Goal: Transaction & Acquisition: Book appointment/travel/reservation

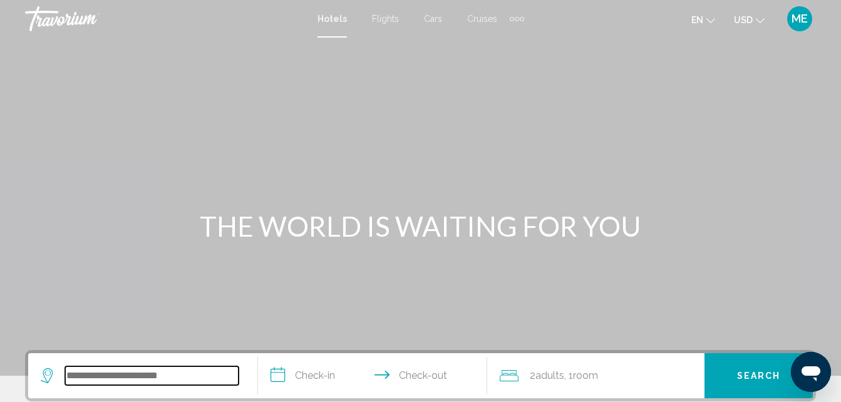
click at [108, 372] on input "Search widget" at bounding box center [151, 375] width 173 height 19
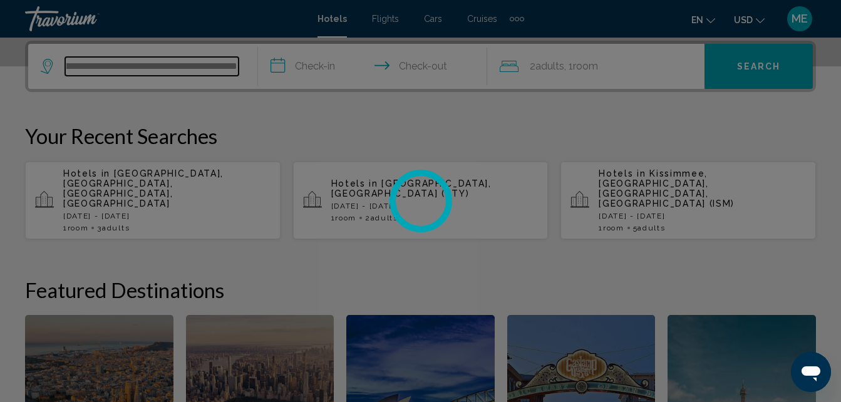
scroll to position [0, 125]
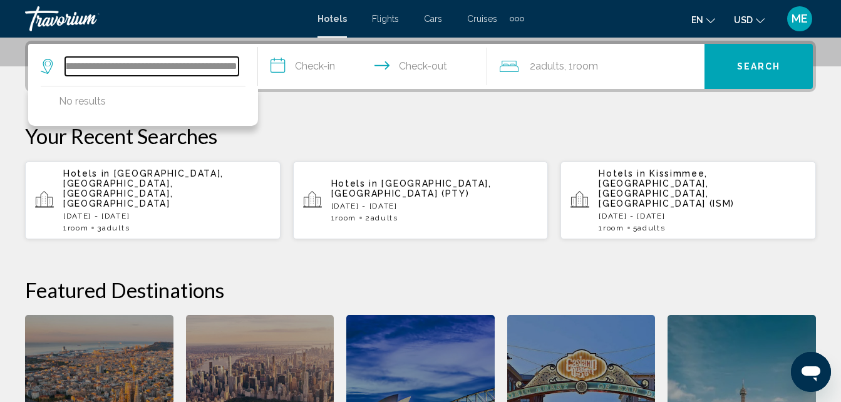
type input "**********"
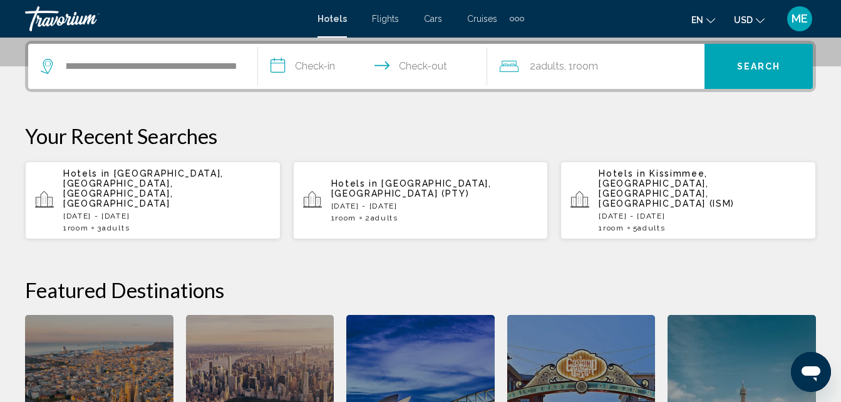
scroll to position [0, 0]
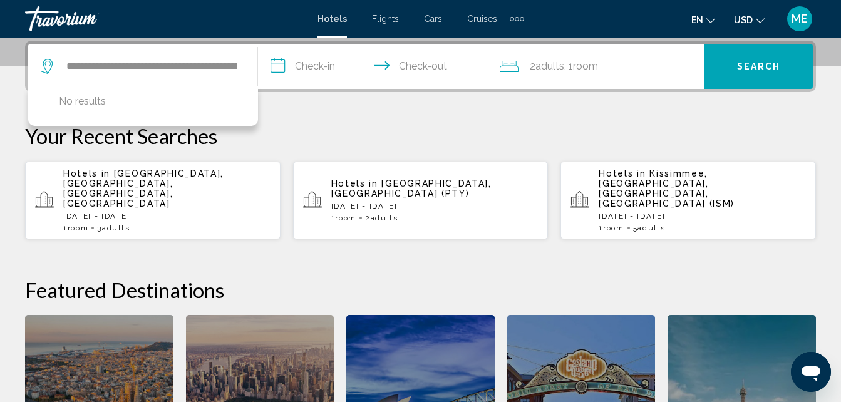
click at [299, 64] on input "**********" at bounding box center [375, 68] width 235 height 49
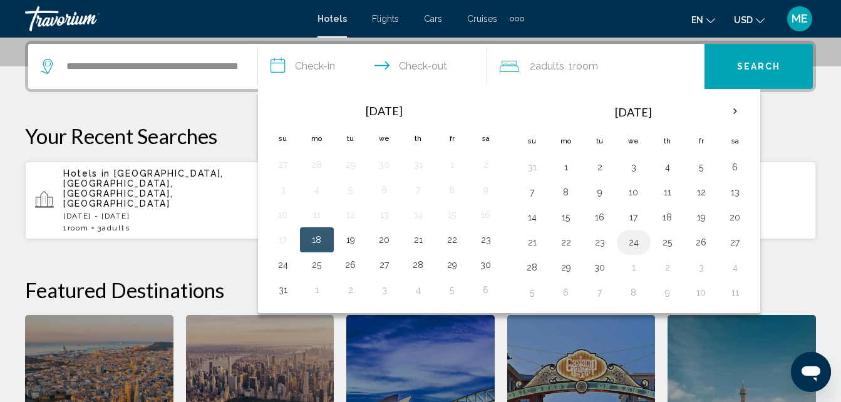
click at [634, 243] on button "24" at bounding box center [634, 243] width 20 height 18
click at [673, 245] on button "25" at bounding box center [667, 243] width 20 height 18
type input "**********"
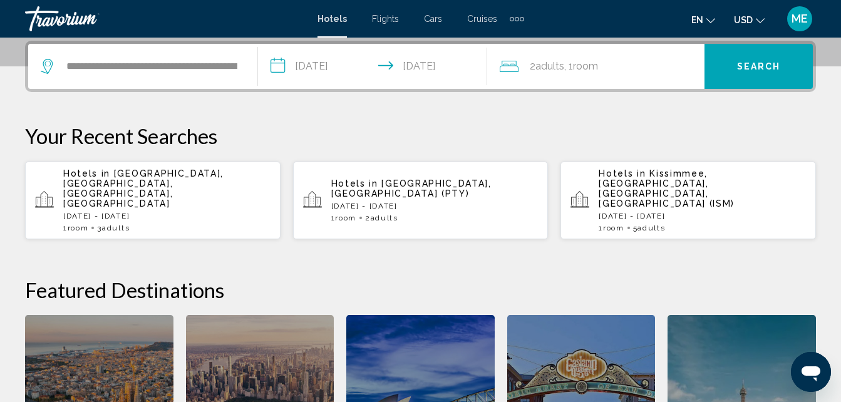
click at [602, 68] on div "2 Adult Adults , 1 Room rooms" at bounding box center [602, 67] width 205 height 18
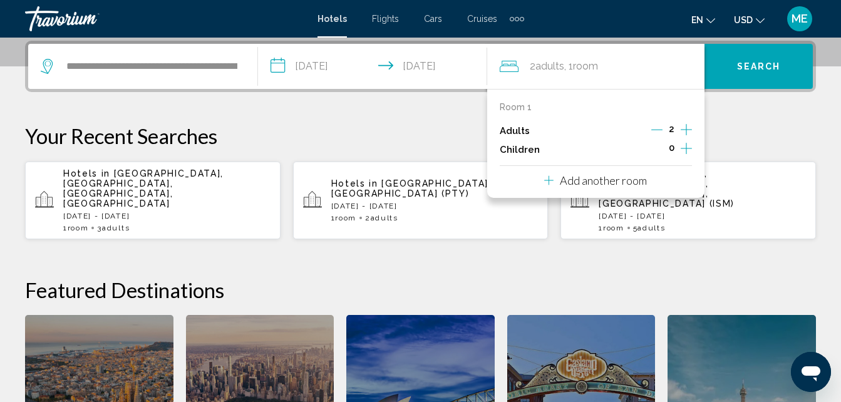
click at [684, 130] on icon "Increment adults" at bounding box center [686, 129] width 11 height 15
click at [767, 59] on button "Search" at bounding box center [758, 66] width 108 height 45
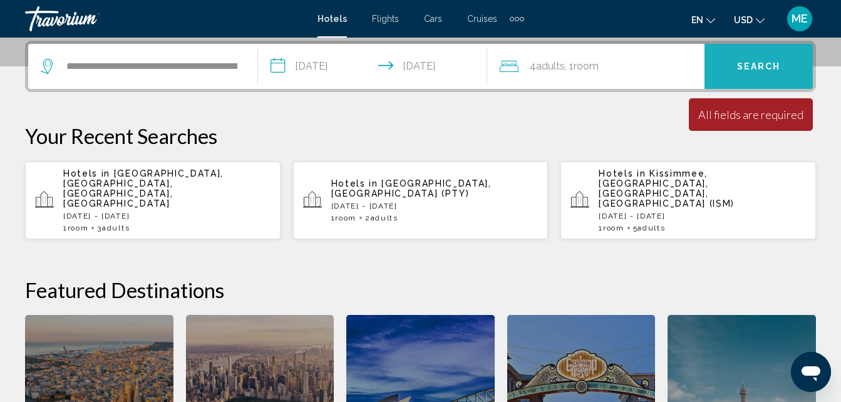
click at [764, 68] on span "Search" at bounding box center [759, 67] width 44 height 10
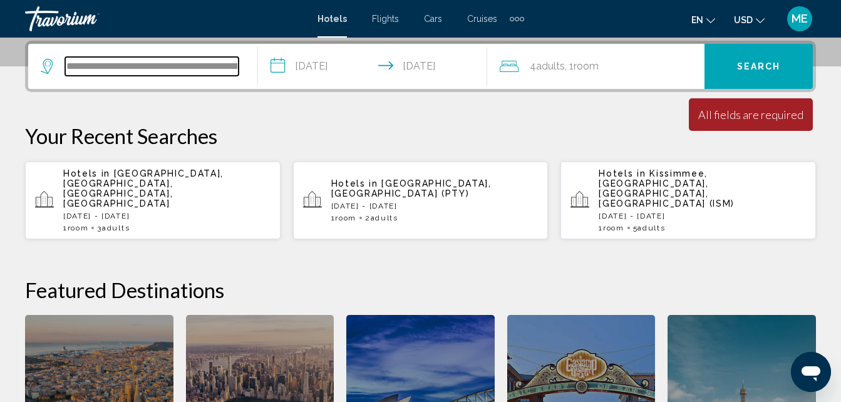
click at [115, 75] on input "**********" at bounding box center [151, 66] width 173 height 19
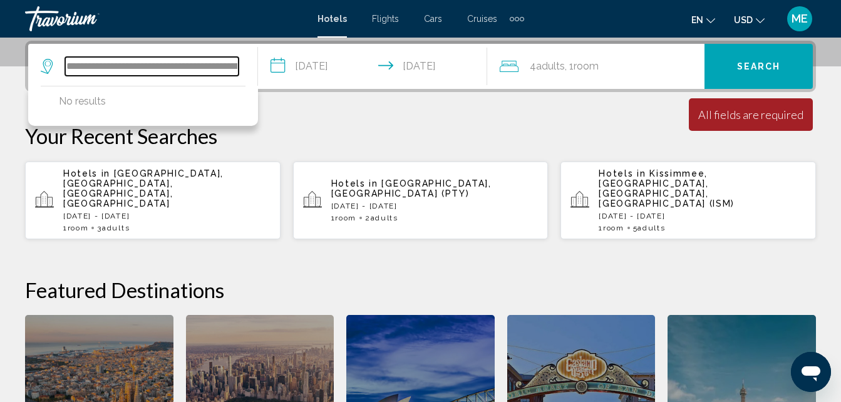
click at [95, 66] on input "**********" at bounding box center [151, 66] width 173 height 19
click at [232, 66] on input "**********" at bounding box center [151, 66] width 173 height 19
click at [233, 66] on input "**********" at bounding box center [151, 66] width 173 height 19
click at [214, 66] on input "**********" at bounding box center [151, 66] width 173 height 19
click at [83, 66] on input "**********" at bounding box center [151, 66] width 173 height 19
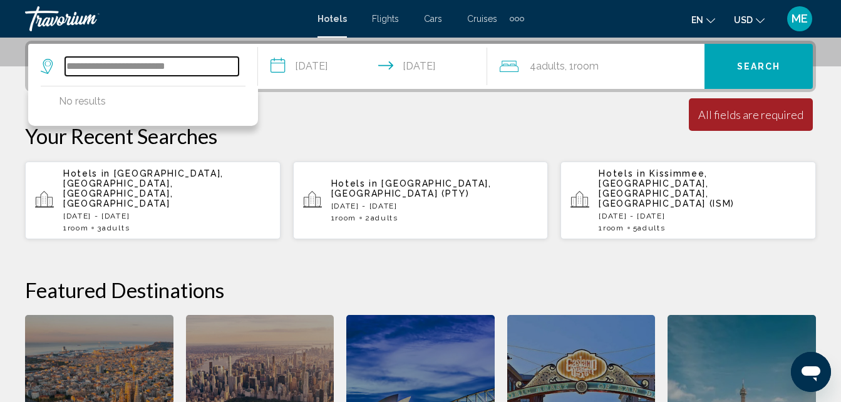
type input "**********"
click at [120, 212] on p "[DATE] - [DATE]" at bounding box center [166, 216] width 207 height 9
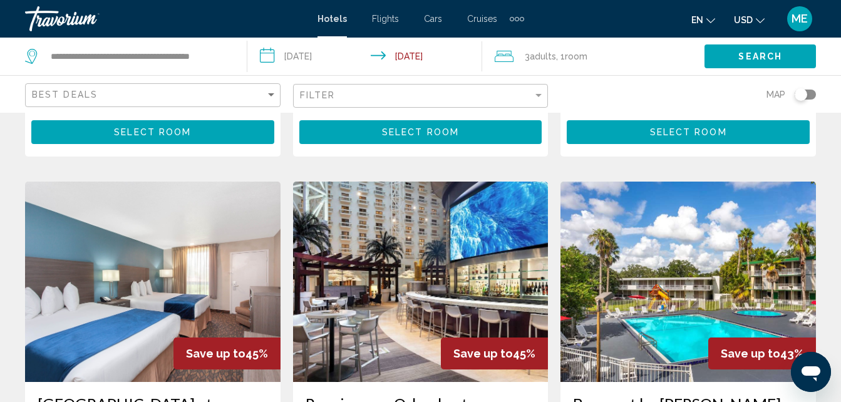
scroll to position [501, 0]
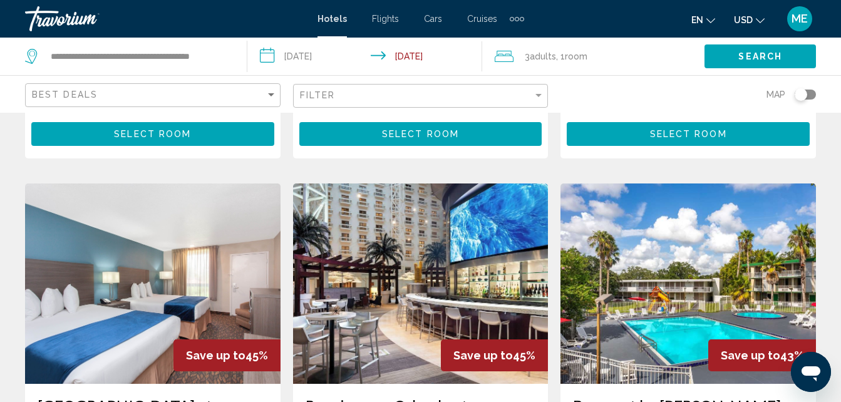
click at [396, 229] on img "Main content" at bounding box center [420, 283] width 255 height 200
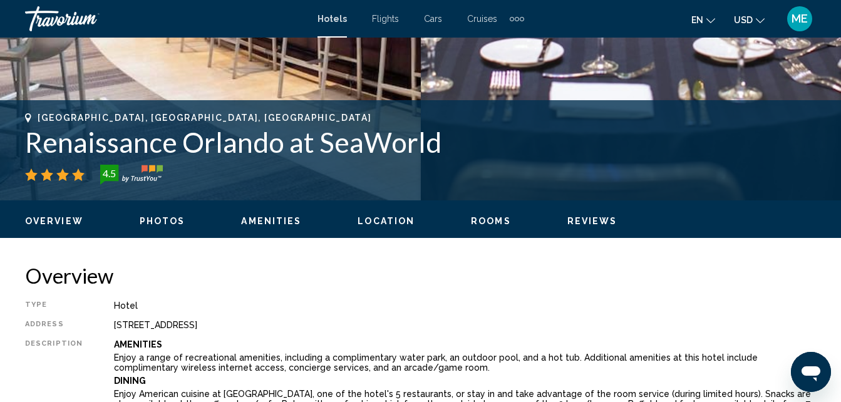
scroll to position [435, 0]
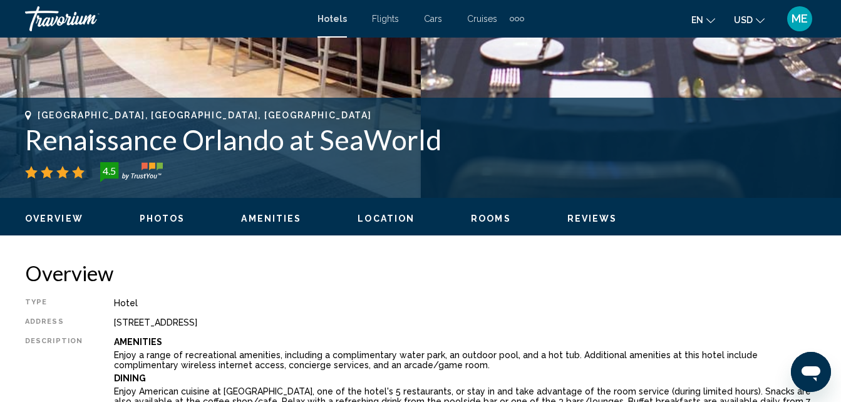
click at [155, 217] on span "Photos" at bounding box center [163, 219] width 46 height 10
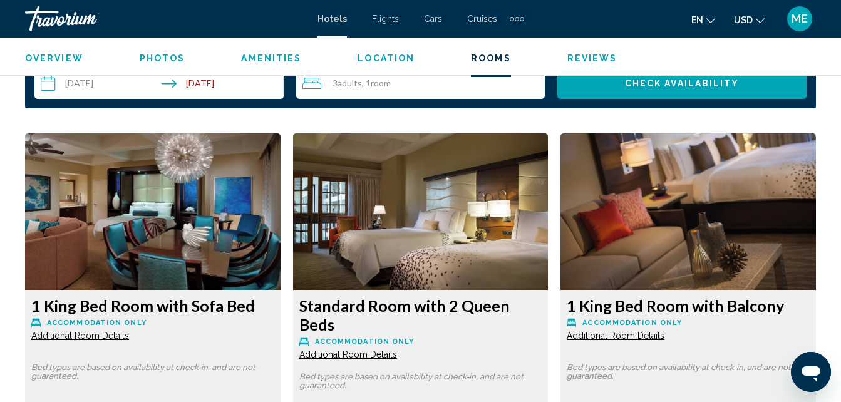
scroll to position [1858, 0]
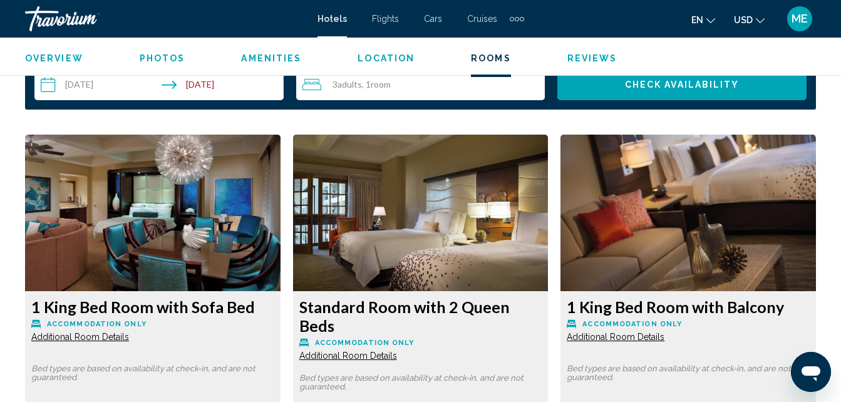
click at [280, 236] on img "Main content" at bounding box center [152, 213] width 255 height 157
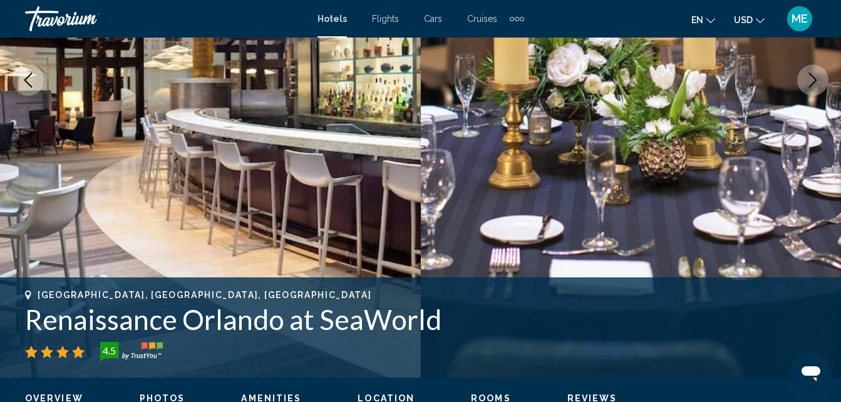
scroll to position [230, 0]
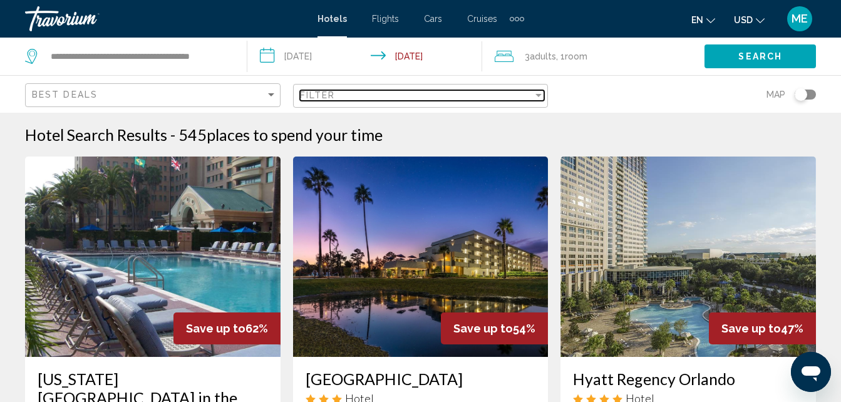
click at [537, 95] on div "Filter" at bounding box center [538, 95] width 6 height 3
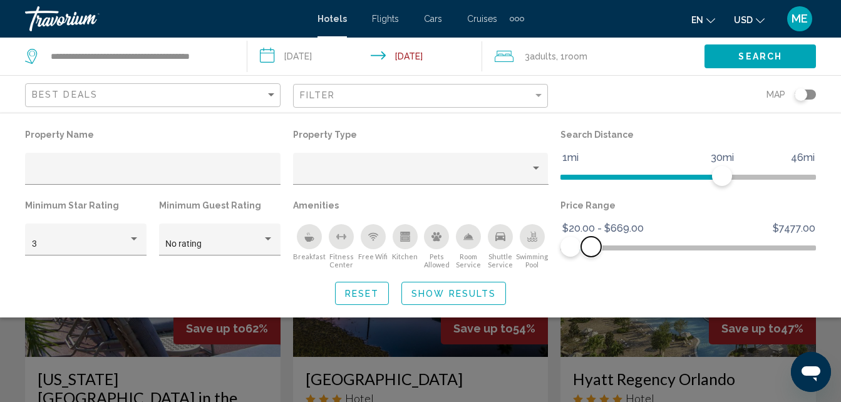
drag, startPoint x: 809, startPoint y: 247, endPoint x: 591, endPoint y: 252, distance: 217.9
click at [591, 252] on span "Hotel Filters" at bounding box center [591, 247] width 20 height 20
click at [307, 237] on icon "Breakfast" at bounding box center [309, 237] width 10 height 10
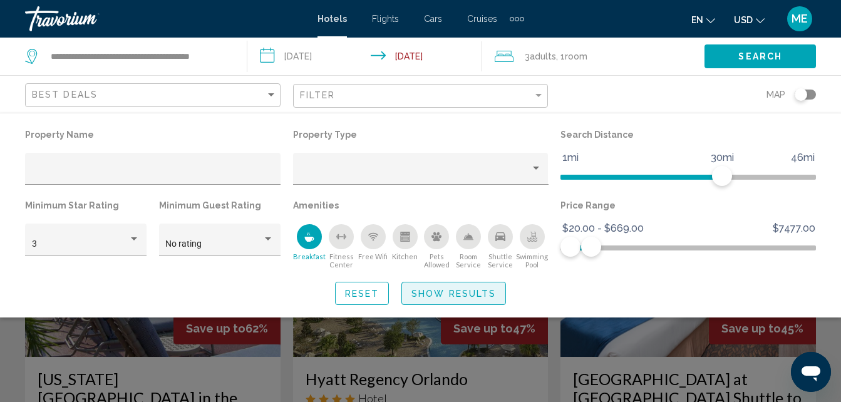
click at [448, 294] on span "Show Results" at bounding box center [453, 294] width 85 height 10
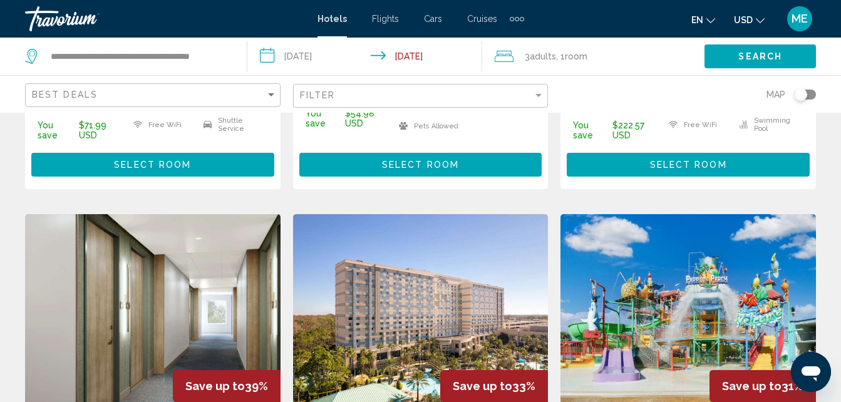
scroll to position [977, 0]
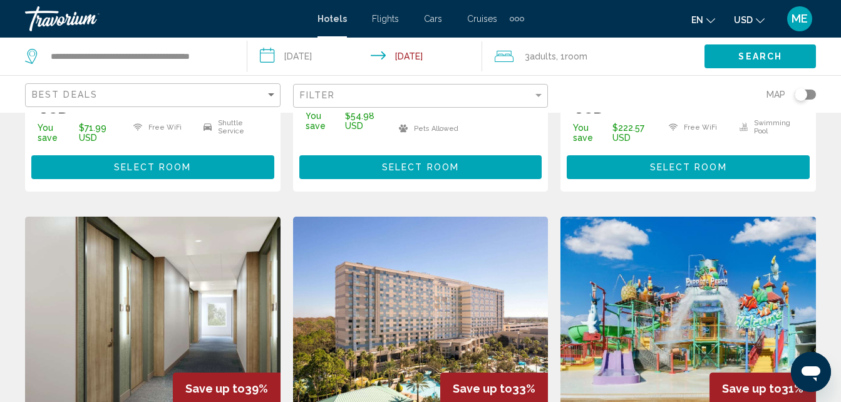
click at [182, 268] on img "Main content" at bounding box center [152, 317] width 255 height 200
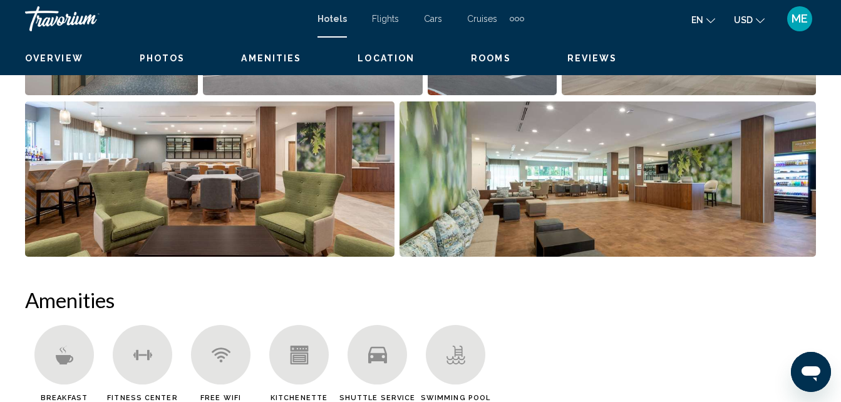
scroll to position [134, 0]
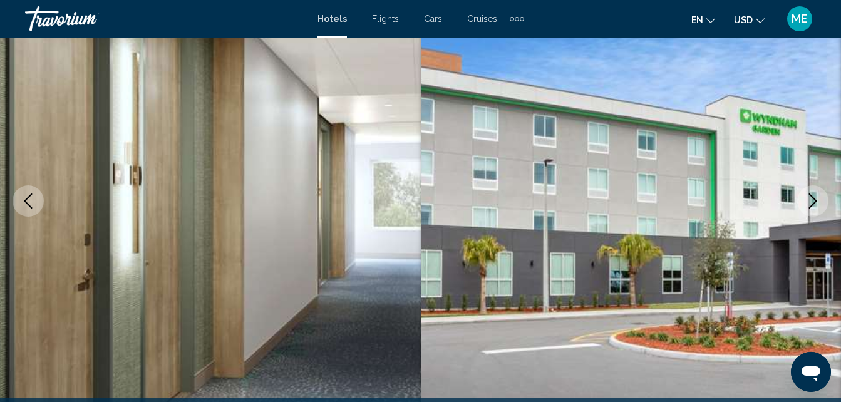
click at [808, 200] on icon "Next image" at bounding box center [812, 200] width 15 height 15
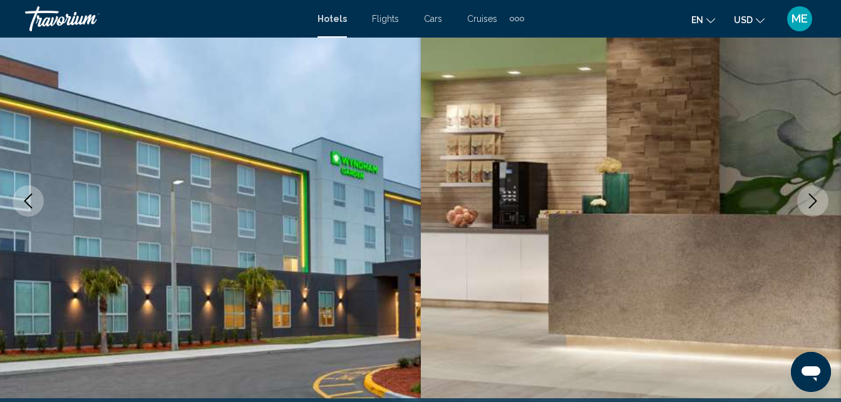
click at [808, 200] on icon "Next image" at bounding box center [812, 200] width 15 height 15
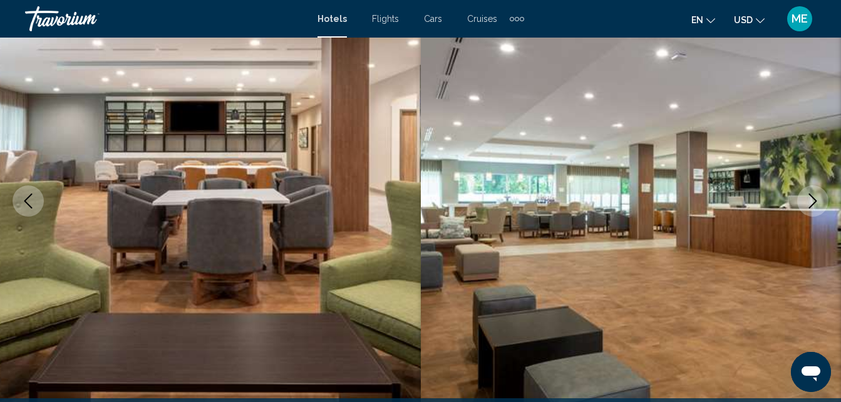
click at [808, 200] on icon "Next image" at bounding box center [812, 200] width 15 height 15
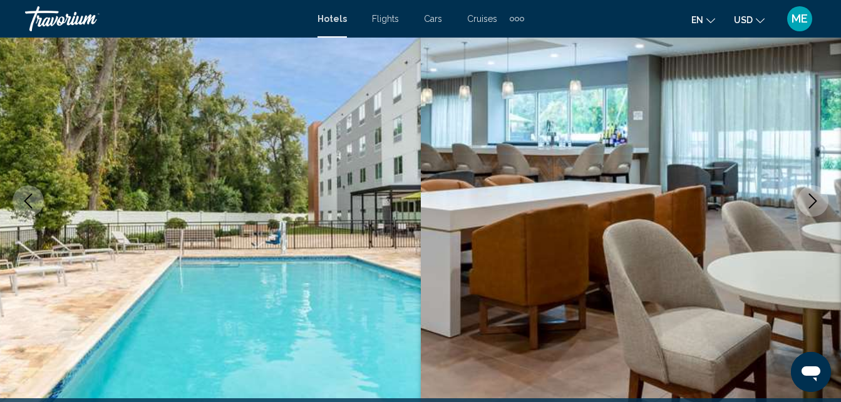
click at [808, 200] on icon "Next image" at bounding box center [812, 200] width 15 height 15
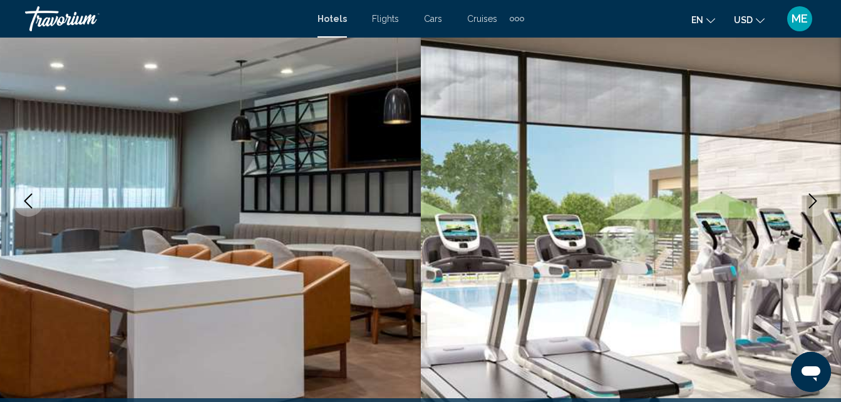
click at [808, 200] on icon "Next image" at bounding box center [812, 200] width 15 height 15
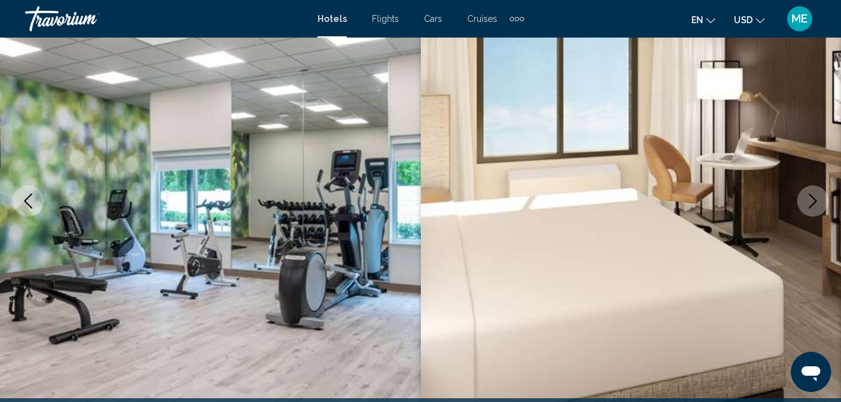
click at [808, 200] on icon "Next image" at bounding box center [812, 200] width 15 height 15
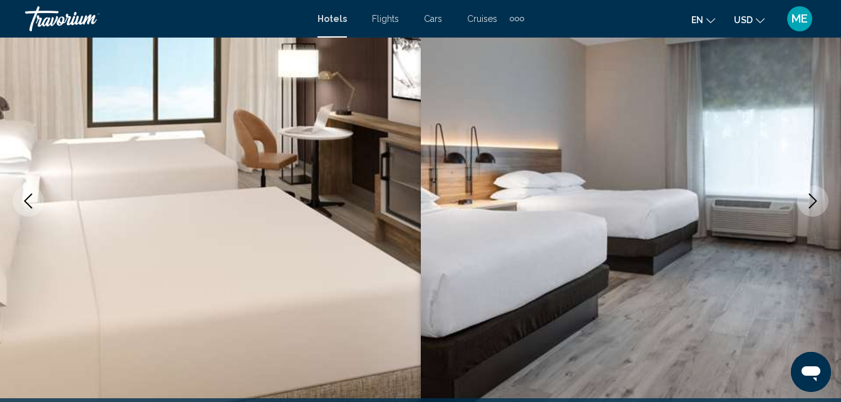
click at [808, 200] on icon "Next image" at bounding box center [812, 200] width 15 height 15
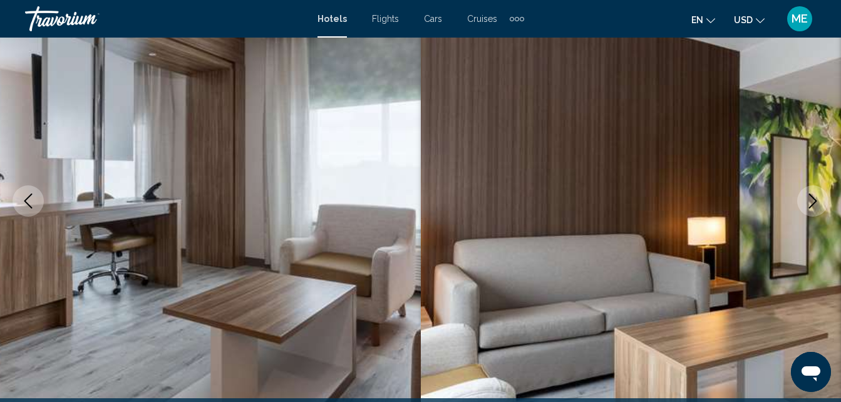
click at [808, 200] on icon "Next image" at bounding box center [812, 200] width 15 height 15
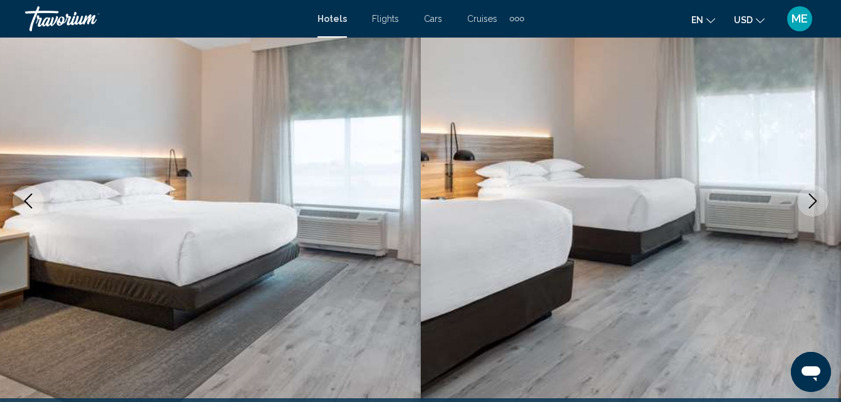
click at [808, 200] on icon "Next image" at bounding box center [812, 200] width 15 height 15
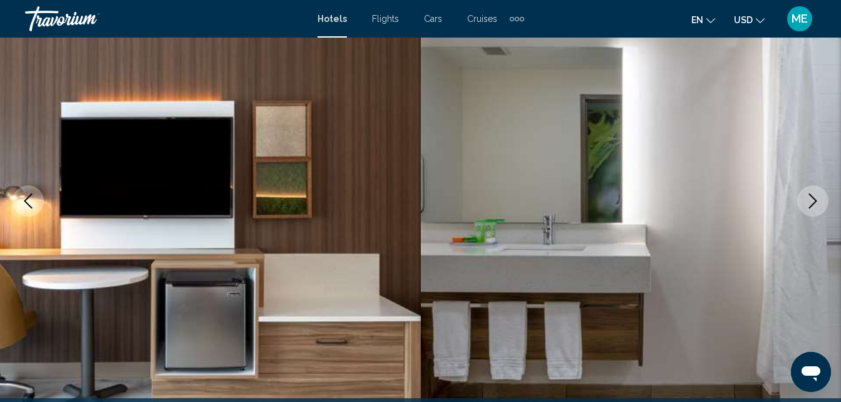
click at [29, 201] on icon "Previous image" at bounding box center [28, 200] width 15 height 15
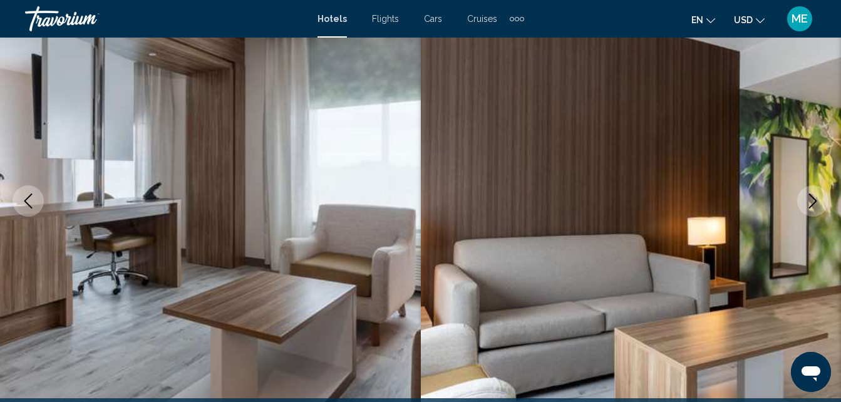
click at [29, 201] on icon "Previous image" at bounding box center [28, 200] width 15 height 15
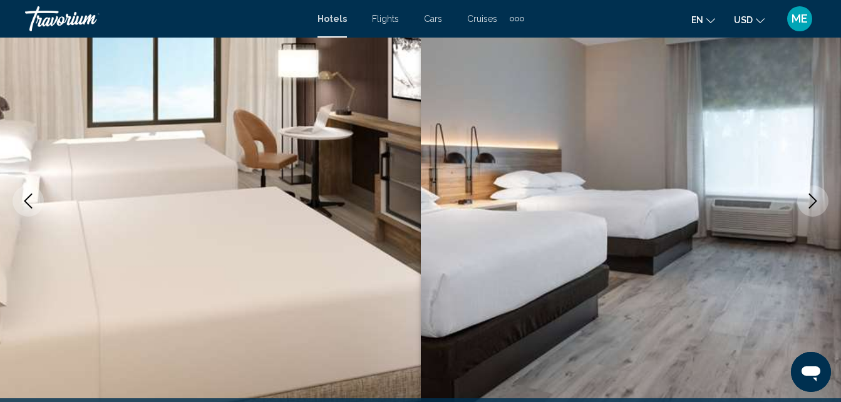
click at [29, 201] on icon "Previous image" at bounding box center [28, 200] width 15 height 15
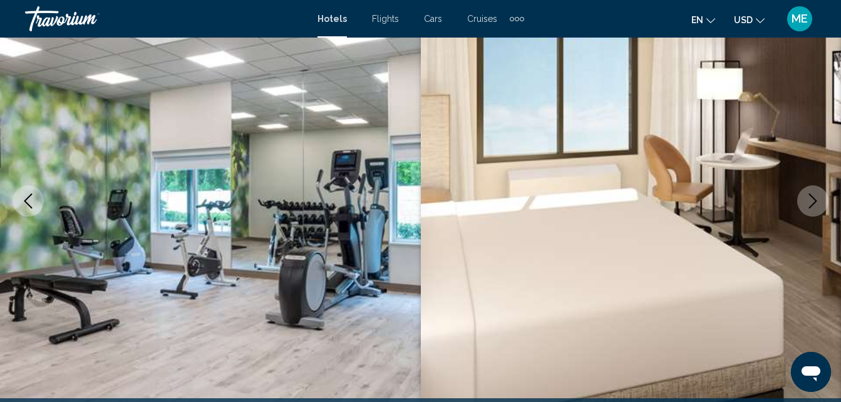
click at [29, 201] on icon "Previous image" at bounding box center [28, 200] width 15 height 15
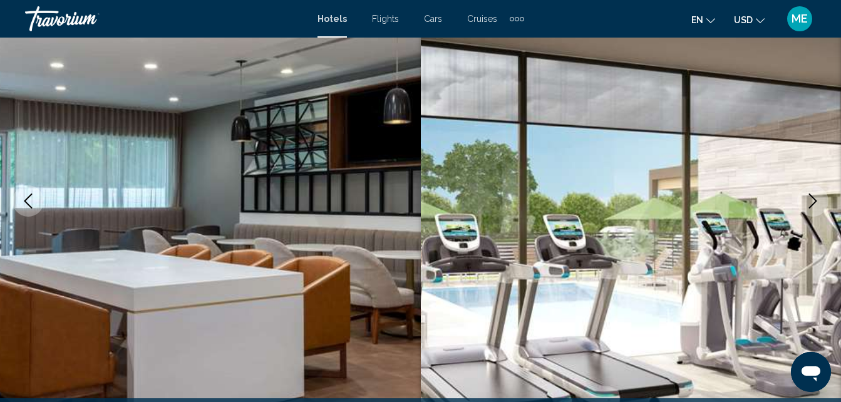
click at [29, 201] on icon "Previous image" at bounding box center [28, 200] width 15 height 15
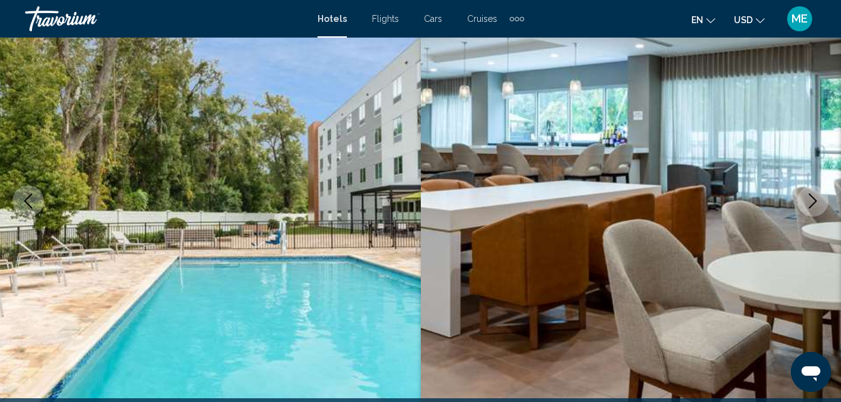
click at [29, 201] on icon "Previous image" at bounding box center [28, 200] width 15 height 15
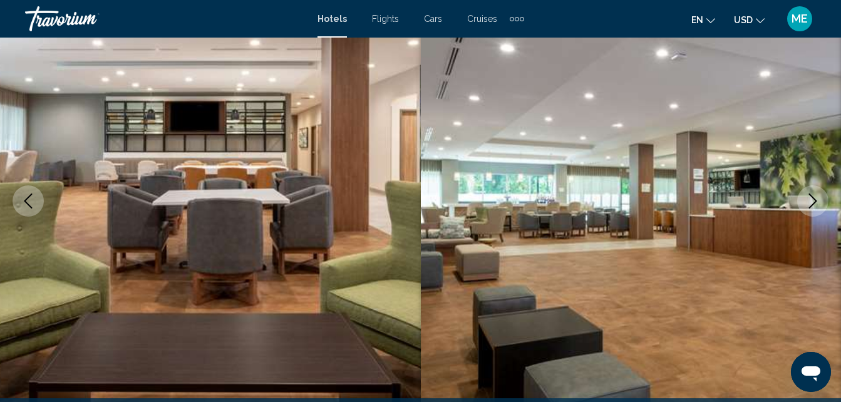
click at [29, 201] on icon "Previous image" at bounding box center [28, 200] width 15 height 15
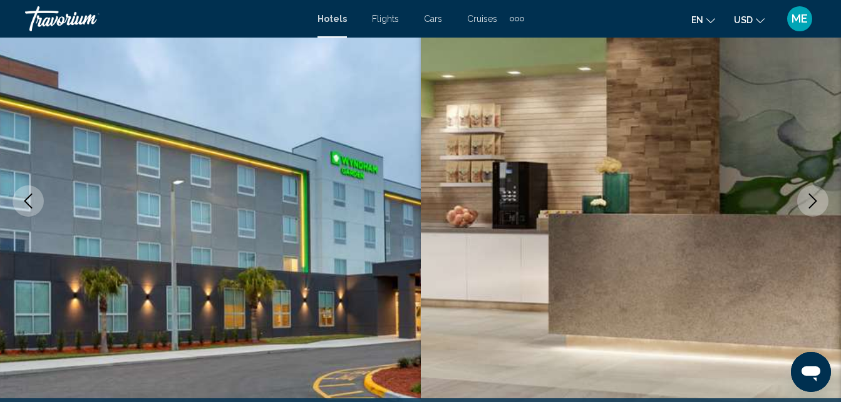
click at [29, 201] on icon "Previous image" at bounding box center [28, 200] width 15 height 15
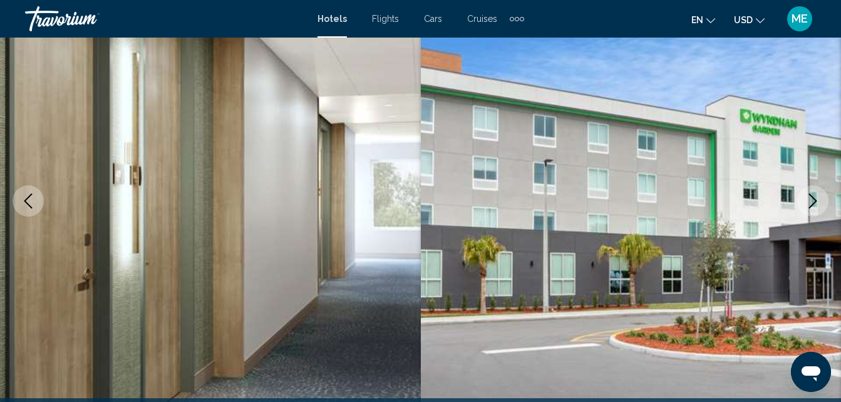
click at [812, 201] on icon "Next image" at bounding box center [812, 200] width 15 height 15
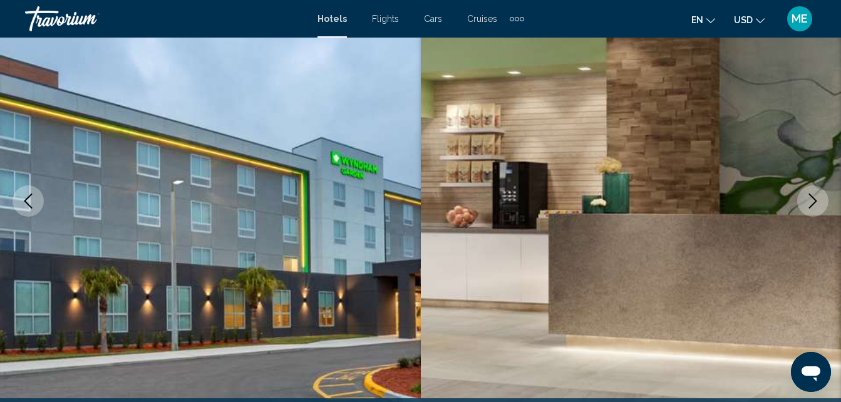
click at [812, 201] on icon "Next image" at bounding box center [812, 200] width 15 height 15
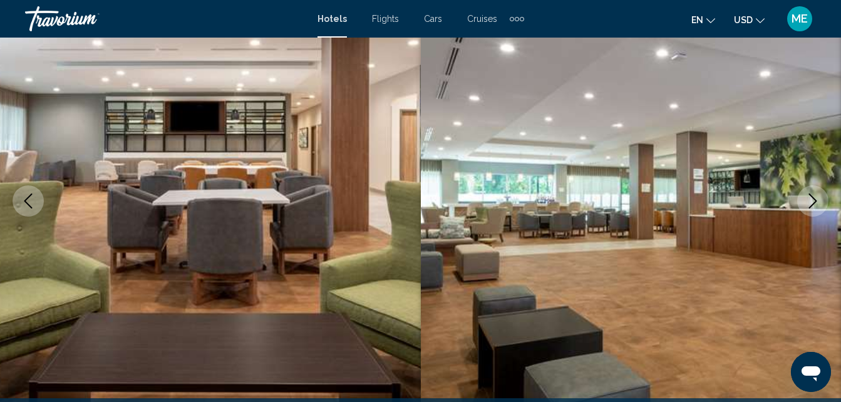
click at [812, 201] on icon "Next image" at bounding box center [812, 200] width 15 height 15
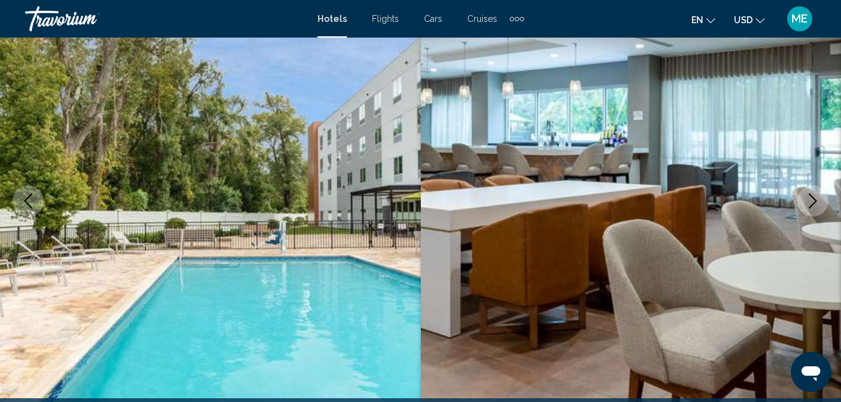
click at [29, 199] on icon "Previous image" at bounding box center [28, 200] width 15 height 15
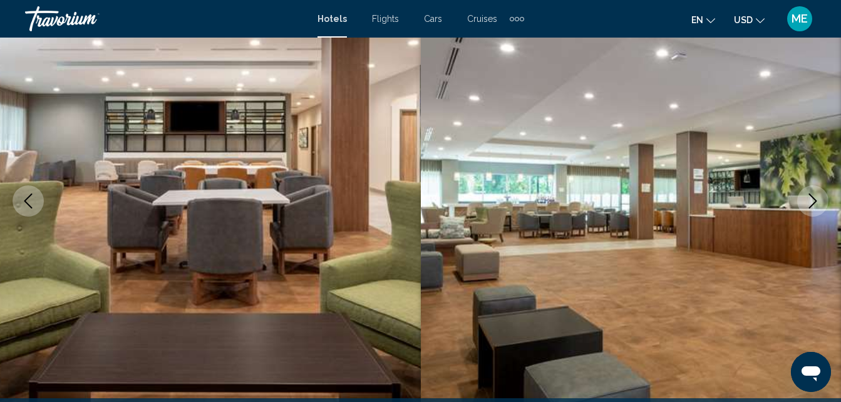
click at [29, 199] on icon "Previous image" at bounding box center [28, 200] width 15 height 15
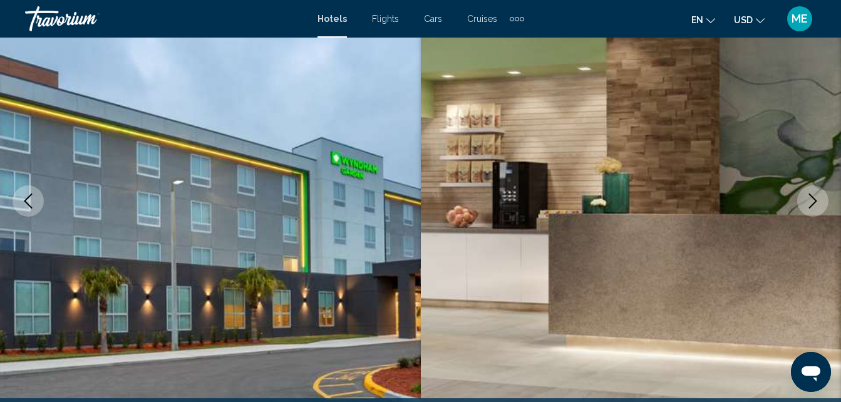
click at [29, 199] on icon "Previous image" at bounding box center [28, 200] width 15 height 15
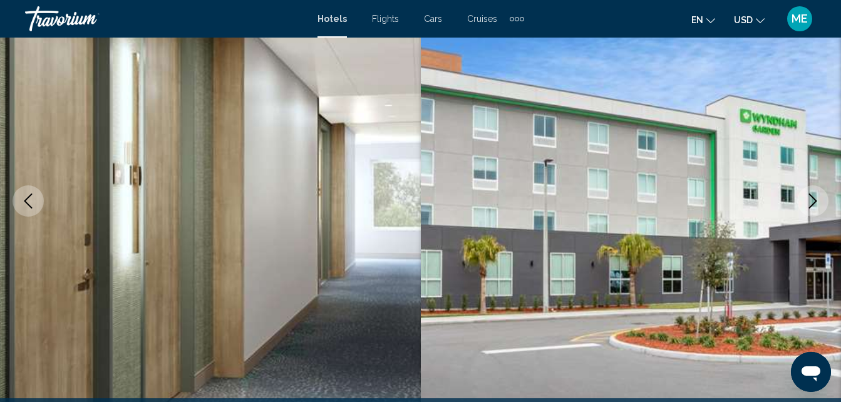
click at [812, 199] on icon "Next image" at bounding box center [812, 200] width 15 height 15
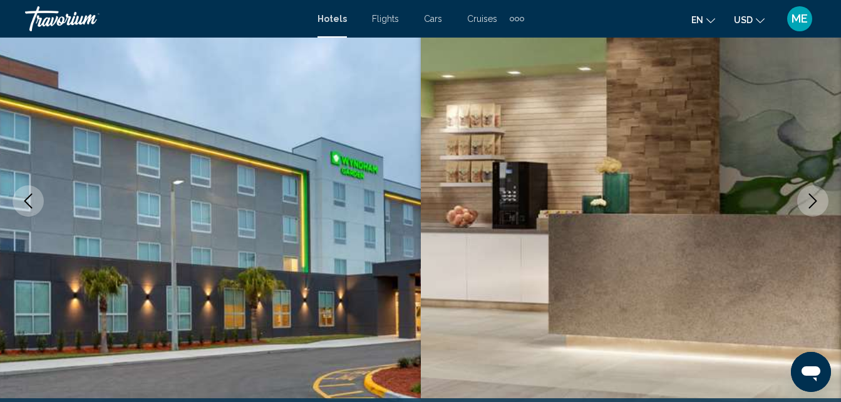
click at [812, 199] on icon "Next image" at bounding box center [812, 200] width 15 height 15
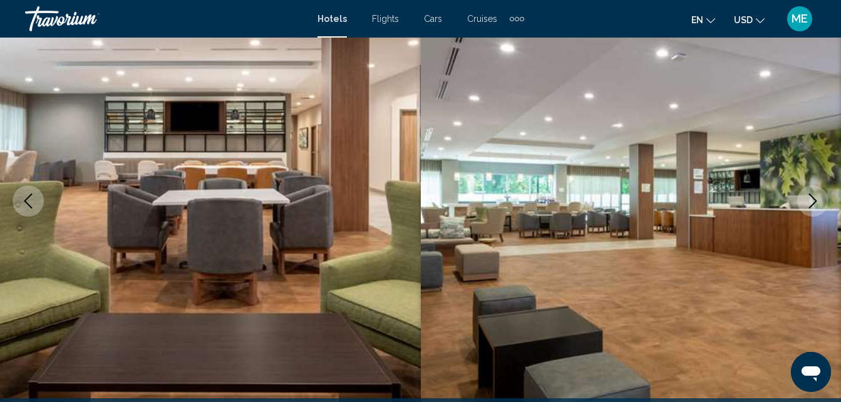
click at [812, 199] on icon "Next image" at bounding box center [812, 200] width 15 height 15
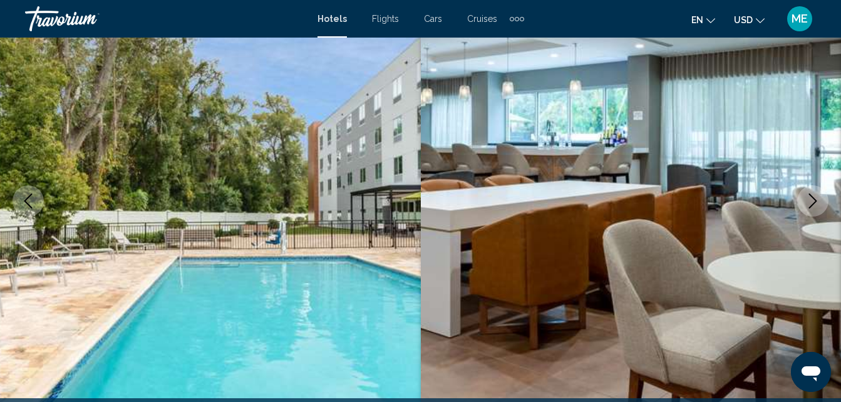
click at [812, 199] on icon "Next image" at bounding box center [812, 200] width 15 height 15
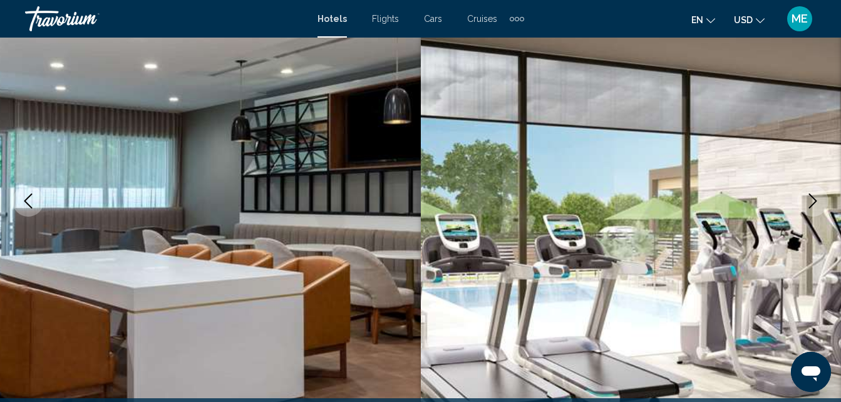
click at [812, 199] on icon "Next image" at bounding box center [812, 200] width 15 height 15
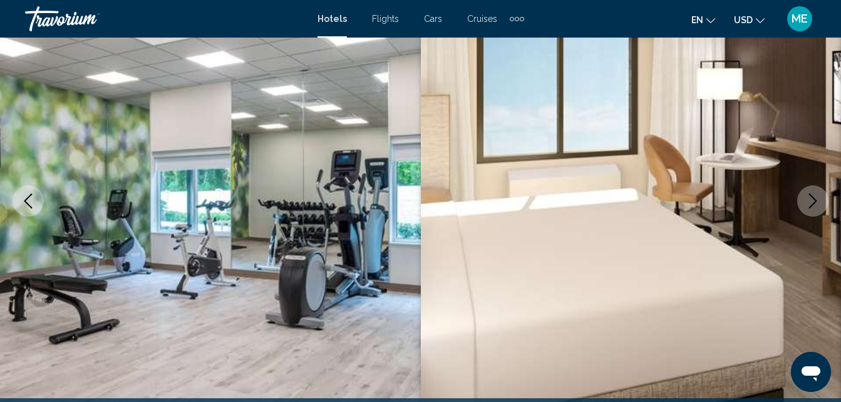
click at [812, 199] on icon "Next image" at bounding box center [812, 200] width 15 height 15
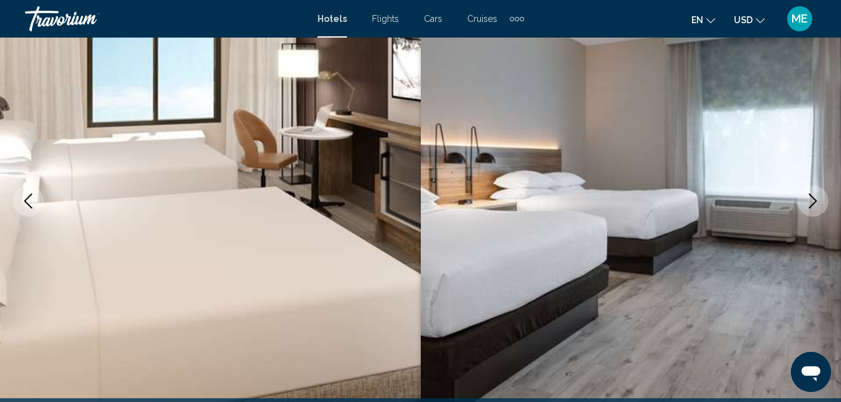
click at [812, 199] on icon "Next image" at bounding box center [812, 200] width 15 height 15
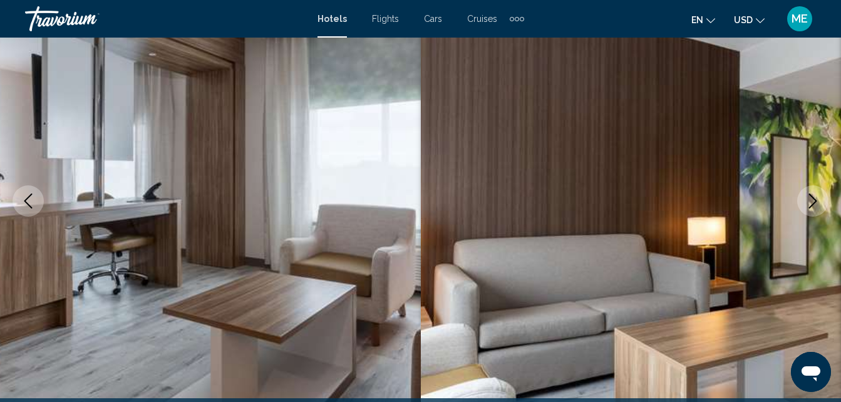
click at [812, 199] on icon "Next image" at bounding box center [812, 200] width 15 height 15
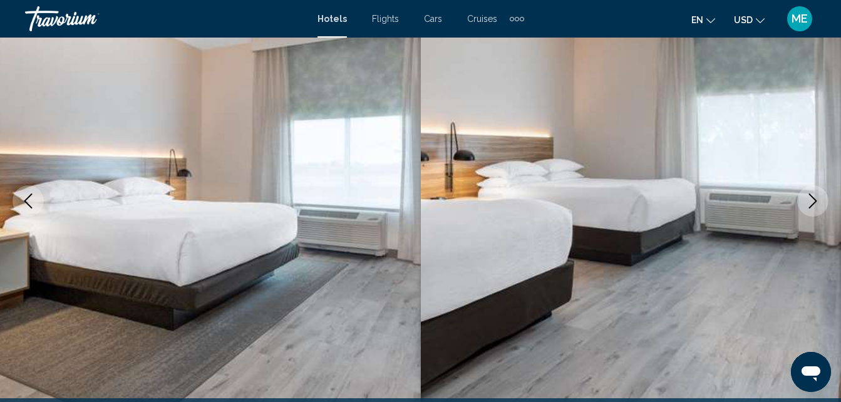
click at [812, 199] on icon "Next image" at bounding box center [812, 200] width 15 height 15
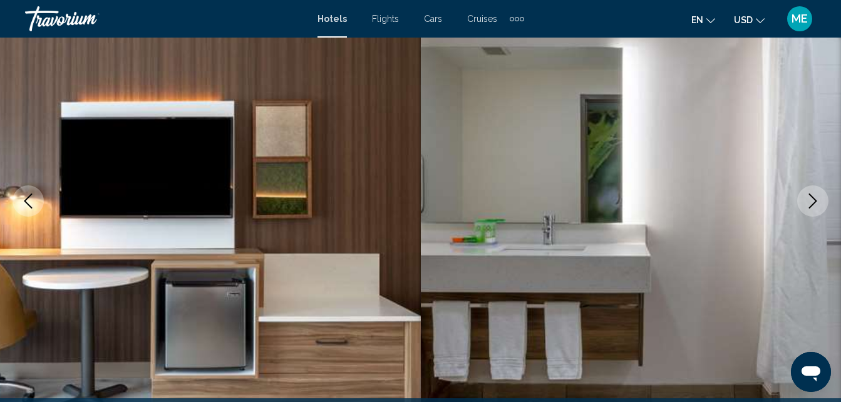
click at [812, 199] on icon "Next image" at bounding box center [812, 200] width 15 height 15
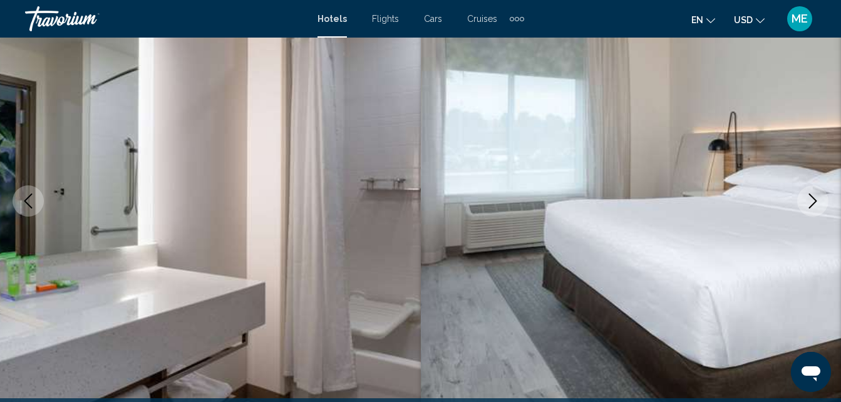
click at [812, 199] on icon "Next image" at bounding box center [812, 200] width 15 height 15
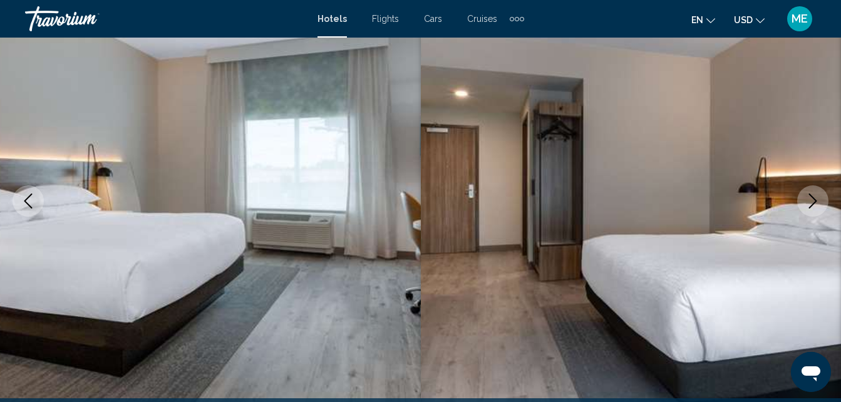
click at [812, 199] on icon "Next image" at bounding box center [812, 200] width 15 height 15
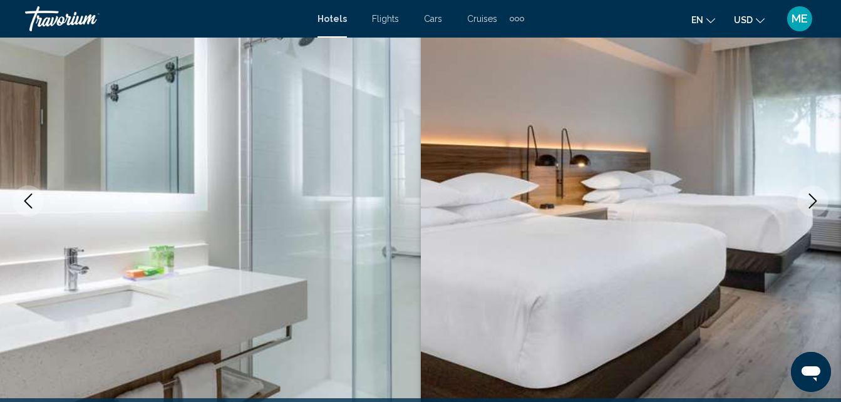
click at [812, 199] on icon "Next image" at bounding box center [812, 200] width 15 height 15
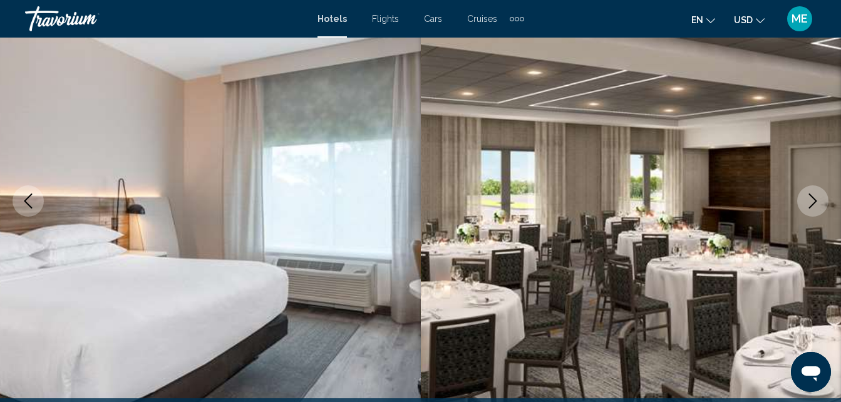
click at [812, 199] on icon "Next image" at bounding box center [812, 200] width 15 height 15
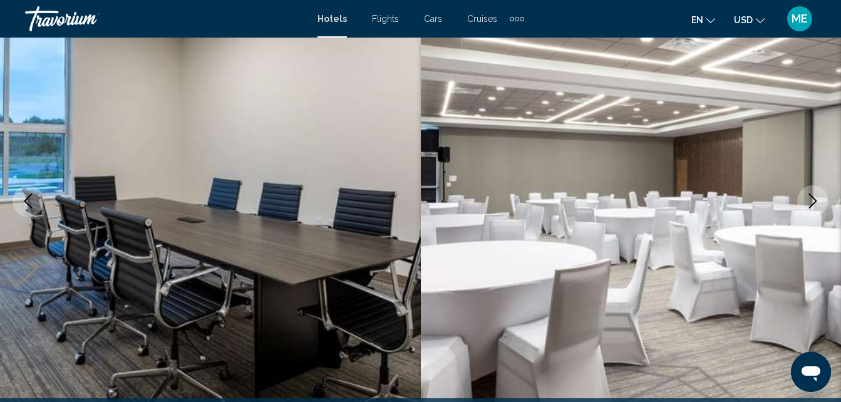
click at [812, 199] on icon "Next image" at bounding box center [812, 200] width 15 height 15
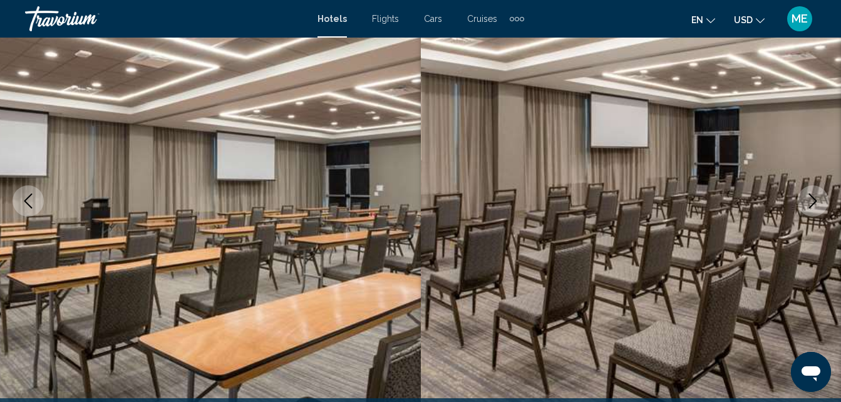
click at [812, 199] on icon "Next image" at bounding box center [812, 200] width 15 height 15
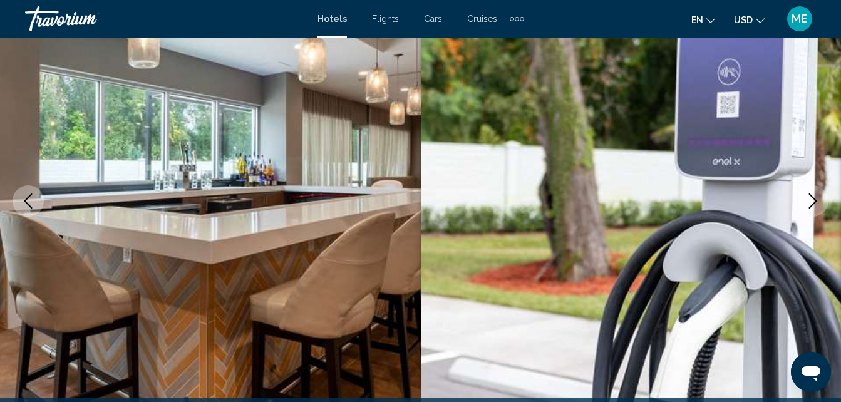
click at [812, 199] on icon "Next image" at bounding box center [812, 200] width 15 height 15
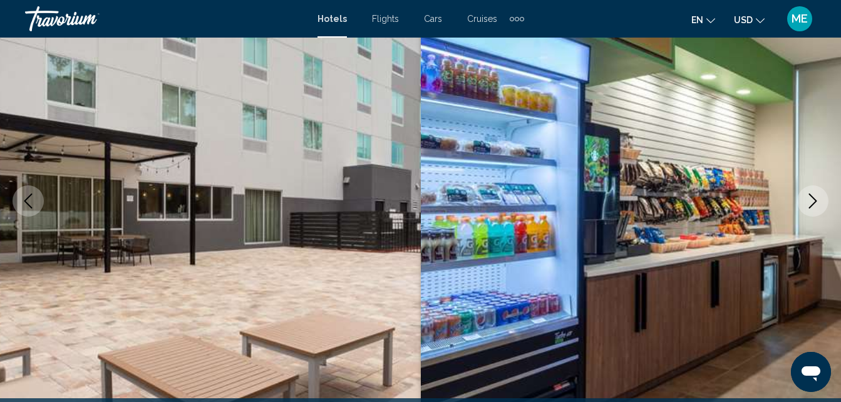
click at [812, 199] on icon "Next image" at bounding box center [812, 200] width 15 height 15
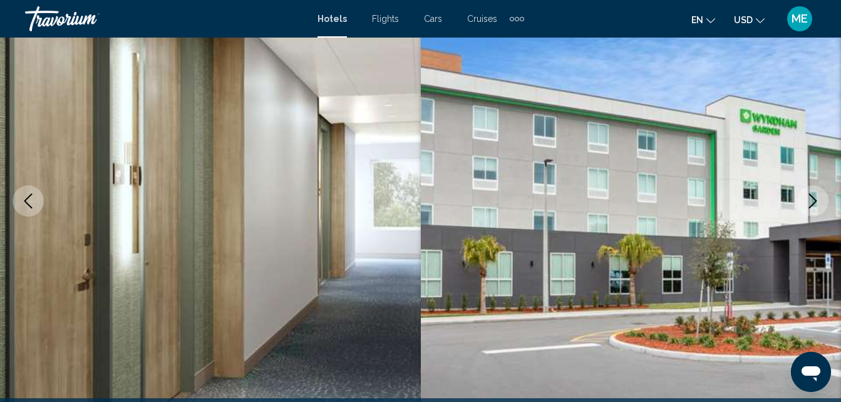
click at [28, 200] on icon "Previous image" at bounding box center [28, 200] width 15 height 15
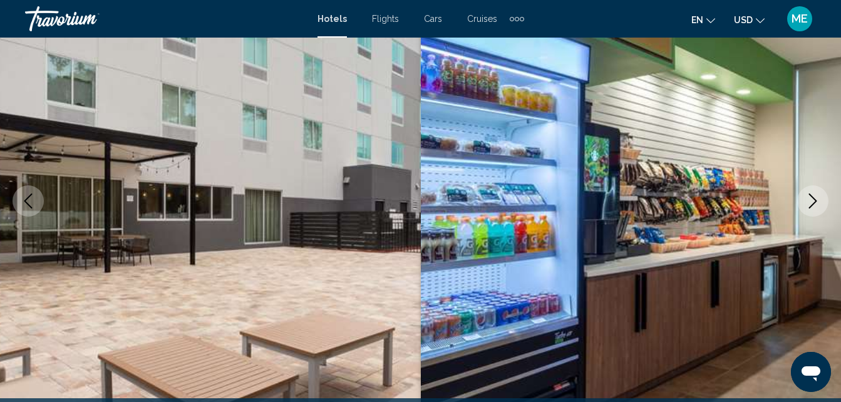
click at [816, 200] on icon "Next image" at bounding box center [813, 200] width 8 height 15
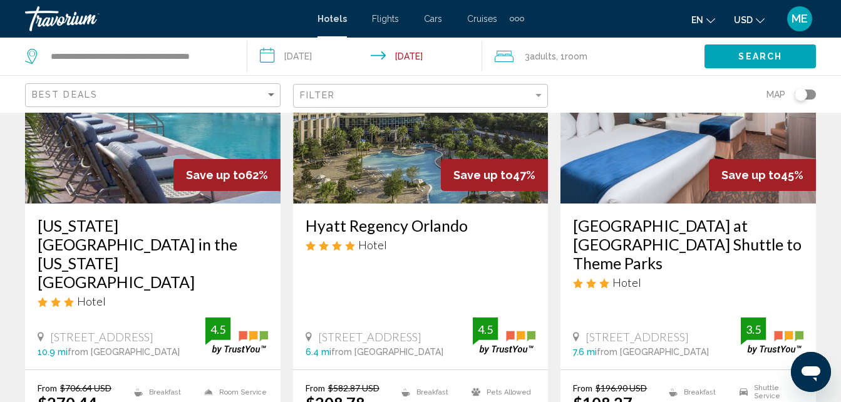
scroll to position [175, 0]
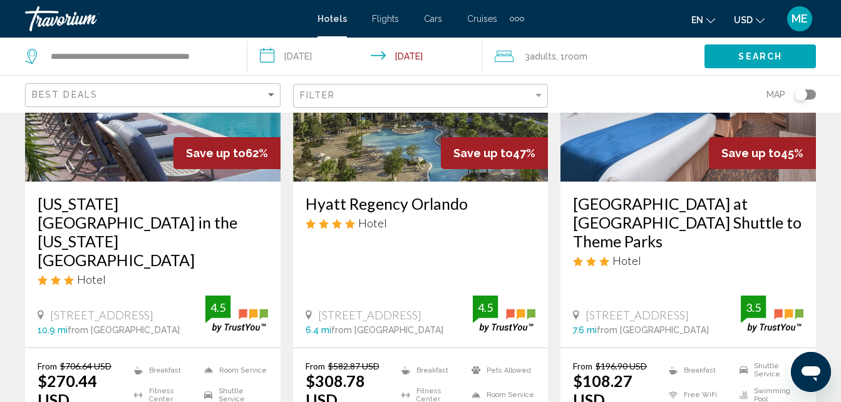
click at [650, 135] on img "Main content" at bounding box center [687, 81] width 255 height 200
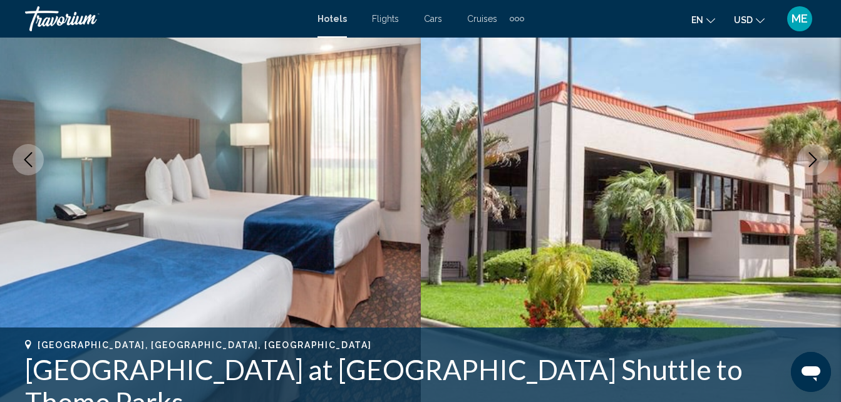
scroll to position [134, 0]
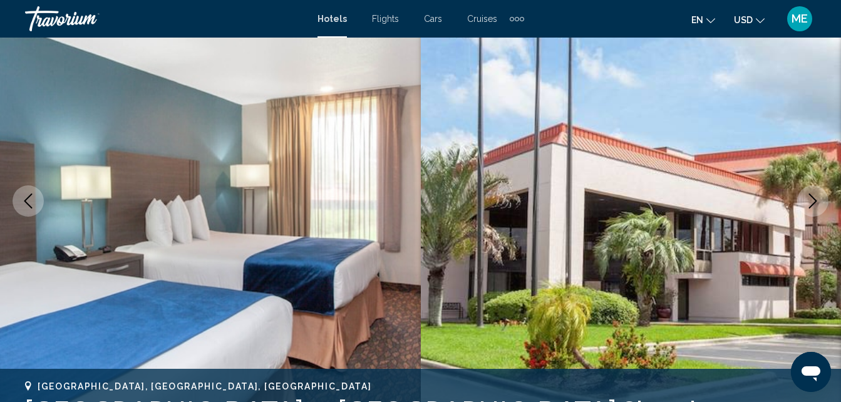
click at [814, 202] on icon "Next image" at bounding box center [812, 200] width 15 height 15
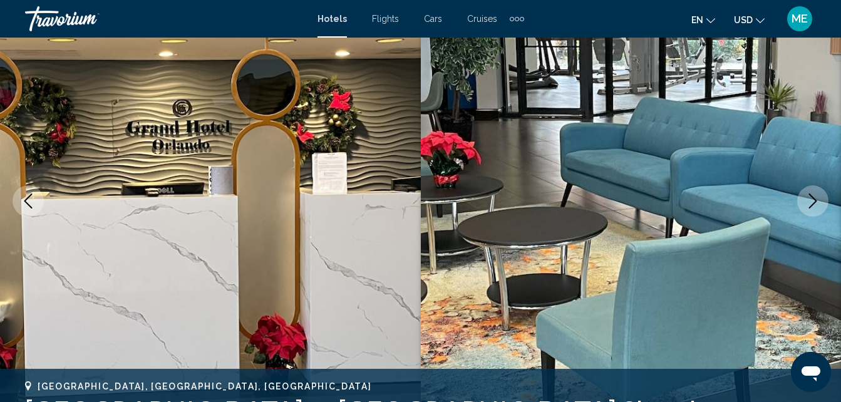
click at [814, 202] on icon "Next image" at bounding box center [812, 200] width 15 height 15
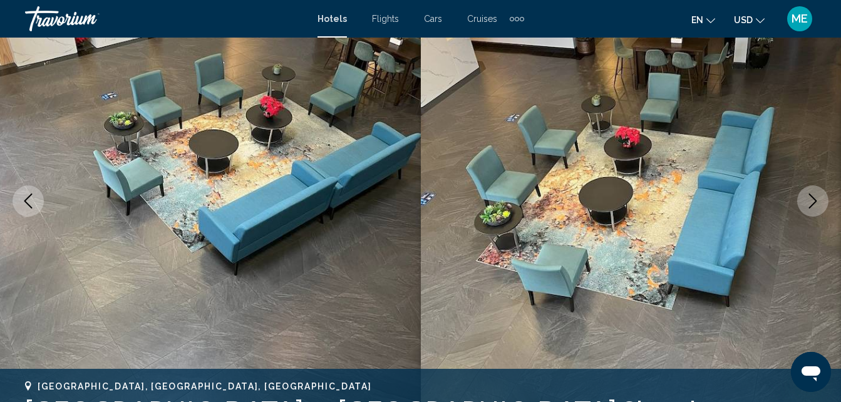
click at [814, 202] on icon "Next image" at bounding box center [812, 200] width 15 height 15
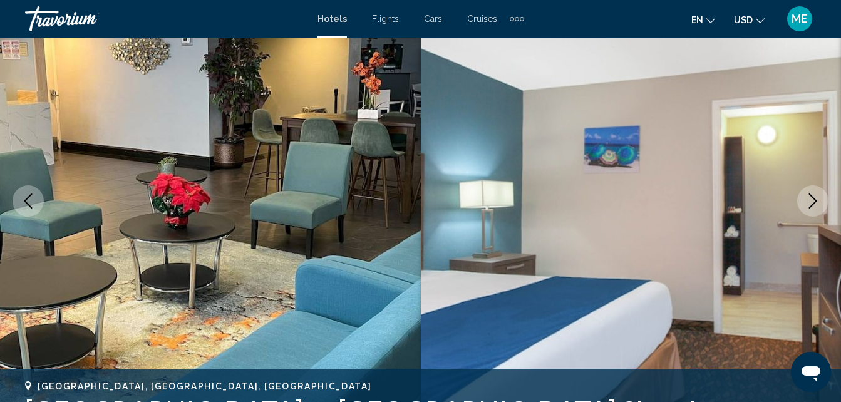
click at [814, 202] on icon "Next image" at bounding box center [812, 200] width 15 height 15
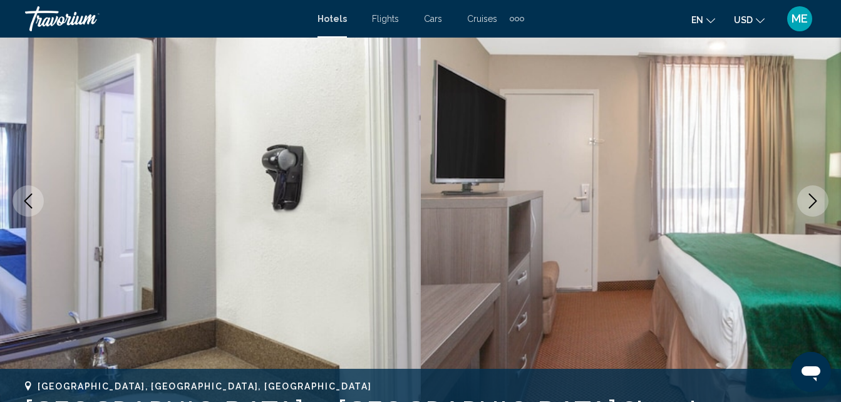
click at [814, 202] on icon "Next image" at bounding box center [812, 200] width 15 height 15
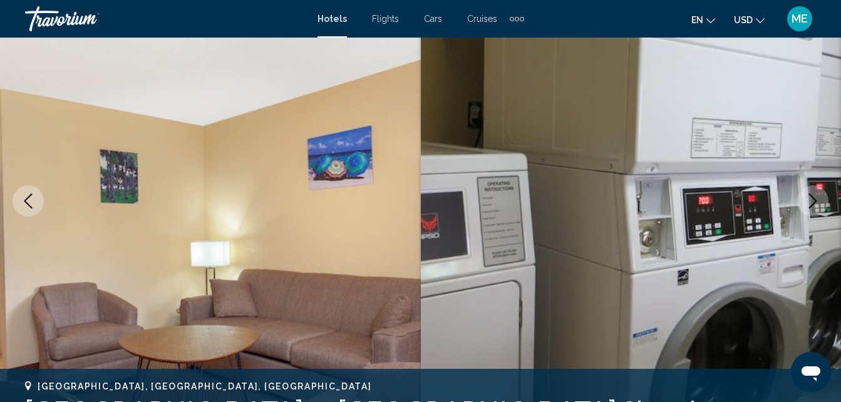
click at [814, 202] on icon "Next image" at bounding box center [812, 200] width 15 height 15
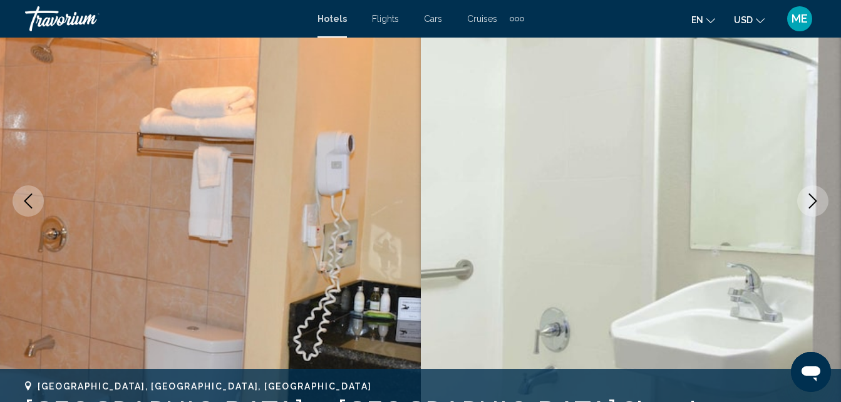
click at [814, 202] on icon "Next image" at bounding box center [812, 200] width 15 height 15
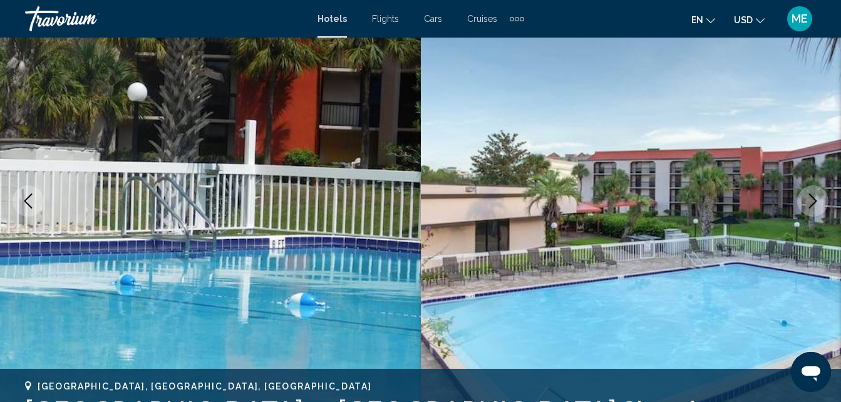
click at [814, 202] on icon "Next image" at bounding box center [812, 200] width 15 height 15
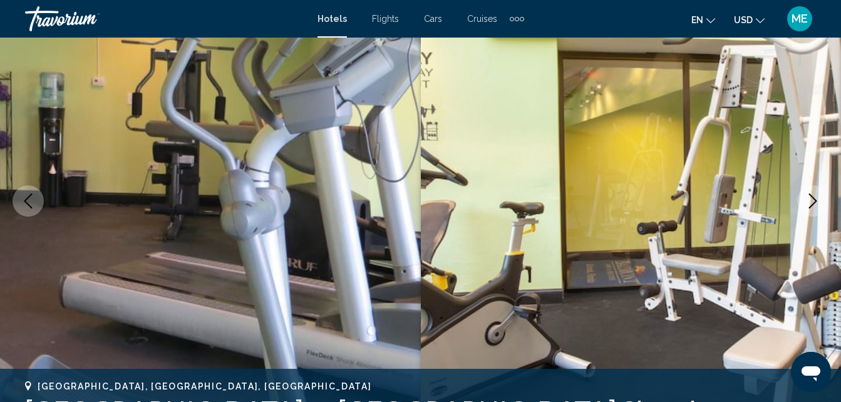
click at [814, 202] on icon "Next image" at bounding box center [812, 200] width 15 height 15
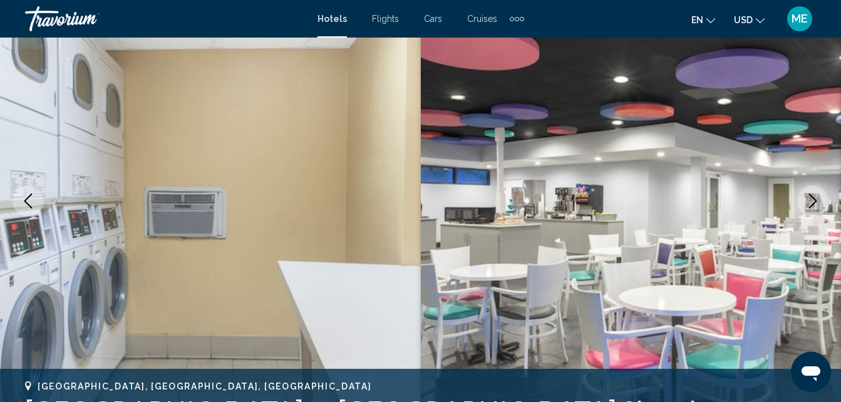
click at [814, 202] on icon "Next image" at bounding box center [812, 200] width 15 height 15
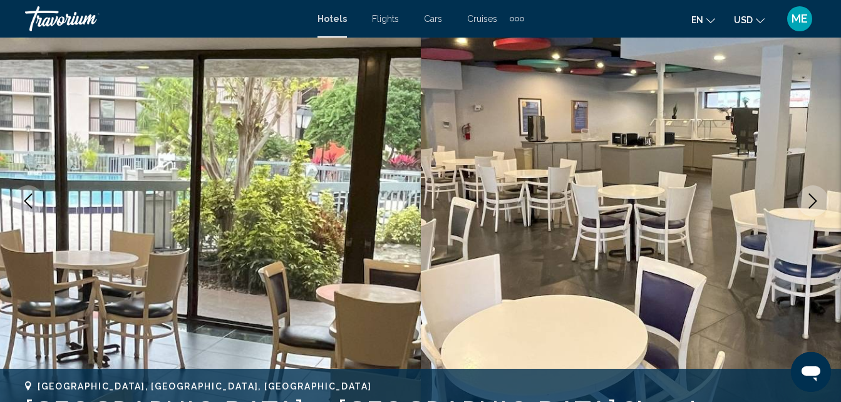
click at [814, 202] on icon "Next image" at bounding box center [812, 200] width 15 height 15
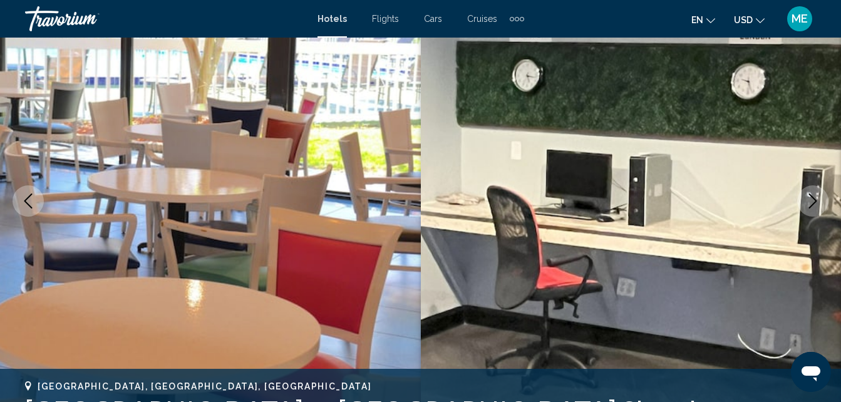
click at [814, 202] on icon "Next image" at bounding box center [812, 200] width 15 height 15
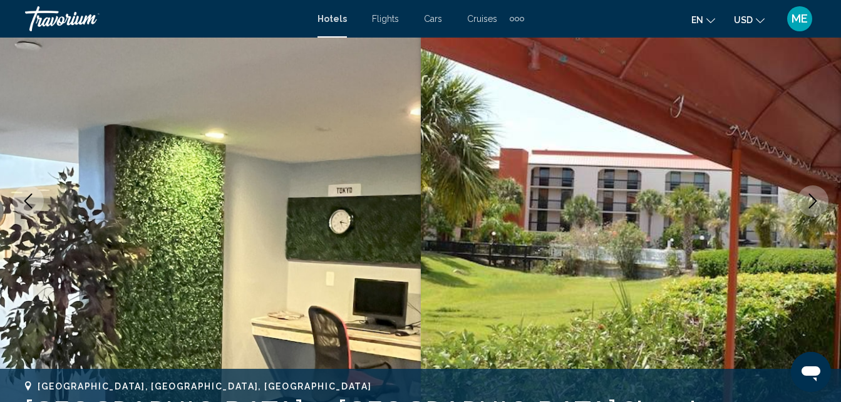
click at [814, 202] on icon "Next image" at bounding box center [812, 200] width 15 height 15
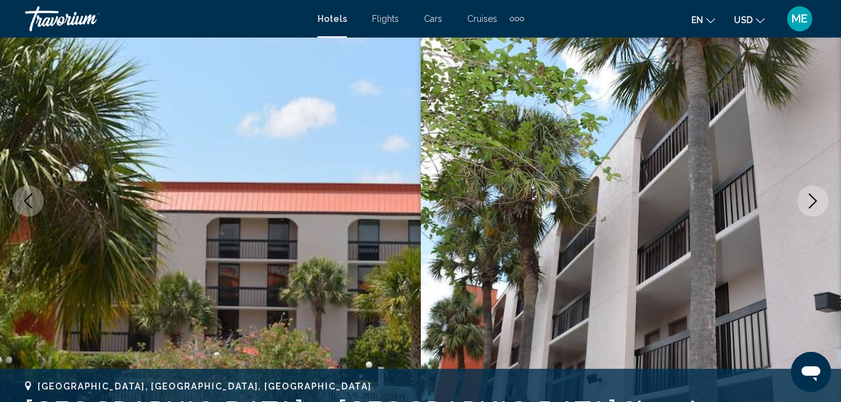
click at [814, 202] on icon "Next image" at bounding box center [812, 200] width 15 height 15
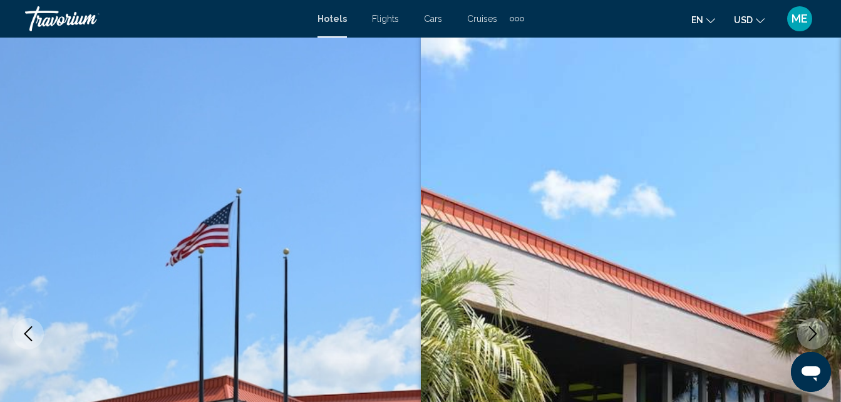
scroll to position [0, 0]
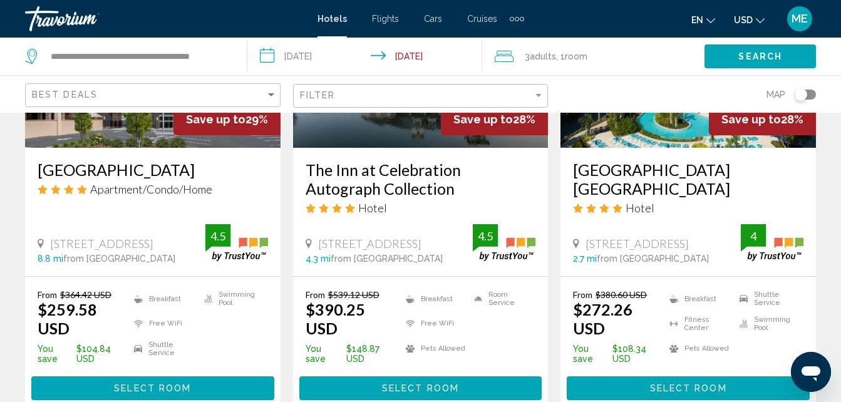
scroll to position [1778, 0]
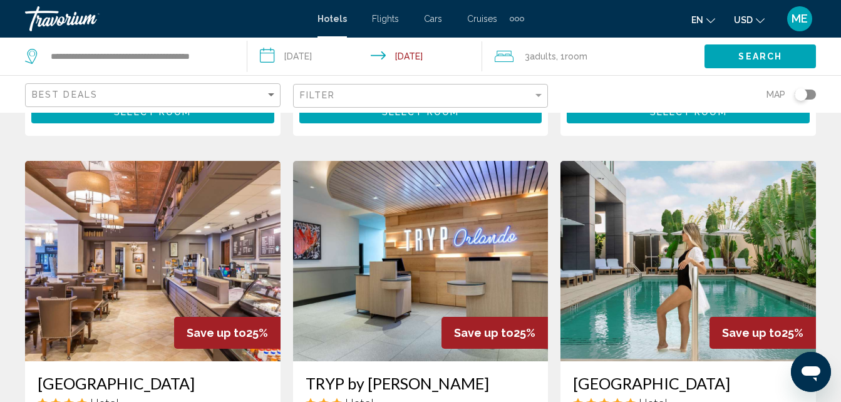
scroll to position [1478, 0]
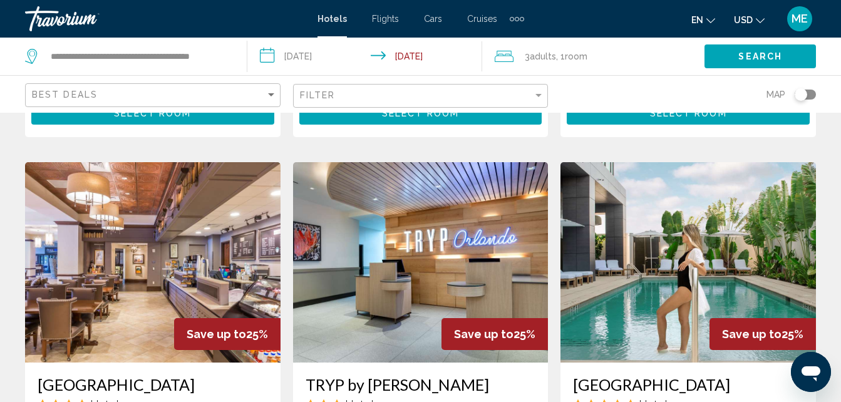
click at [396, 274] on img "Main content" at bounding box center [420, 262] width 255 height 200
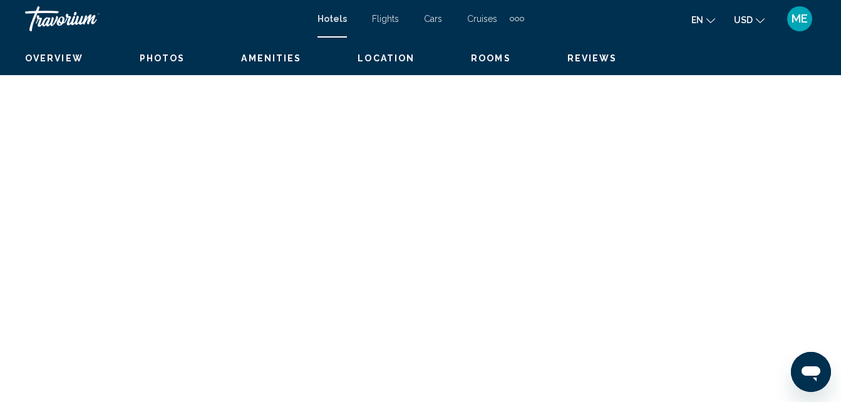
scroll to position [134, 0]
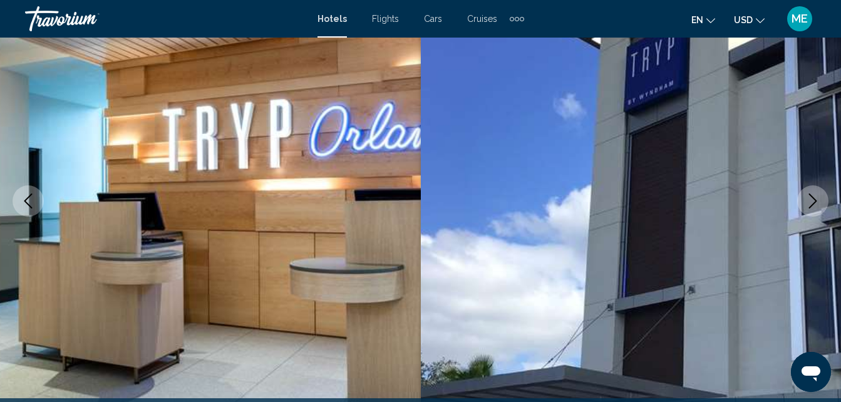
click at [816, 199] on icon "Next image" at bounding box center [812, 200] width 15 height 15
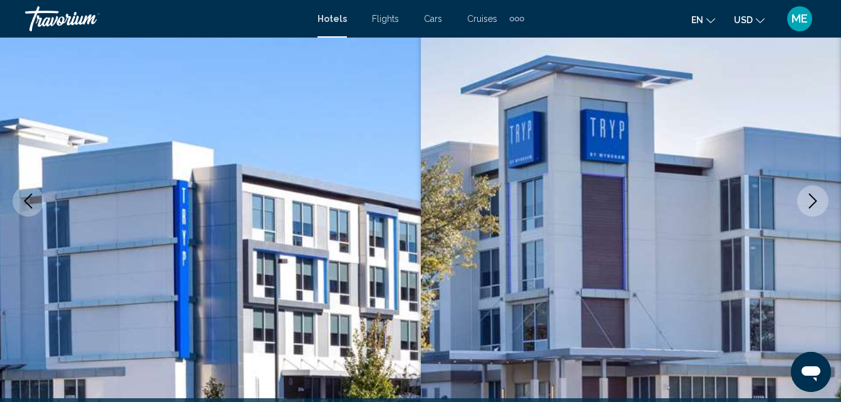
click at [816, 199] on icon "Next image" at bounding box center [812, 200] width 15 height 15
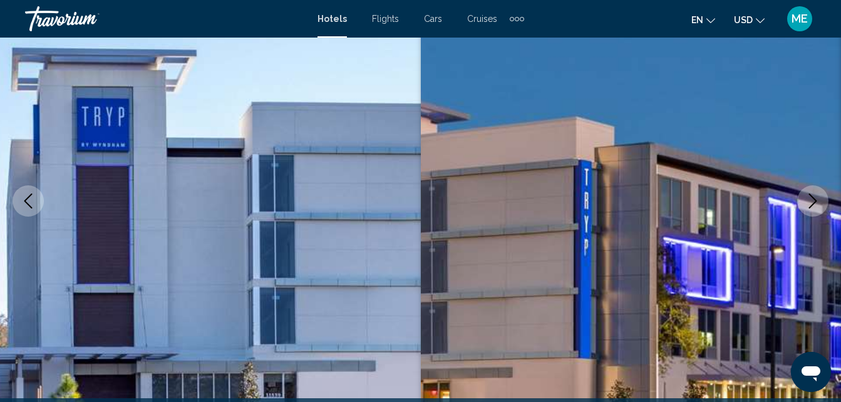
click at [816, 199] on icon "Next image" at bounding box center [812, 200] width 15 height 15
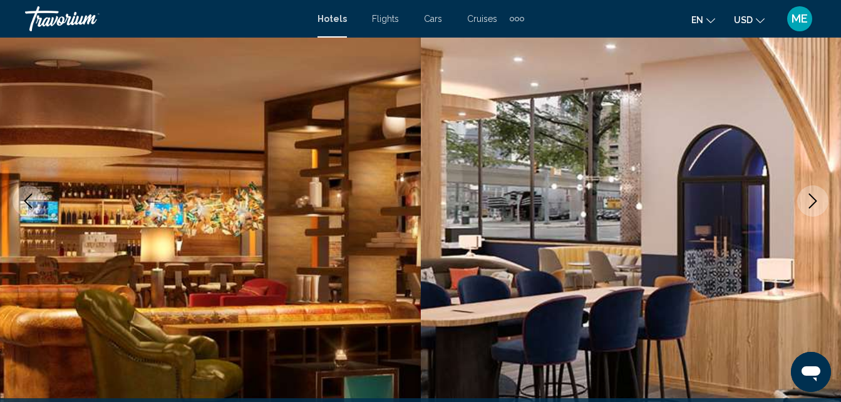
click at [816, 199] on icon "Next image" at bounding box center [812, 200] width 15 height 15
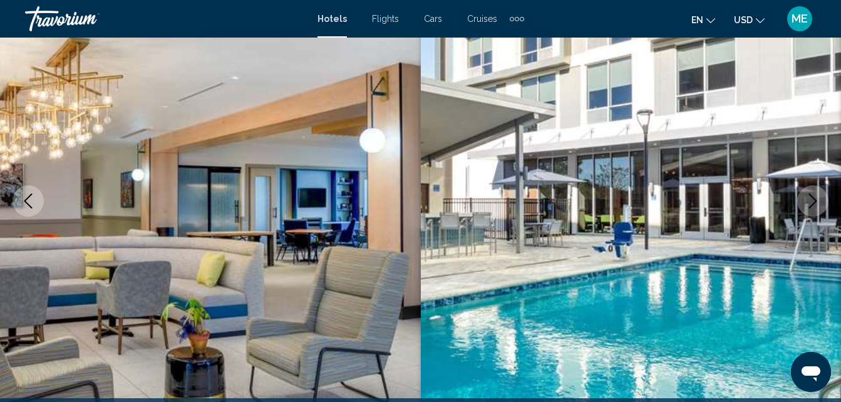
click at [816, 199] on icon "Next image" at bounding box center [812, 200] width 15 height 15
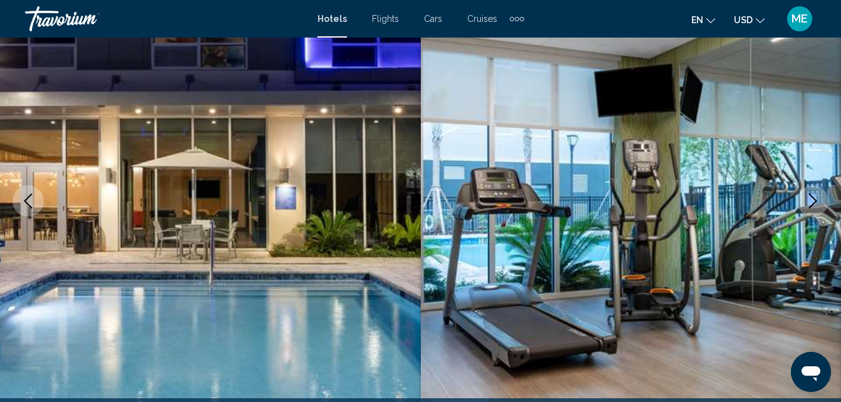
click at [816, 199] on icon "Next image" at bounding box center [812, 200] width 15 height 15
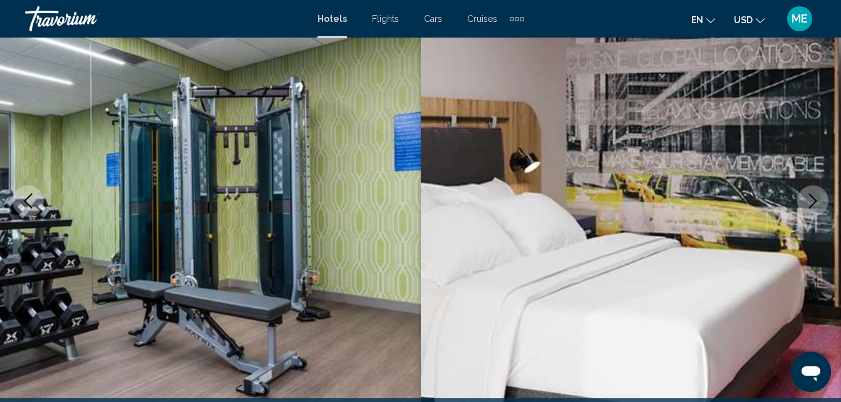
click at [816, 199] on icon "Next image" at bounding box center [812, 200] width 15 height 15
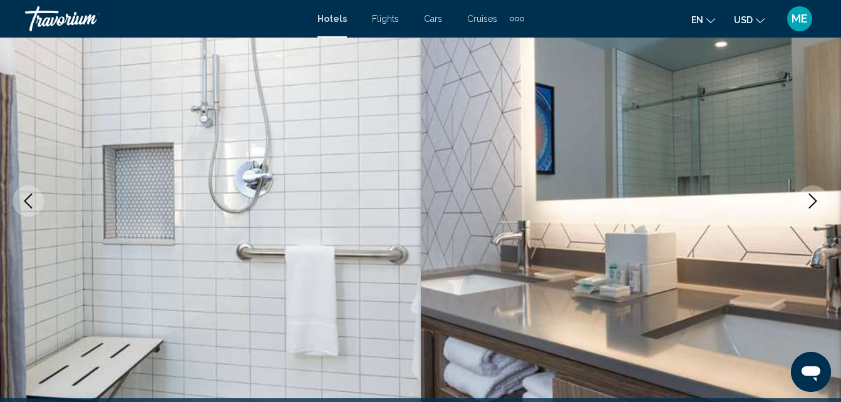
click at [816, 199] on icon "Next image" at bounding box center [812, 200] width 15 height 15
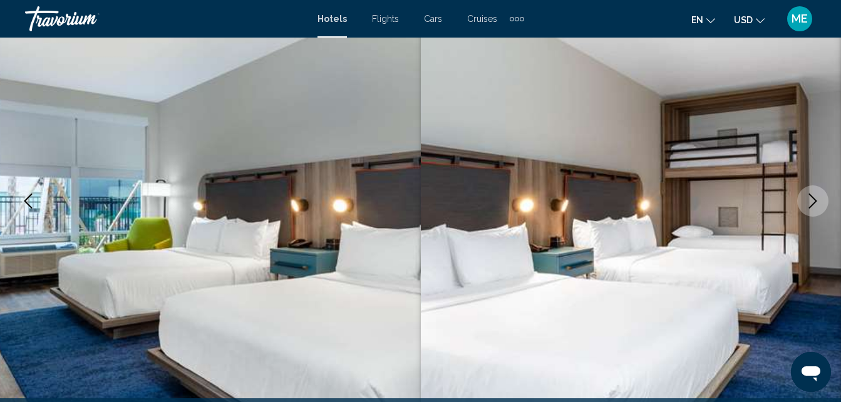
click at [816, 199] on icon "Next image" at bounding box center [812, 200] width 15 height 15
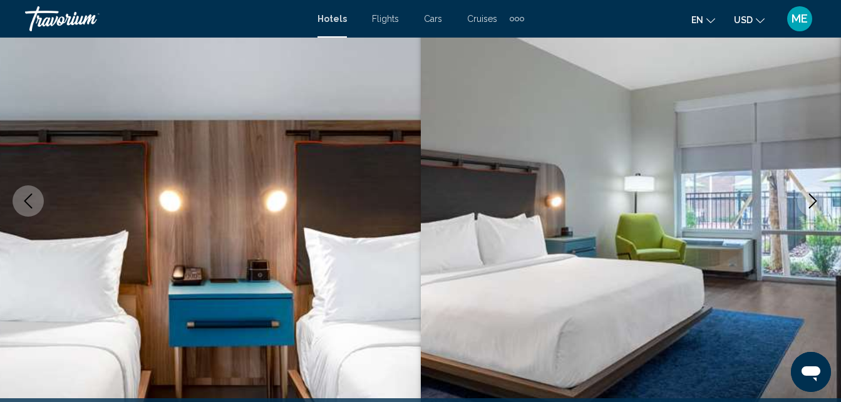
click at [816, 199] on icon "Next image" at bounding box center [812, 200] width 15 height 15
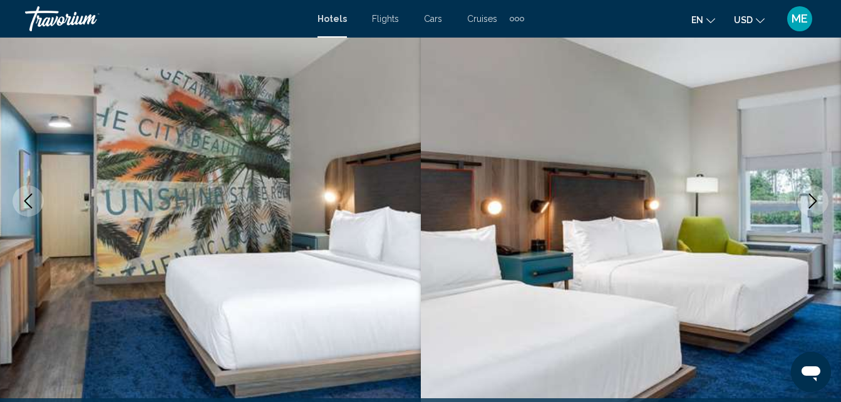
click at [816, 199] on icon "Next image" at bounding box center [812, 200] width 15 height 15
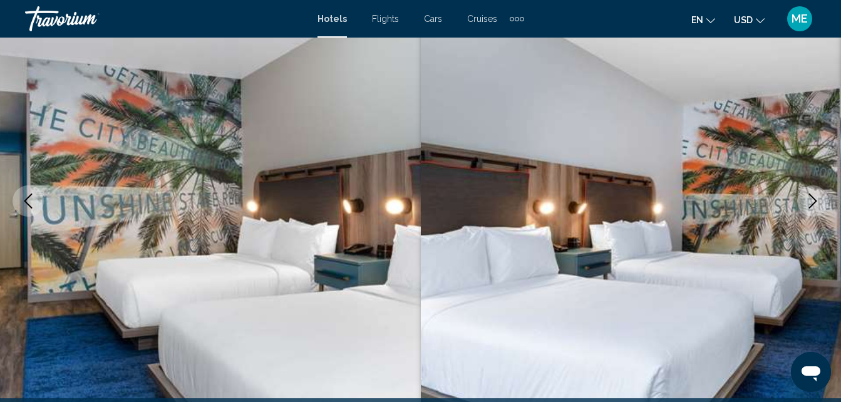
click at [816, 199] on icon "Next image" at bounding box center [812, 200] width 15 height 15
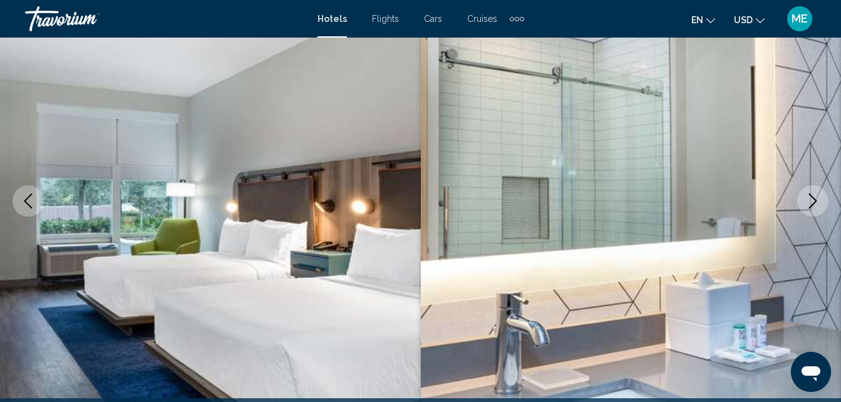
click at [816, 199] on icon "Next image" at bounding box center [812, 200] width 15 height 15
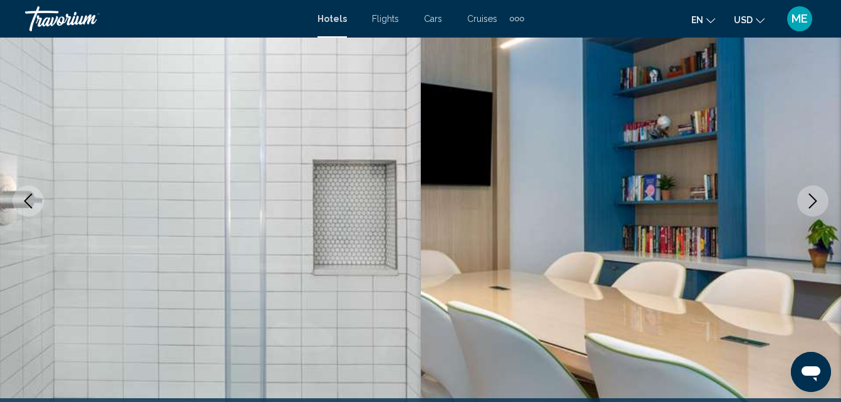
click at [816, 199] on icon "Next image" at bounding box center [812, 200] width 15 height 15
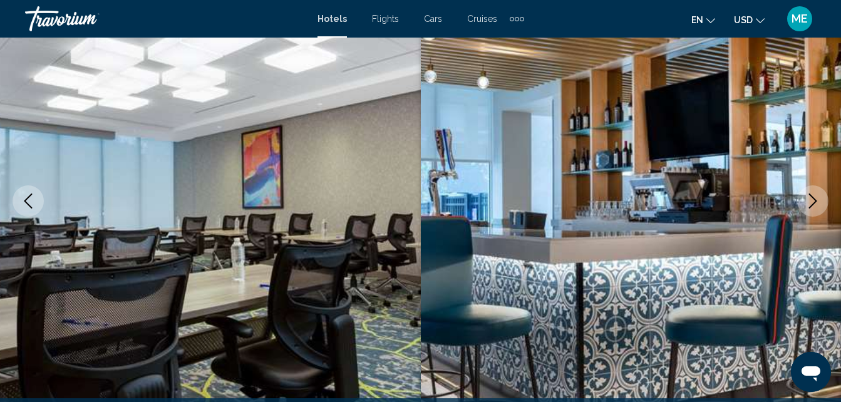
click at [816, 199] on icon "Next image" at bounding box center [812, 200] width 15 height 15
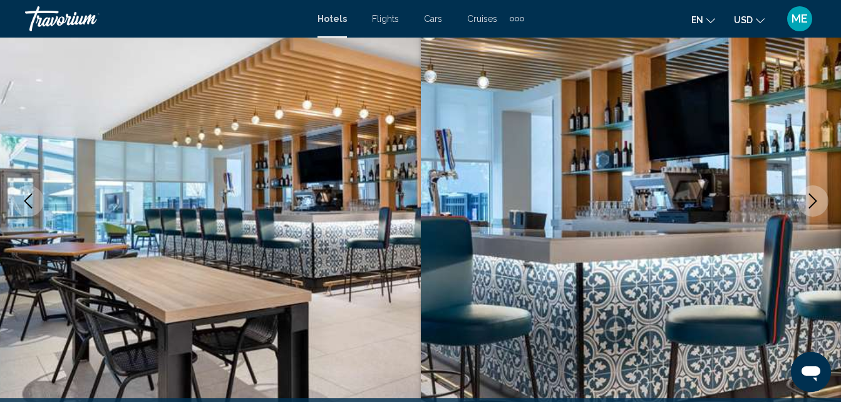
click at [816, 199] on icon "Next image" at bounding box center [812, 200] width 15 height 15
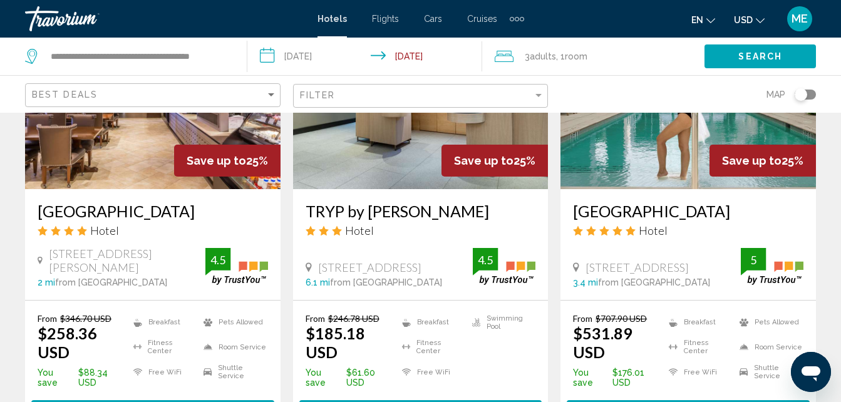
scroll to position [1653, 0]
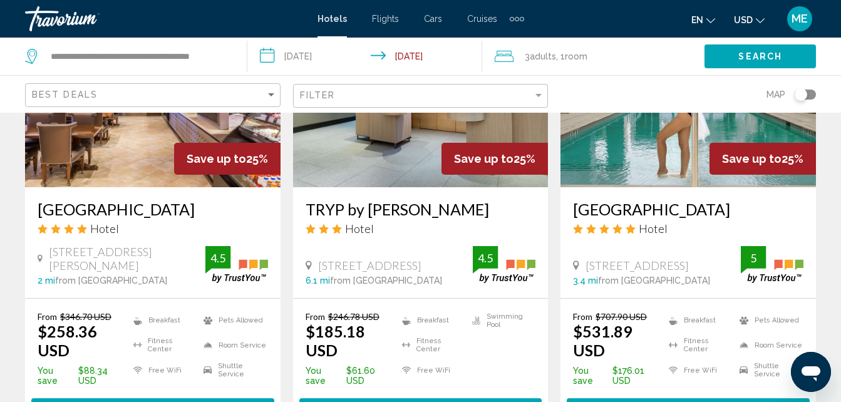
click at [307, 265] on icon "Main content" at bounding box center [309, 264] width 6 height 9
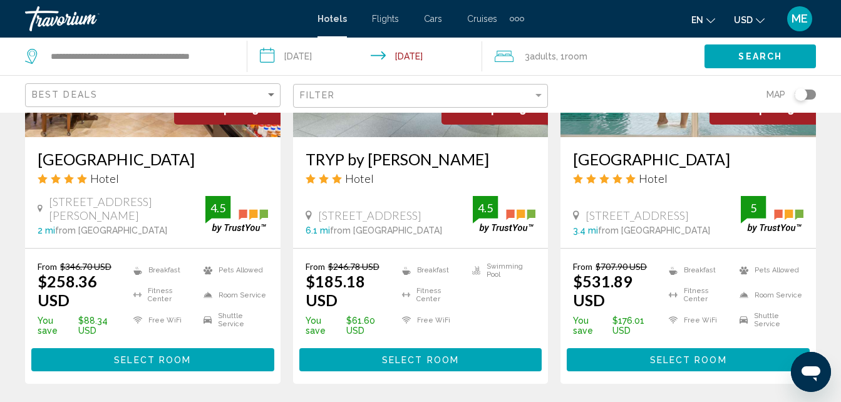
scroll to position [1728, 0]
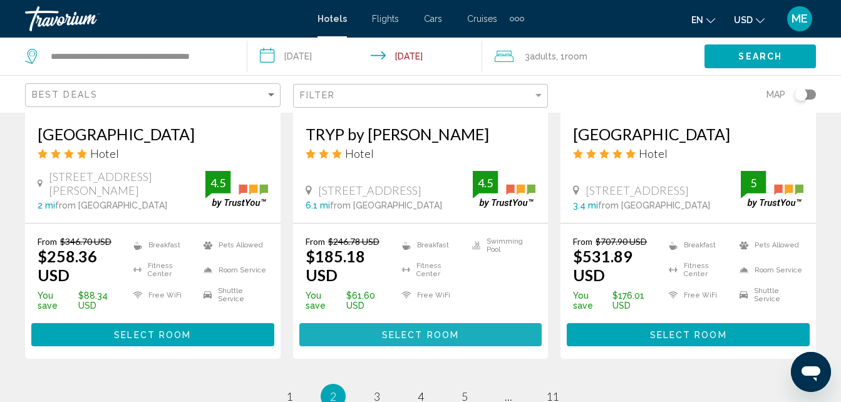
click at [375, 334] on button "Select Room" at bounding box center [420, 334] width 243 height 23
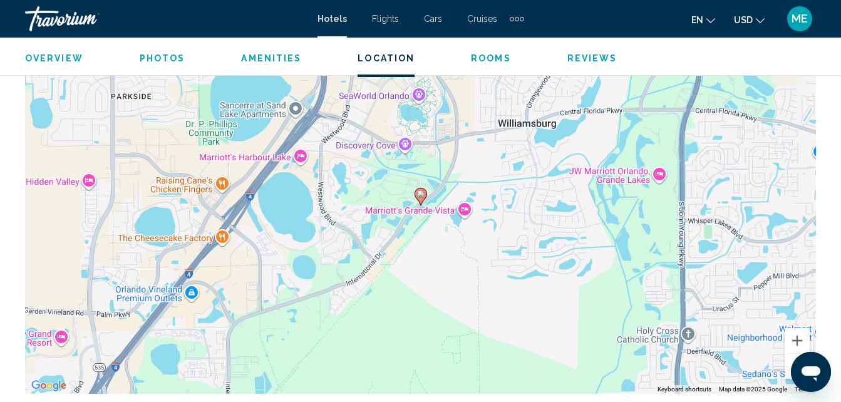
scroll to position [1461, 0]
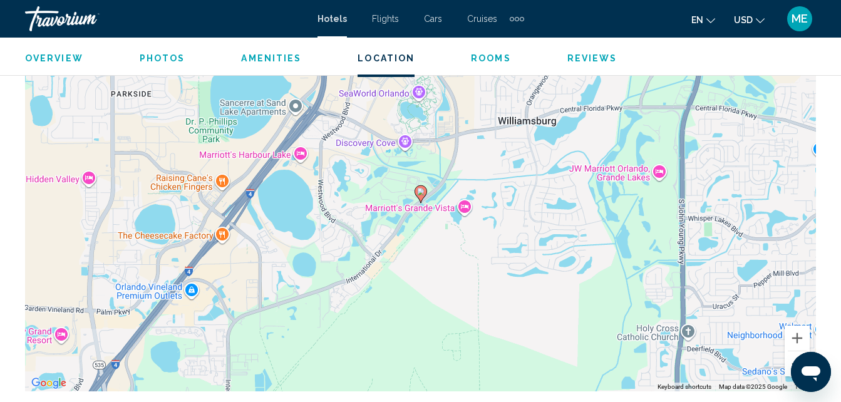
click at [419, 192] on image "Main content" at bounding box center [421, 192] width 8 height 8
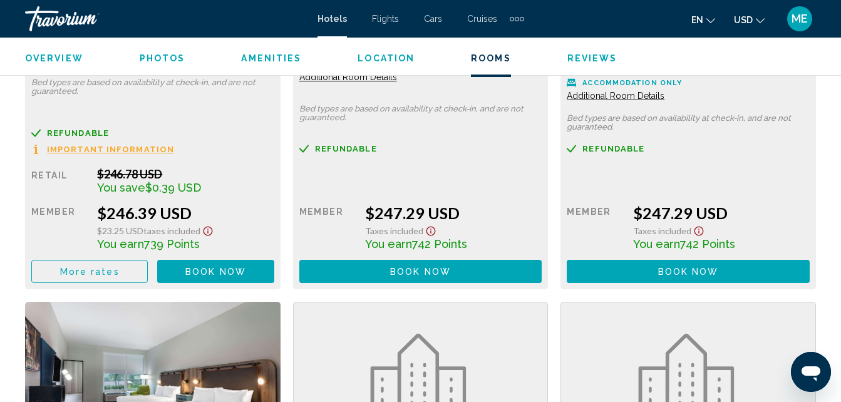
scroll to position [3365, 0]
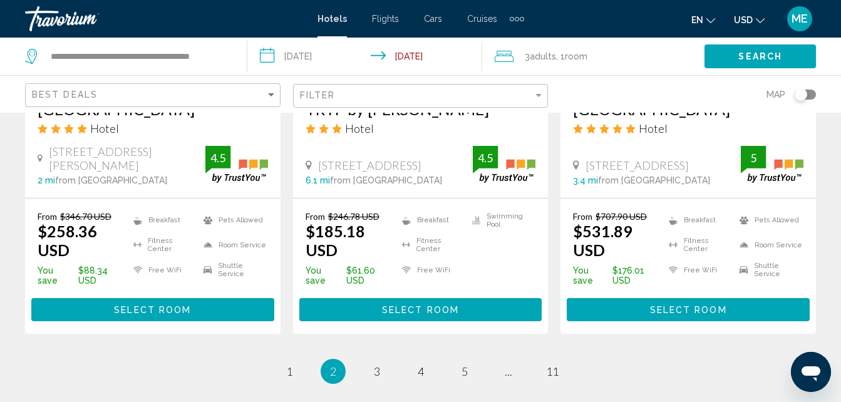
scroll to position [1778, 0]
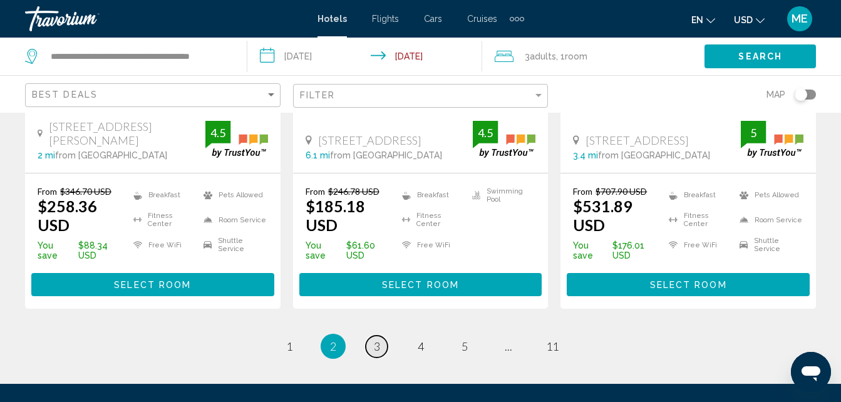
click at [376, 344] on span "3" at bounding box center [377, 346] width 6 height 14
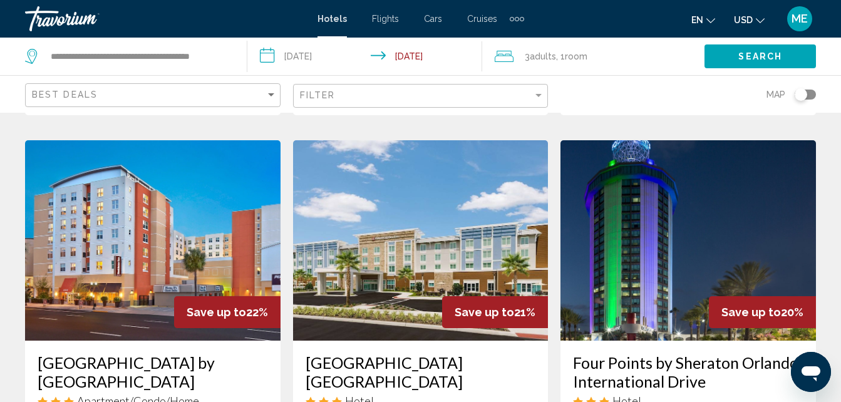
scroll to position [1002, 0]
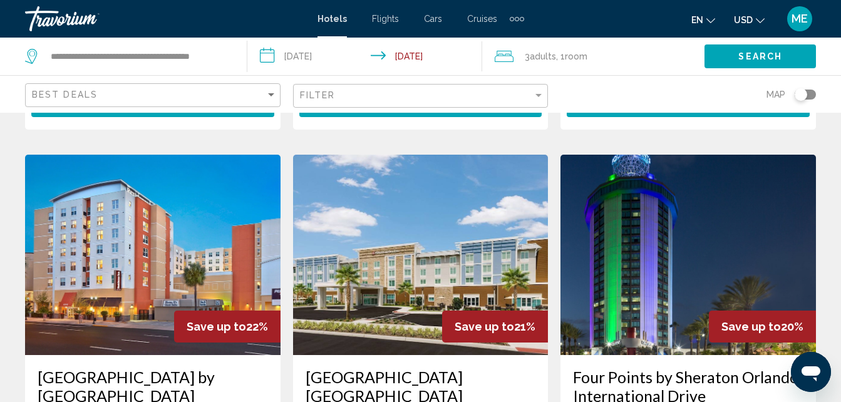
click at [744, 246] on img "Main content" at bounding box center [687, 255] width 255 height 200
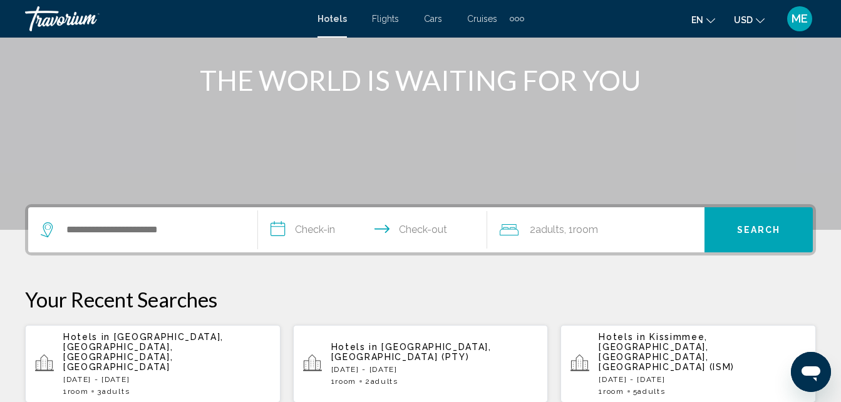
scroll to position [147, 0]
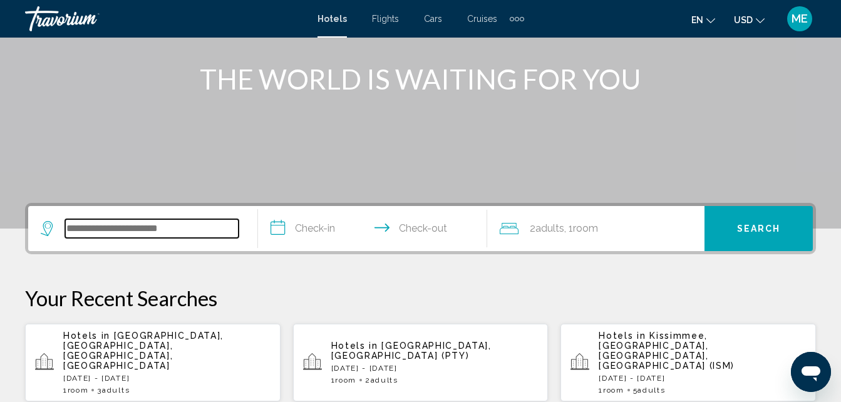
click at [71, 229] on input "Search widget" at bounding box center [151, 228] width 173 height 19
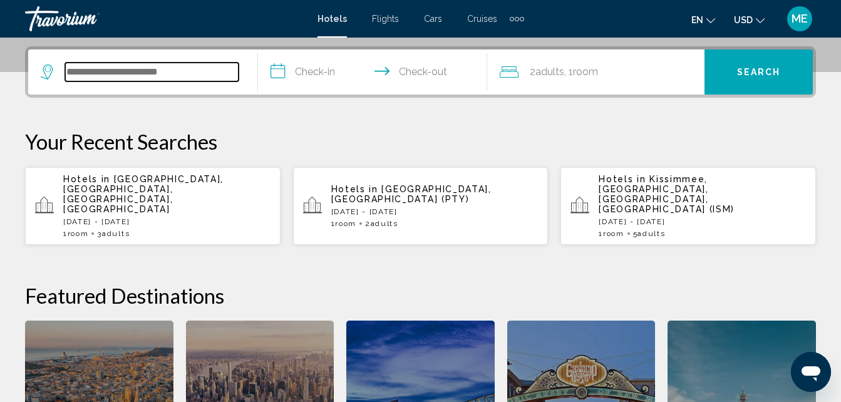
scroll to position [309, 0]
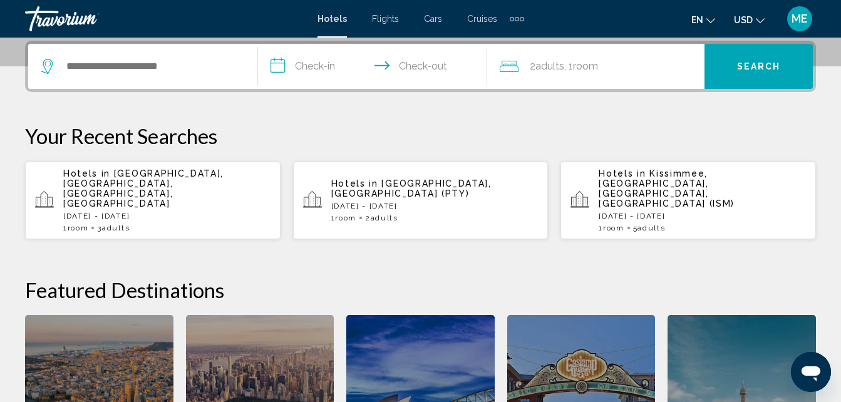
click at [130, 188] on div "Hotels in [GEOGRAPHIC_DATA], [GEOGRAPHIC_DATA], [GEOGRAPHIC_DATA], [GEOGRAPHIC_…" at bounding box center [166, 200] width 207 height 64
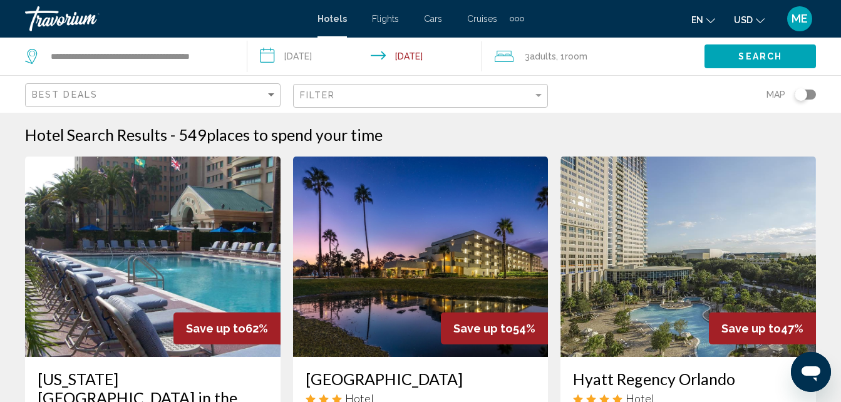
click at [577, 53] on span "Room" at bounding box center [576, 56] width 23 height 10
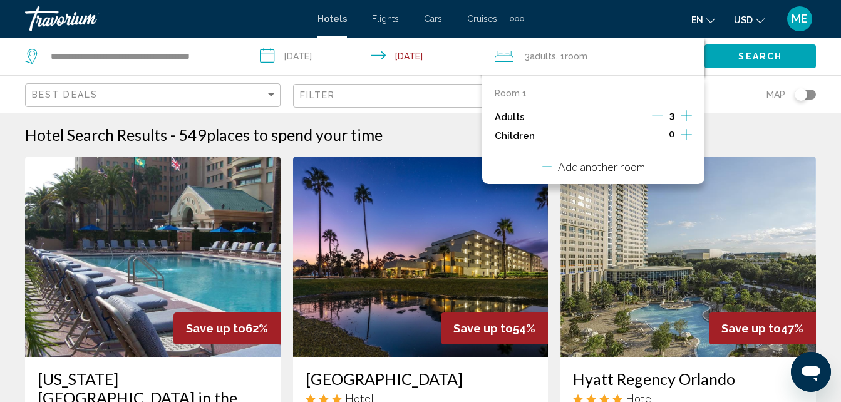
click at [687, 115] on icon "Increment adults" at bounding box center [686, 115] width 11 height 15
click at [451, 95] on div "Filter" at bounding box center [417, 95] width 234 height 10
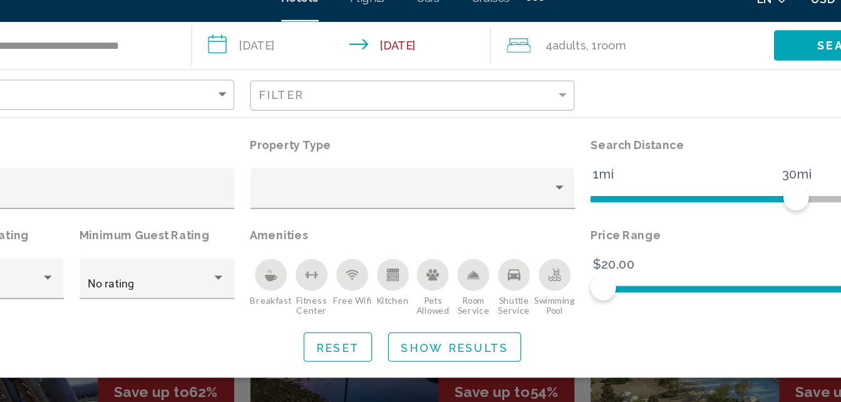
click at [308, 239] on icon "Breakfast" at bounding box center [308, 239] width 9 height 5
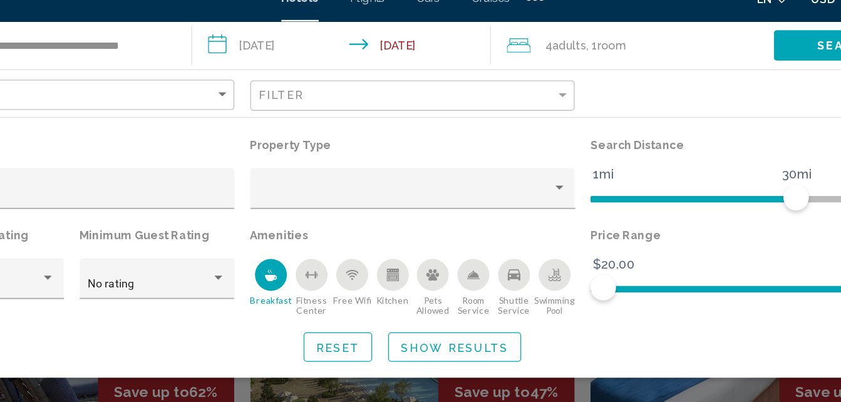
click at [459, 294] on span "Show Results" at bounding box center [453, 294] width 85 height 10
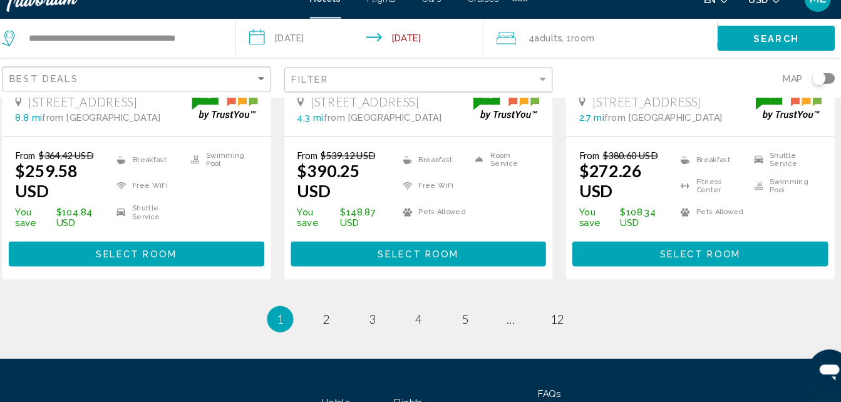
scroll to position [1908, 0]
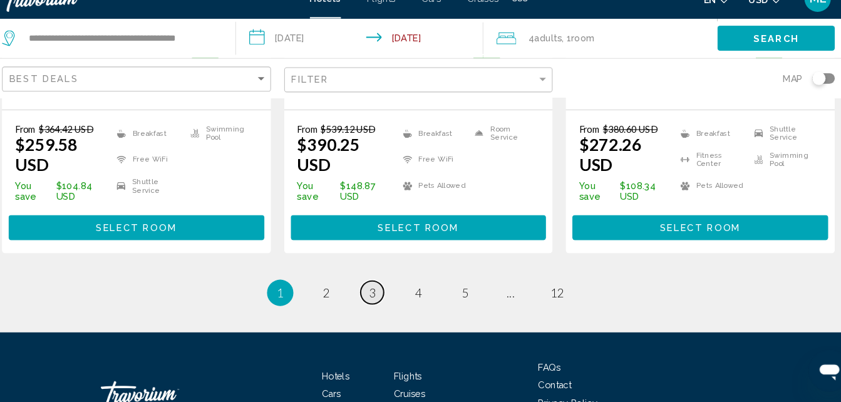
click at [378, 291] on span "3" at bounding box center [377, 298] width 6 height 14
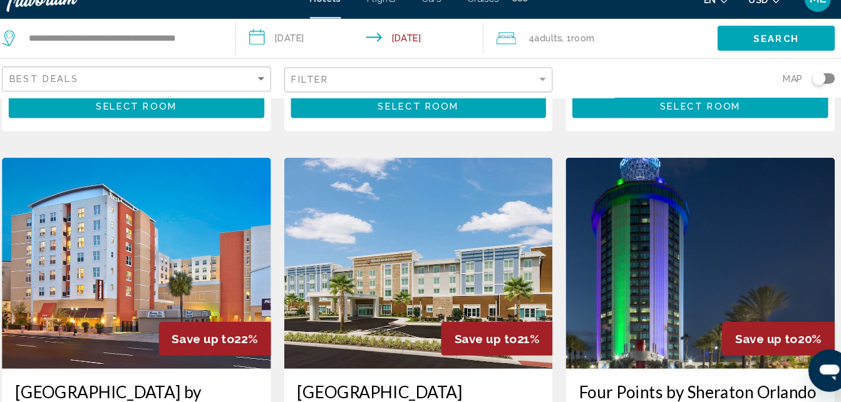
scroll to position [1005, 0]
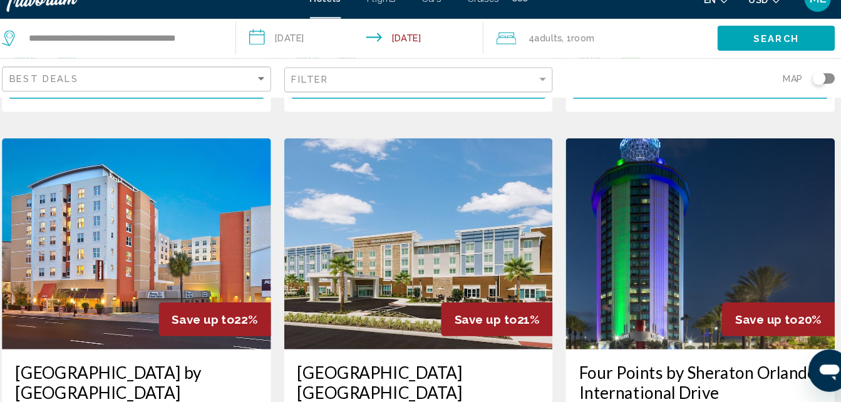
click at [669, 220] on img "Main content" at bounding box center [687, 252] width 255 height 200
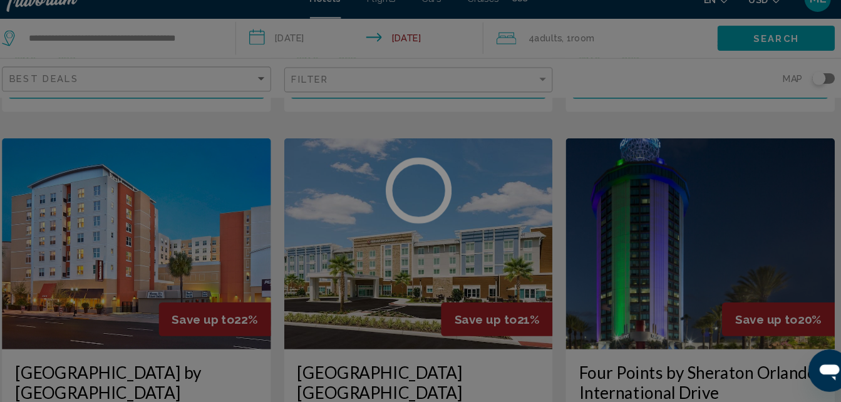
scroll to position [123, 0]
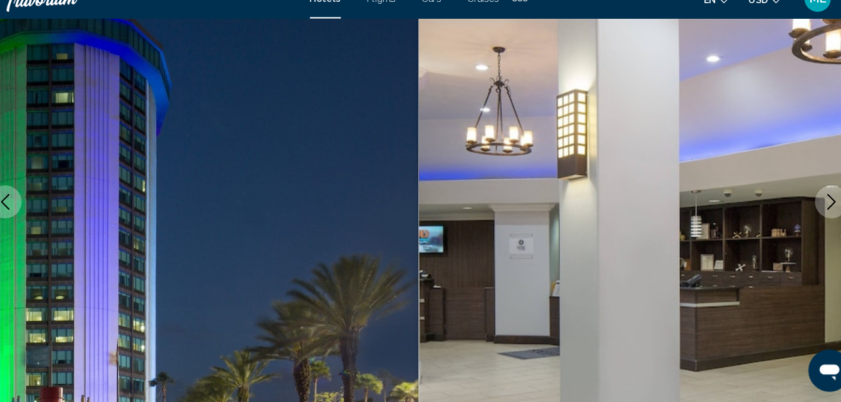
click at [815, 211] on icon "Next image" at bounding box center [813, 211] width 8 height 15
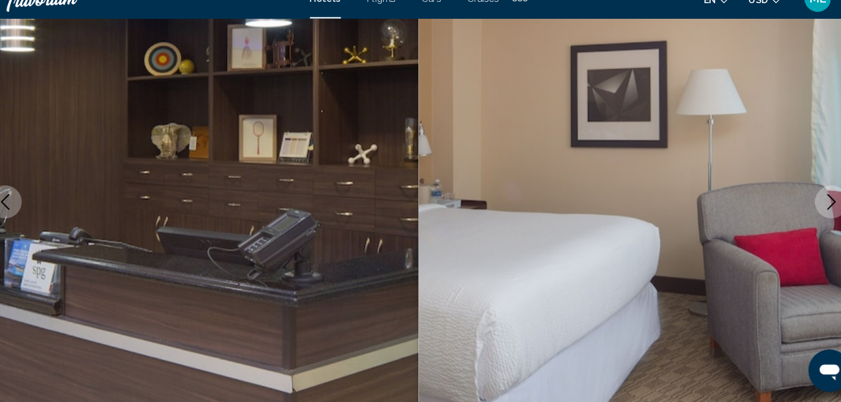
click at [815, 211] on icon "Next image" at bounding box center [813, 211] width 8 height 15
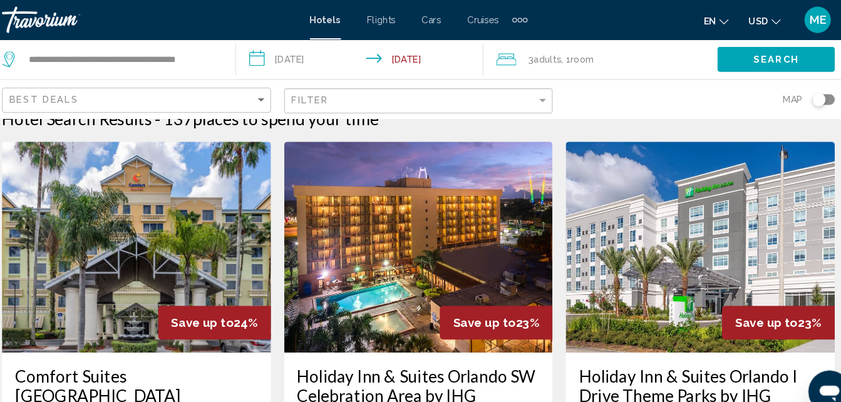
scroll to position [20, 0]
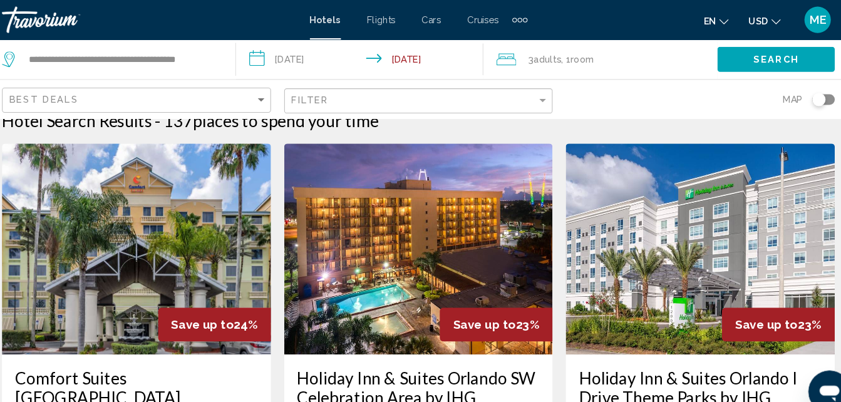
click at [701, 216] on img "Main content" at bounding box center [687, 236] width 255 height 200
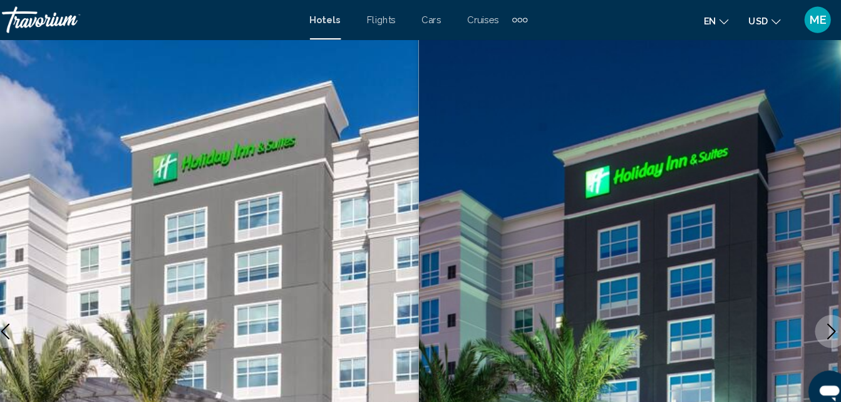
scroll to position [123, 0]
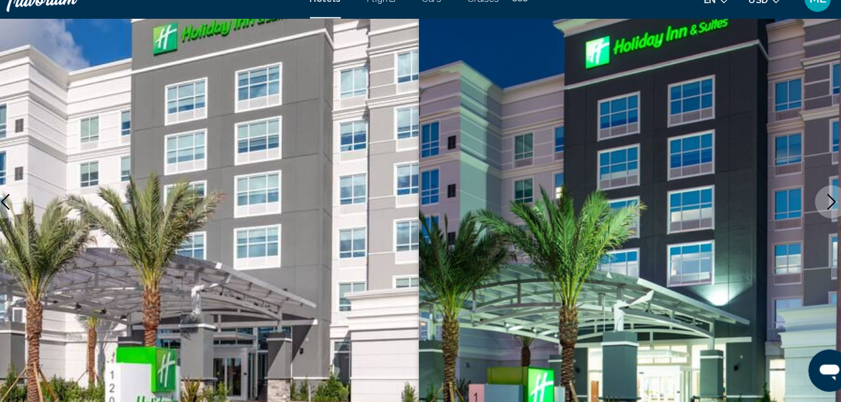
click at [813, 208] on icon "Next image" at bounding box center [813, 211] width 8 height 15
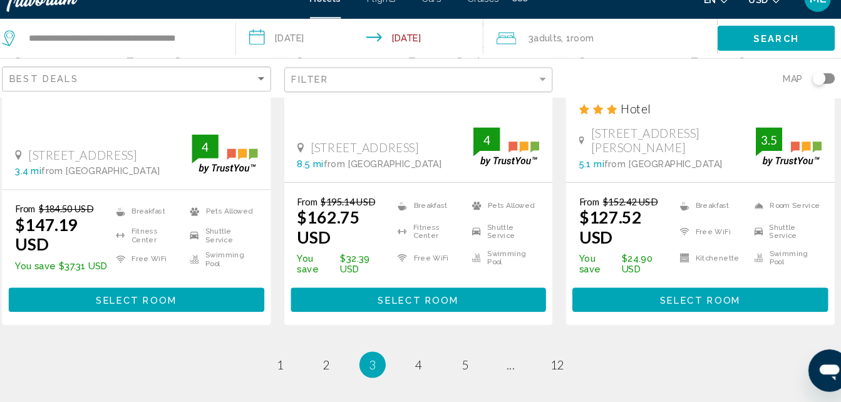
scroll to position [1828, 0]
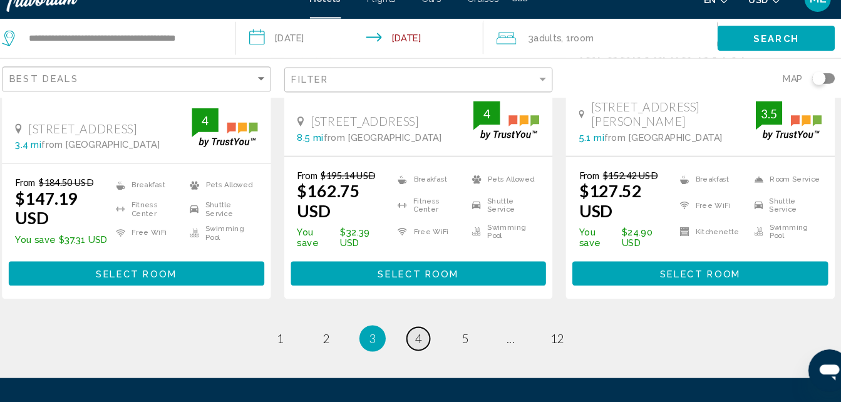
click at [420, 334] on span "4" at bounding box center [421, 341] width 6 height 14
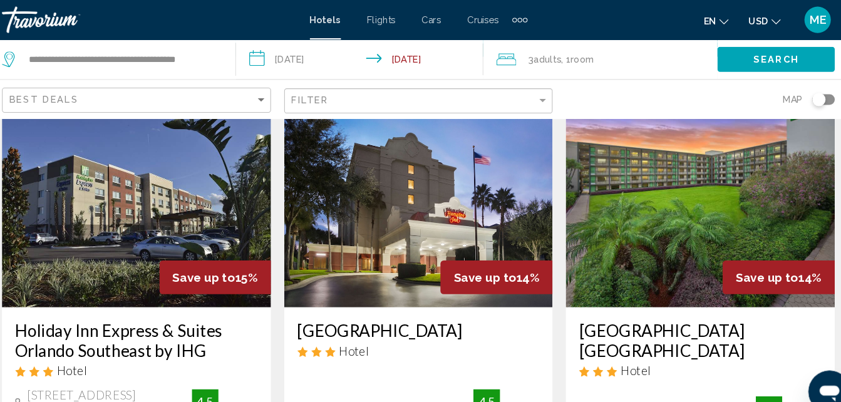
scroll to position [1052, 0]
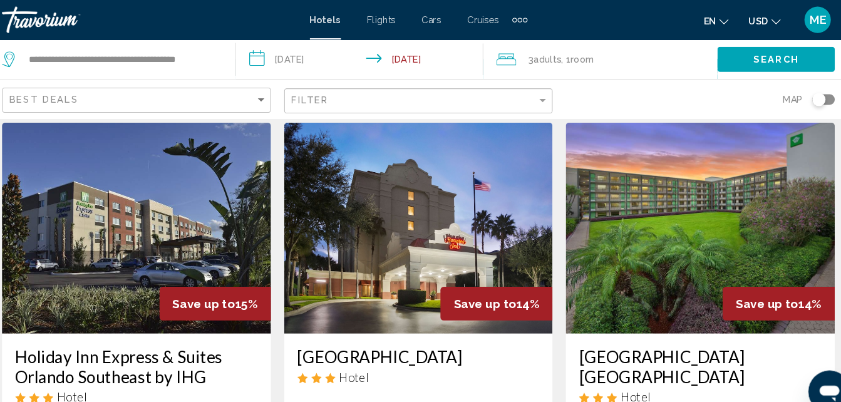
click at [662, 185] on img "Main content" at bounding box center [687, 216] width 255 height 200
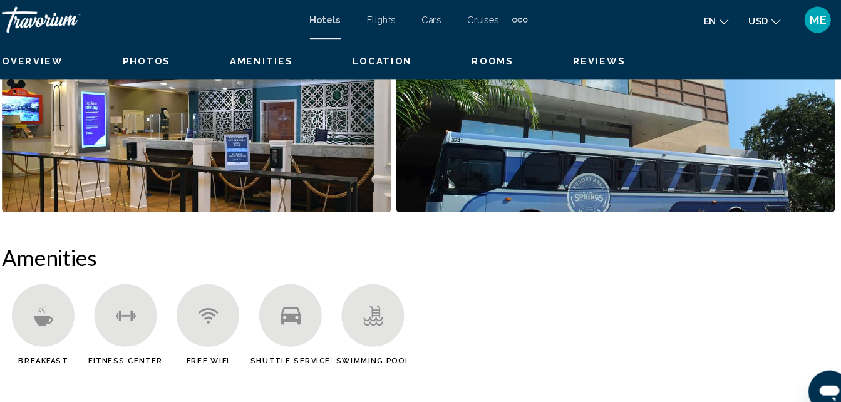
scroll to position [124, 0]
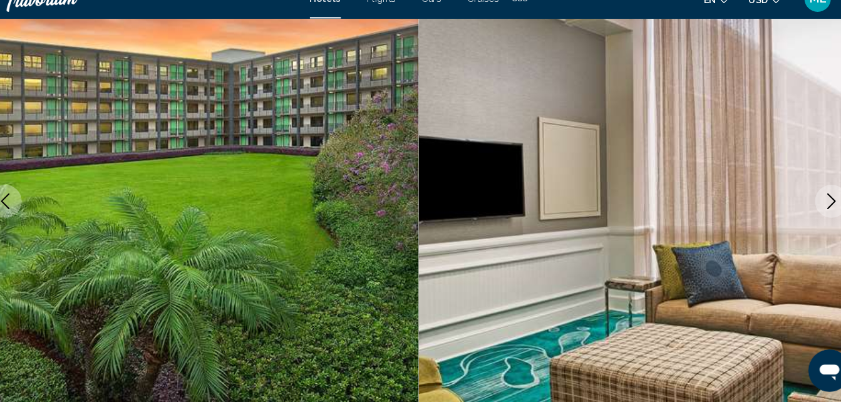
click at [813, 210] on icon "Next image" at bounding box center [812, 210] width 15 height 15
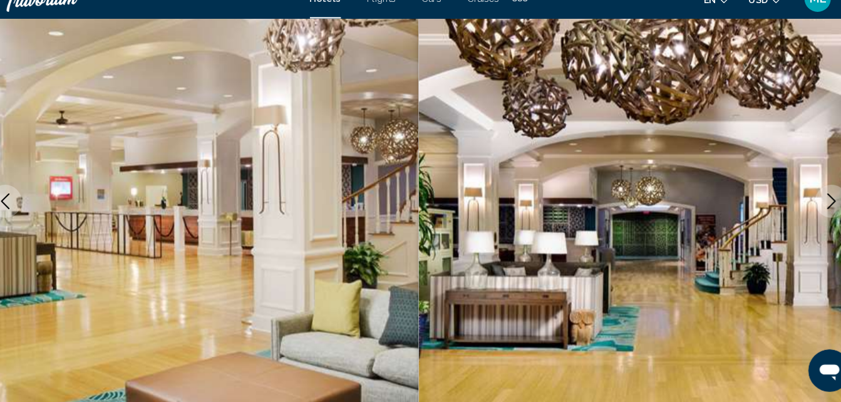
click at [813, 210] on icon "Next image" at bounding box center [812, 210] width 15 height 15
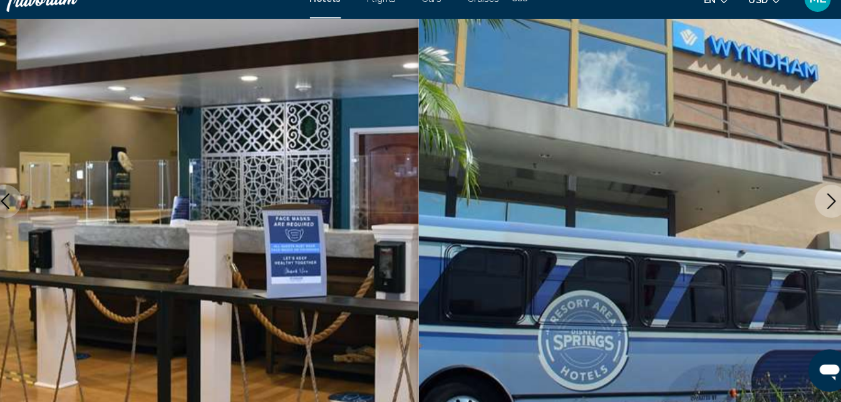
click at [813, 210] on icon "Next image" at bounding box center [812, 210] width 15 height 15
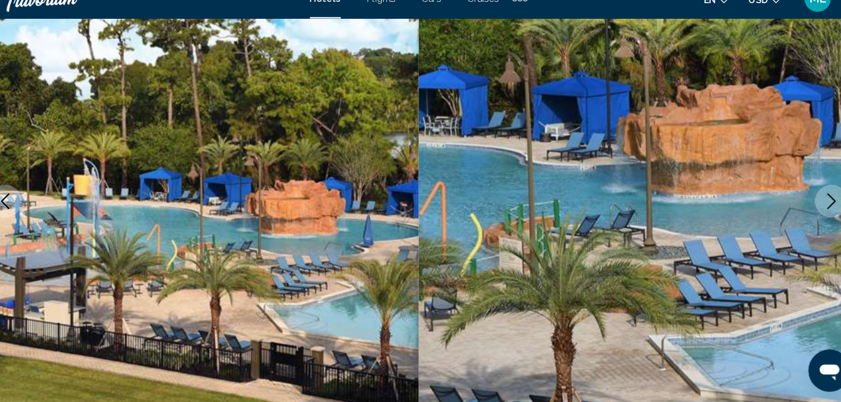
click at [813, 210] on icon "Next image" at bounding box center [812, 210] width 15 height 15
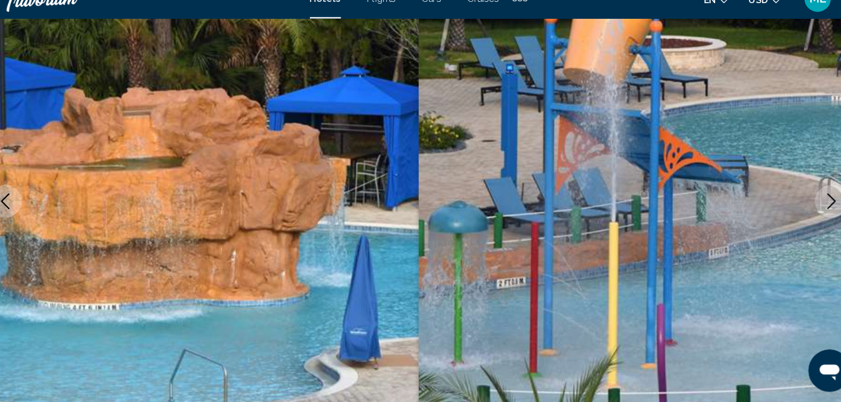
click at [813, 210] on icon "Next image" at bounding box center [812, 210] width 15 height 15
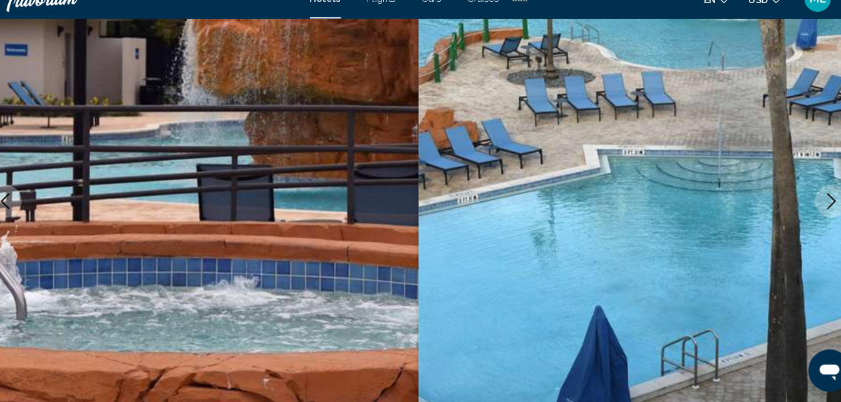
click at [813, 210] on icon "Next image" at bounding box center [812, 210] width 15 height 15
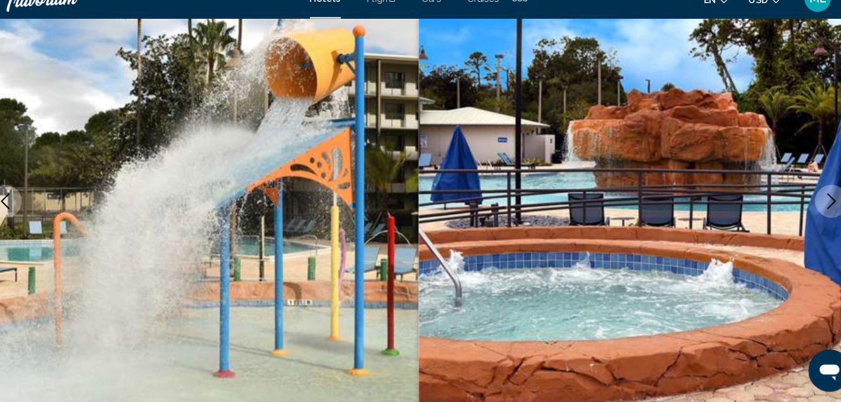
click at [813, 210] on icon "Next image" at bounding box center [812, 210] width 15 height 15
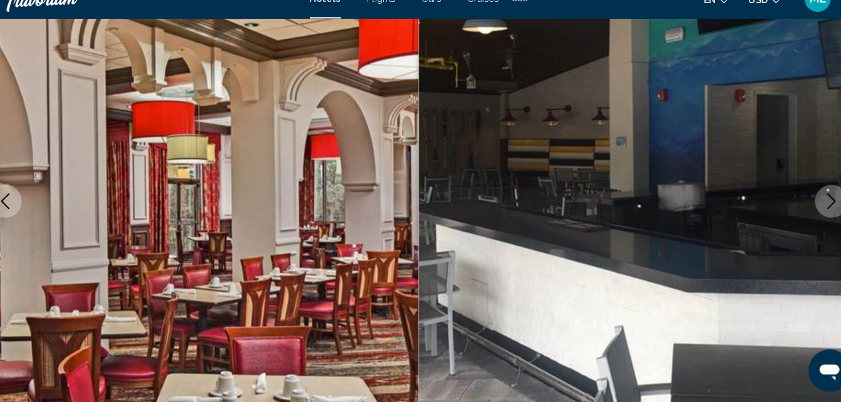
click at [813, 210] on icon "Next image" at bounding box center [812, 210] width 15 height 15
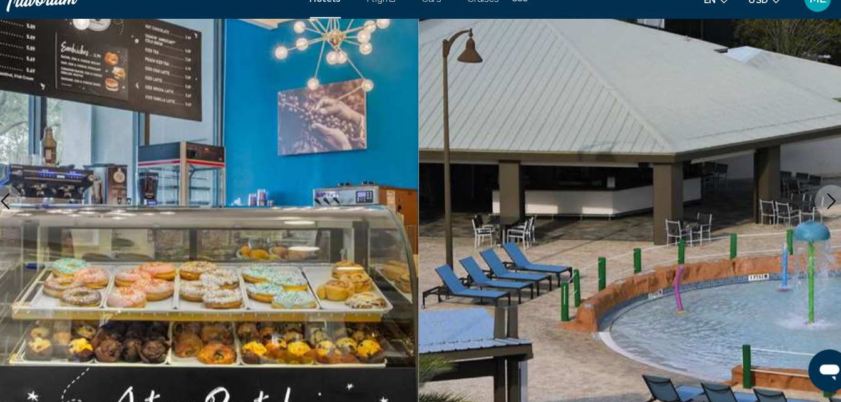
click at [813, 210] on icon "Next image" at bounding box center [812, 210] width 15 height 15
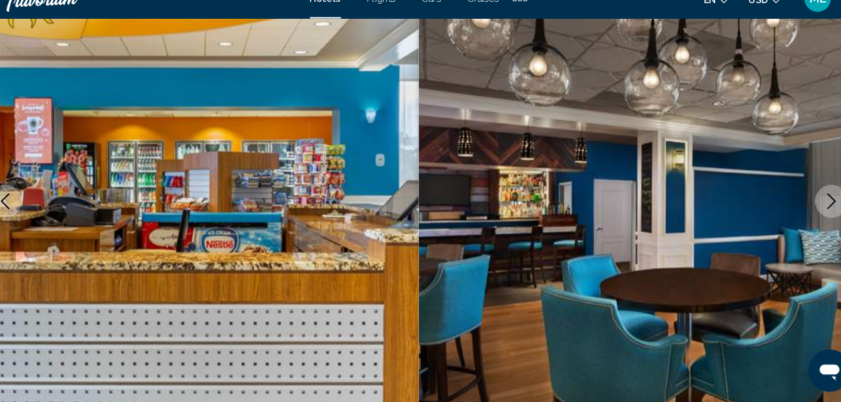
click at [813, 210] on icon "Next image" at bounding box center [812, 210] width 15 height 15
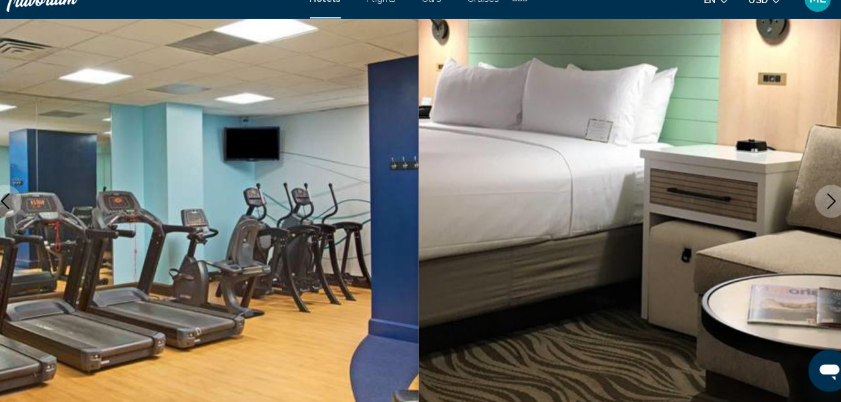
click at [813, 210] on icon "Next image" at bounding box center [812, 210] width 15 height 15
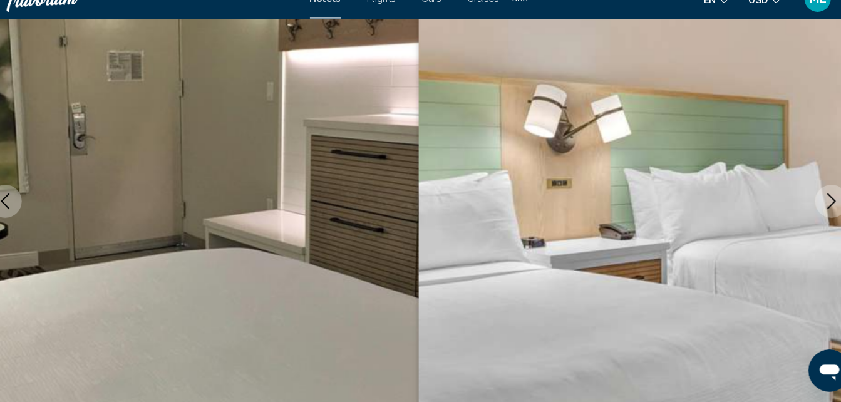
click at [813, 210] on icon "Next image" at bounding box center [812, 210] width 15 height 15
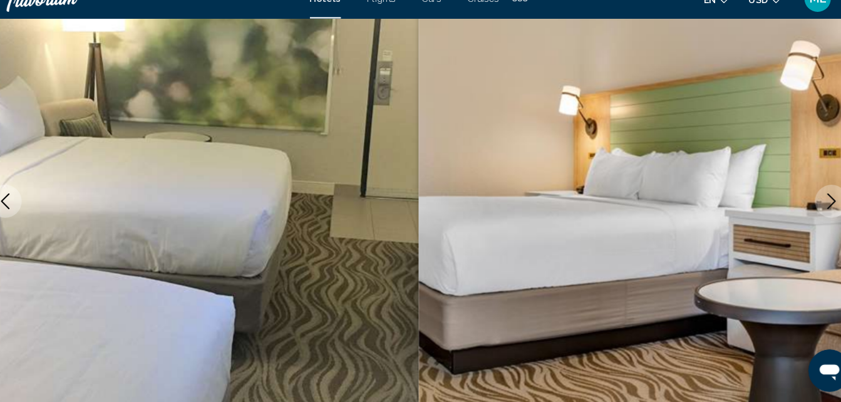
click at [813, 209] on icon "Next image" at bounding box center [812, 210] width 15 height 15
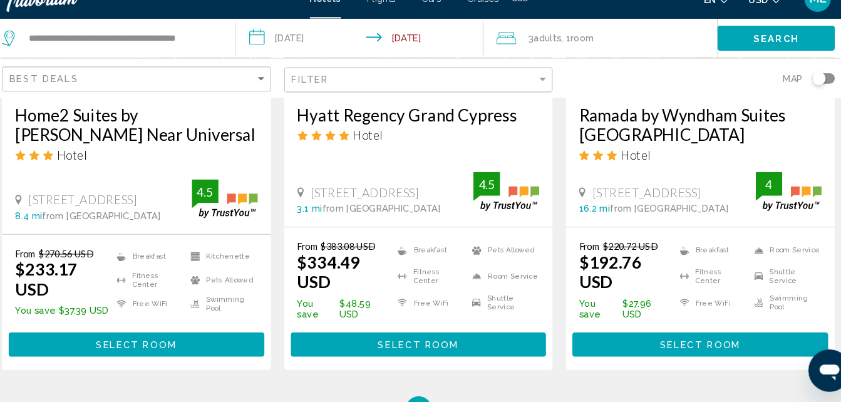
scroll to position [1778, 0]
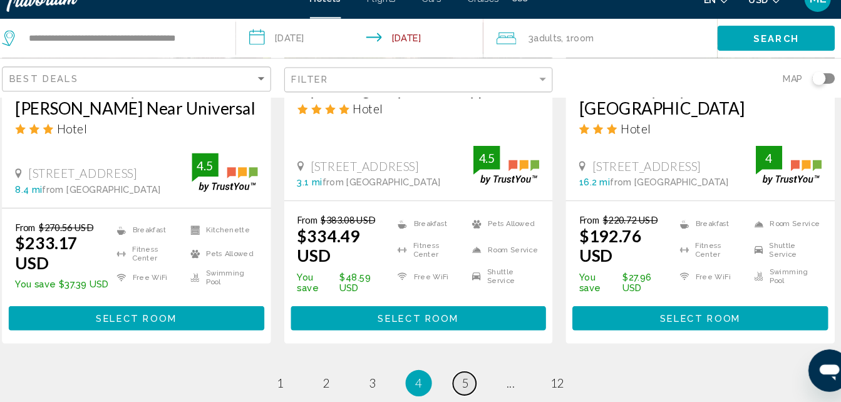
click at [466, 377] on span "5" at bounding box center [464, 384] width 6 height 14
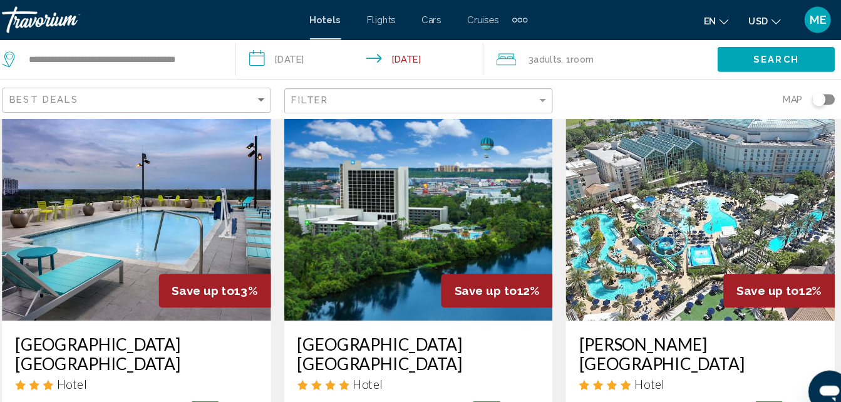
scroll to position [50, 0]
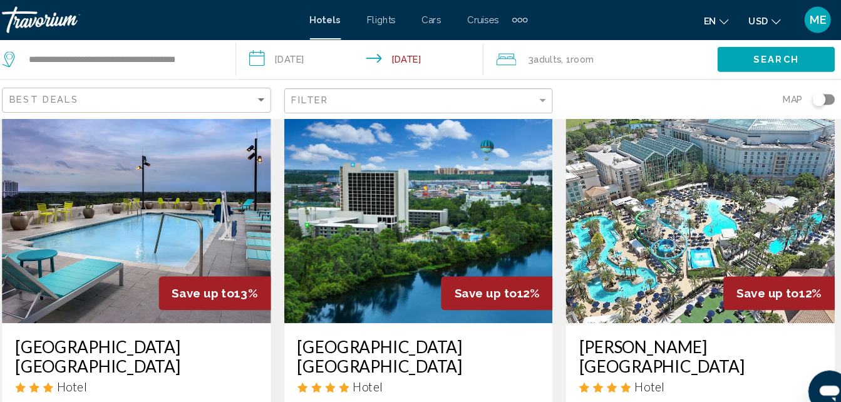
click at [393, 209] on img "Main content" at bounding box center [420, 206] width 255 height 200
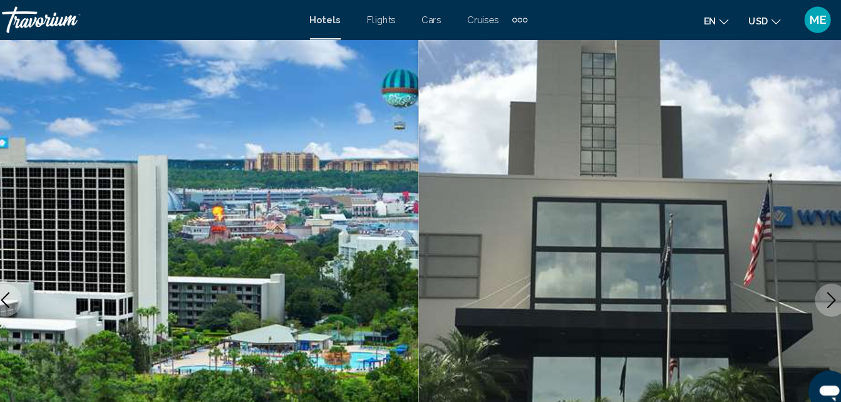
scroll to position [124, 0]
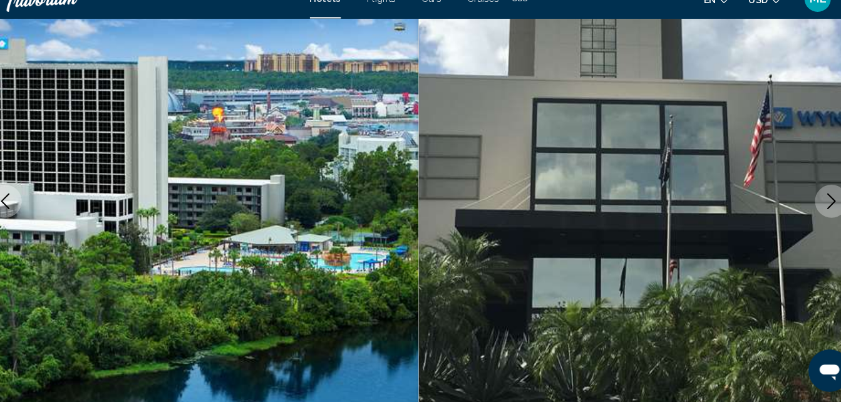
click at [811, 207] on icon "Next image" at bounding box center [812, 210] width 15 height 15
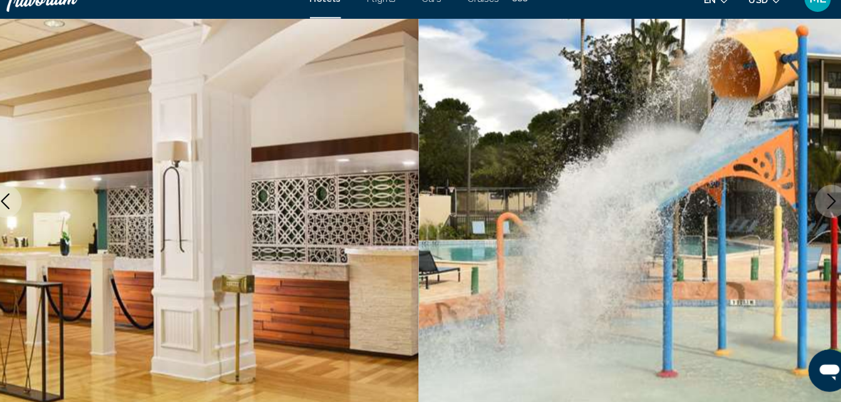
click at [811, 207] on icon "Next image" at bounding box center [812, 210] width 15 height 15
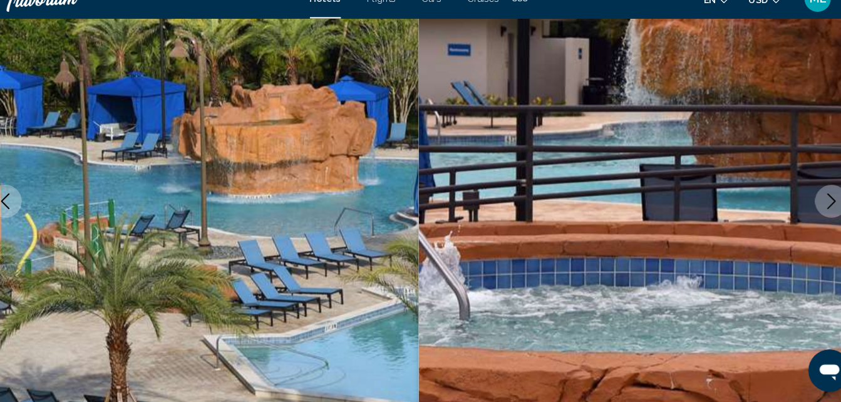
click at [811, 207] on icon "Next image" at bounding box center [812, 210] width 15 height 15
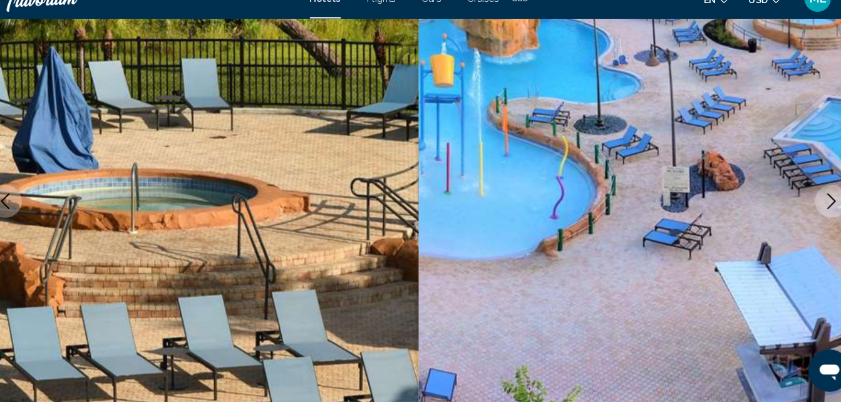
click at [811, 207] on icon "Next image" at bounding box center [812, 210] width 15 height 15
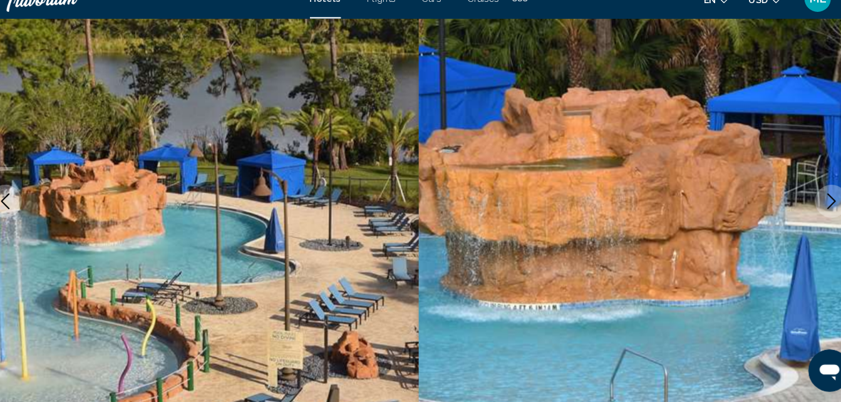
click at [811, 207] on icon "Next image" at bounding box center [812, 210] width 15 height 15
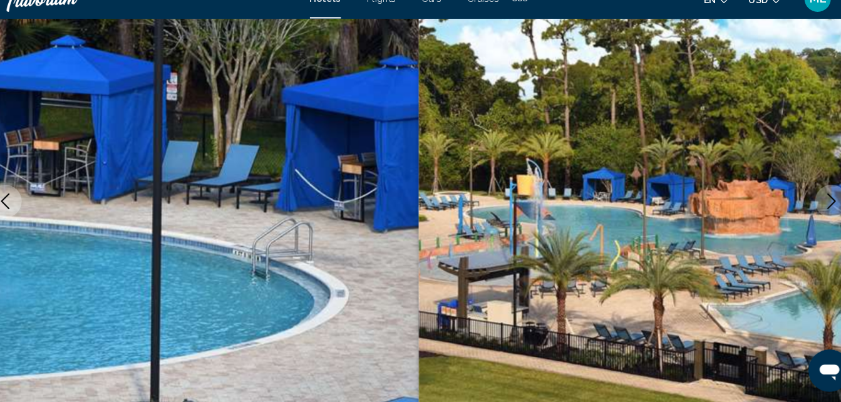
click at [811, 207] on icon "Next image" at bounding box center [812, 210] width 15 height 15
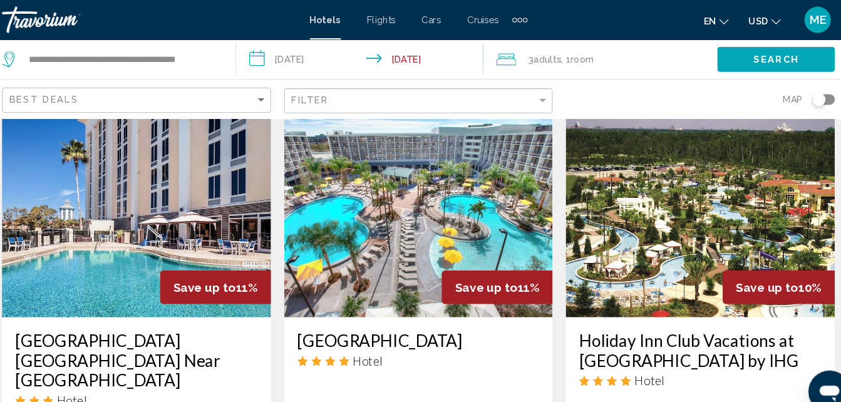
scroll to position [521, 0]
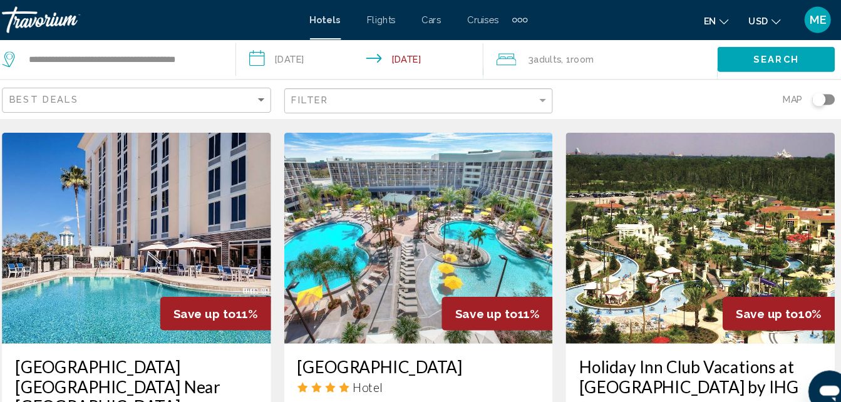
click at [426, 231] on img "Main content" at bounding box center [420, 226] width 255 height 200
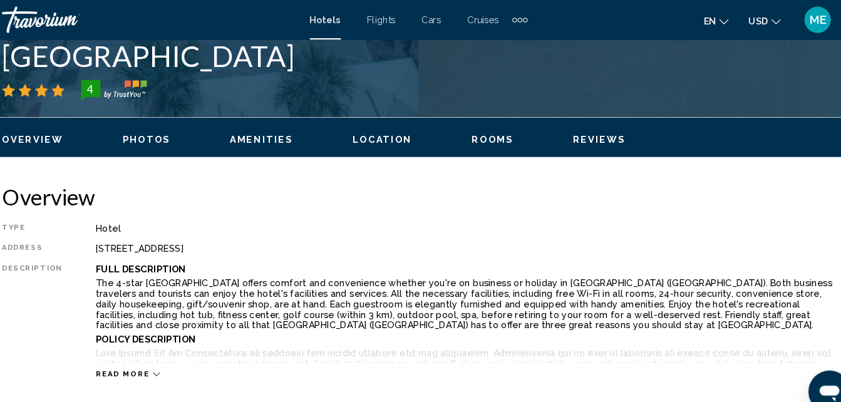
scroll to position [124, 0]
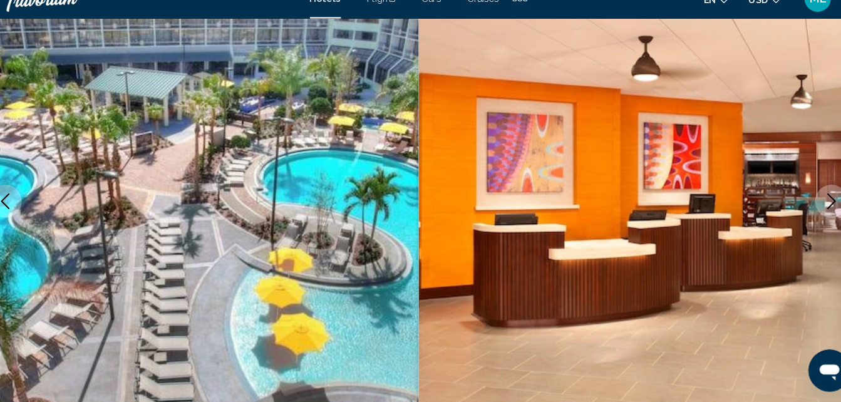
click at [811, 208] on icon "Next image" at bounding box center [812, 210] width 15 height 15
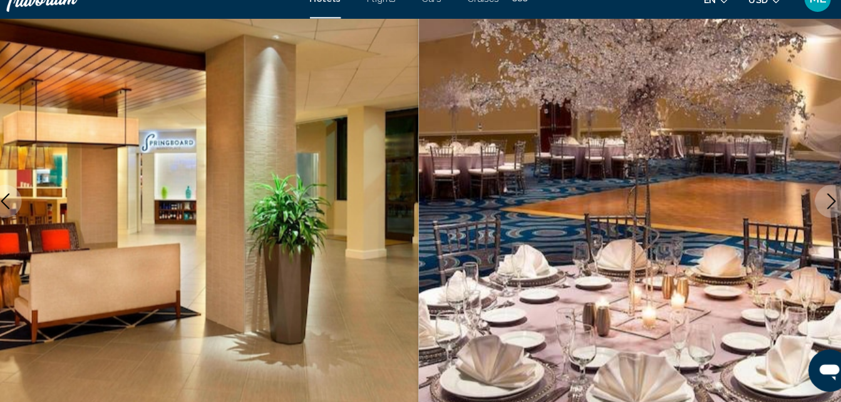
click at [811, 208] on icon "Next image" at bounding box center [812, 210] width 15 height 15
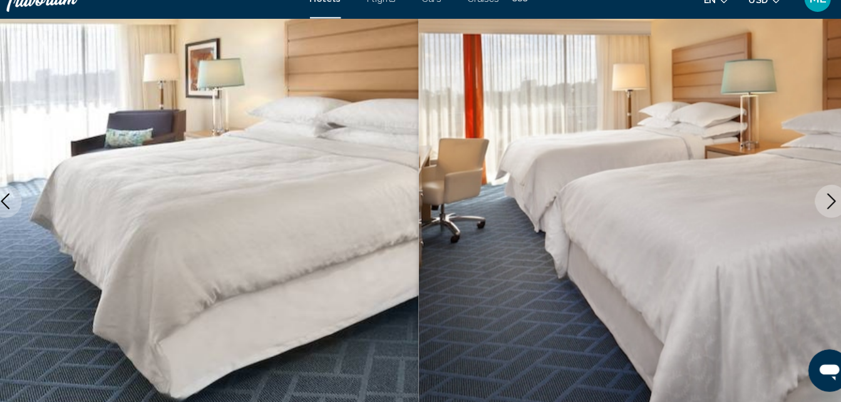
click at [811, 208] on icon "Next image" at bounding box center [812, 210] width 15 height 15
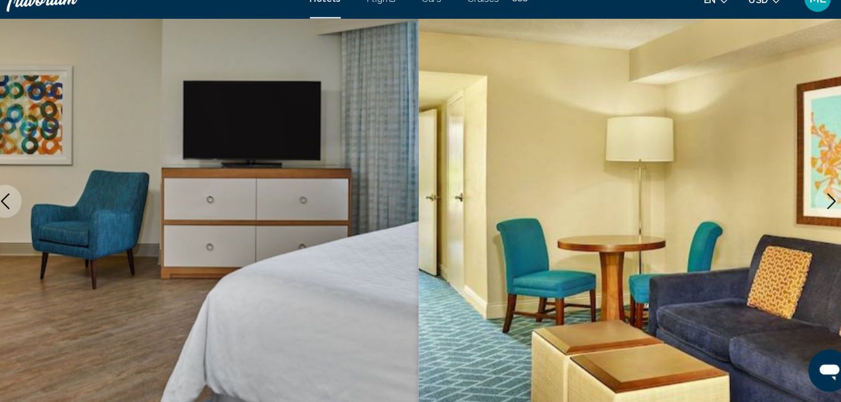
click at [34, 210] on icon "Previous image" at bounding box center [28, 210] width 15 height 15
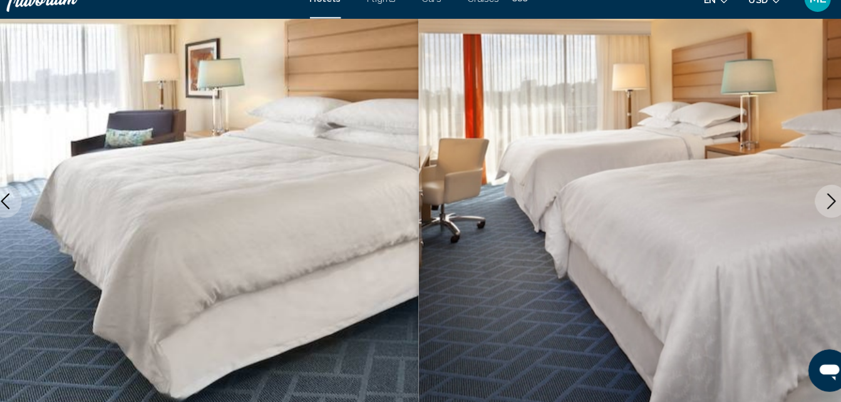
click at [812, 210] on icon "Next image" at bounding box center [812, 210] width 15 height 15
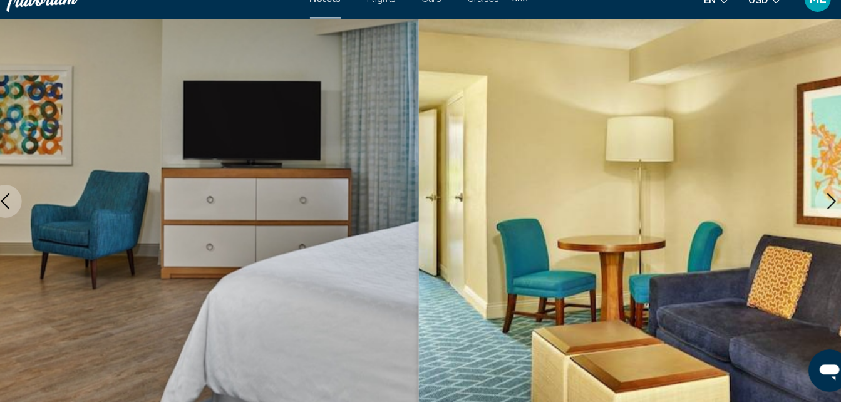
click at [812, 210] on icon "Next image" at bounding box center [812, 210] width 15 height 15
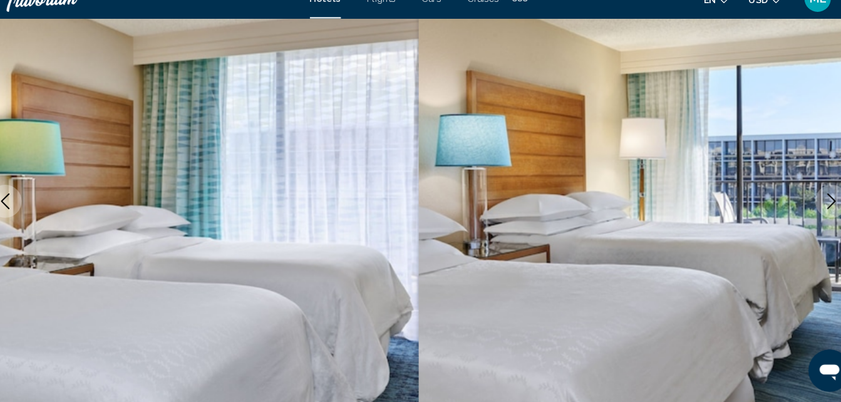
click at [812, 210] on icon "Next image" at bounding box center [812, 210] width 15 height 15
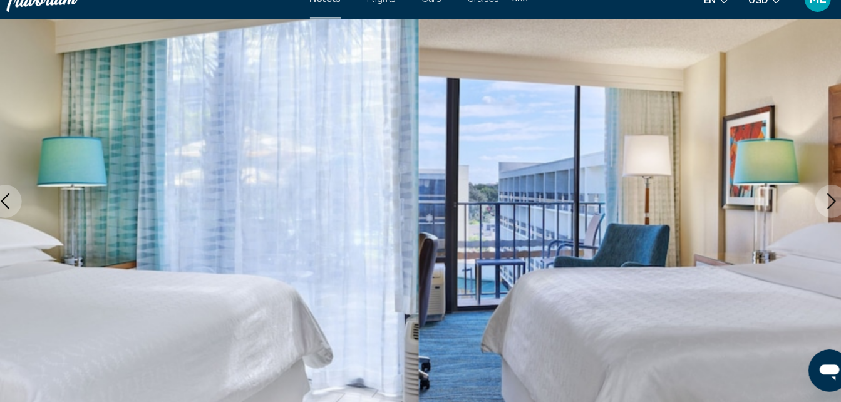
click at [812, 210] on icon "Next image" at bounding box center [812, 210] width 15 height 15
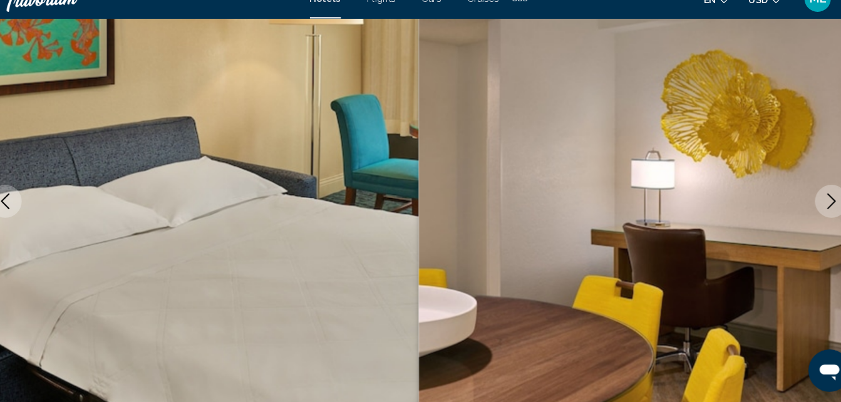
click at [812, 210] on icon "Next image" at bounding box center [812, 210] width 15 height 15
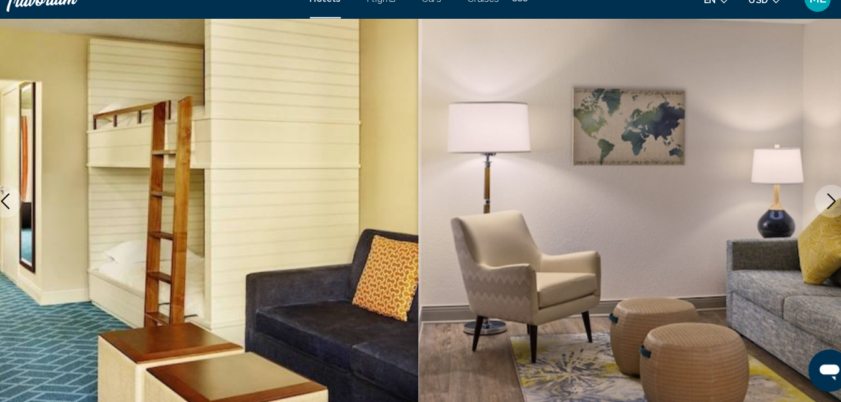
click at [812, 210] on icon "Next image" at bounding box center [812, 210] width 15 height 15
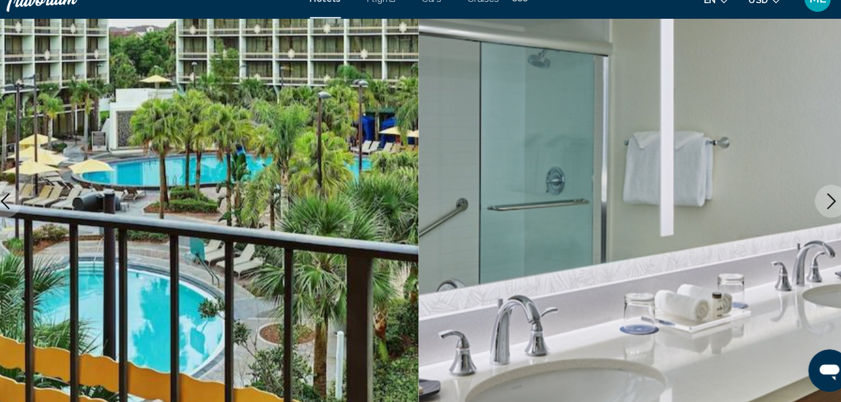
click at [812, 210] on icon "Next image" at bounding box center [812, 210] width 15 height 15
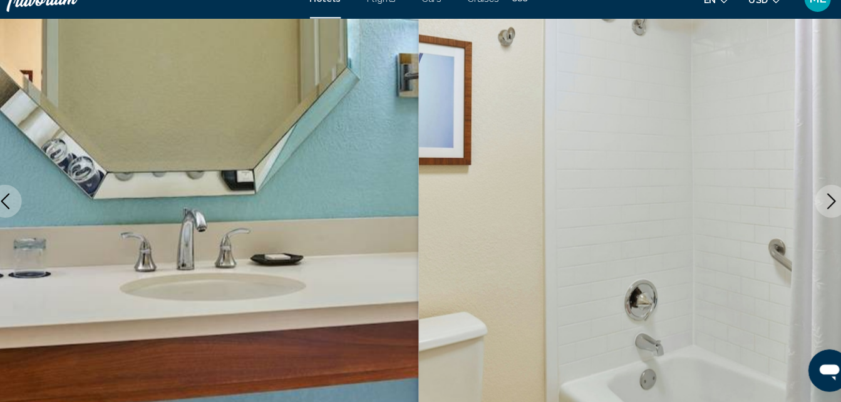
click at [812, 210] on icon "Next image" at bounding box center [812, 210] width 15 height 15
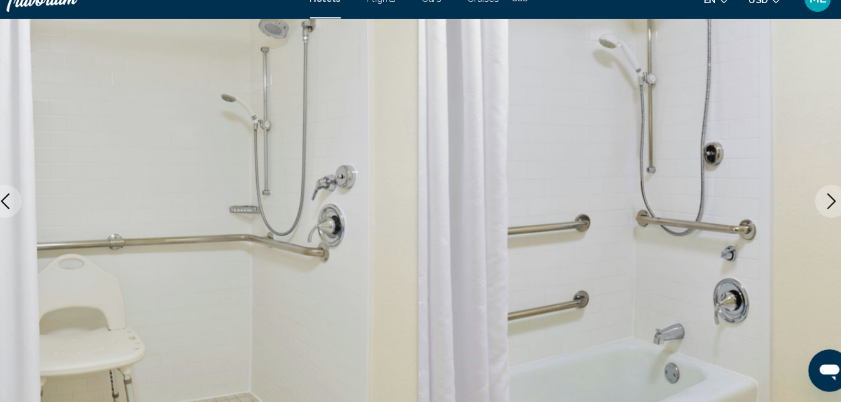
click at [812, 210] on icon "Next image" at bounding box center [812, 210] width 15 height 15
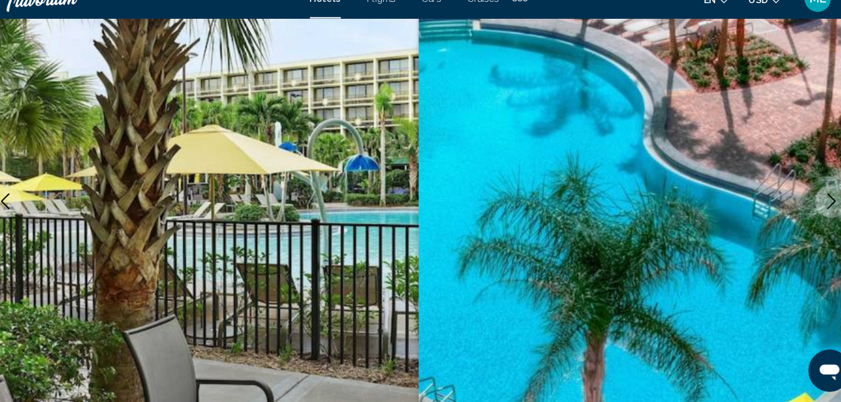
click at [812, 210] on icon "Next image" at bounding box center [812, 210] width 15 height 15
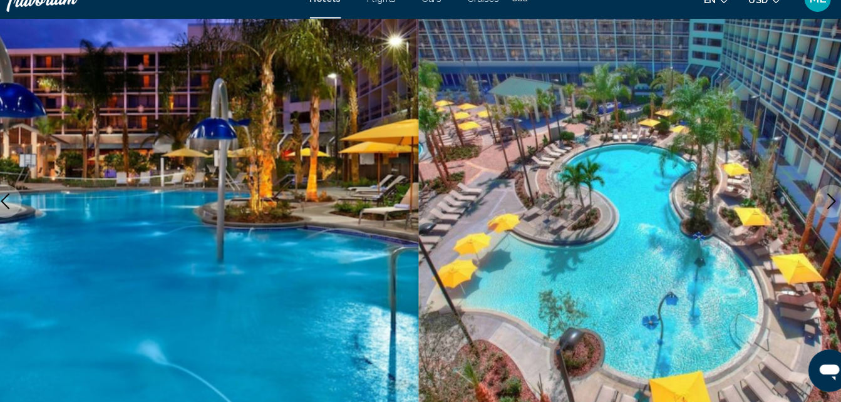
click at [812, 210] on icon "Next image" at bounding box center [812, 210] width 15 height 15
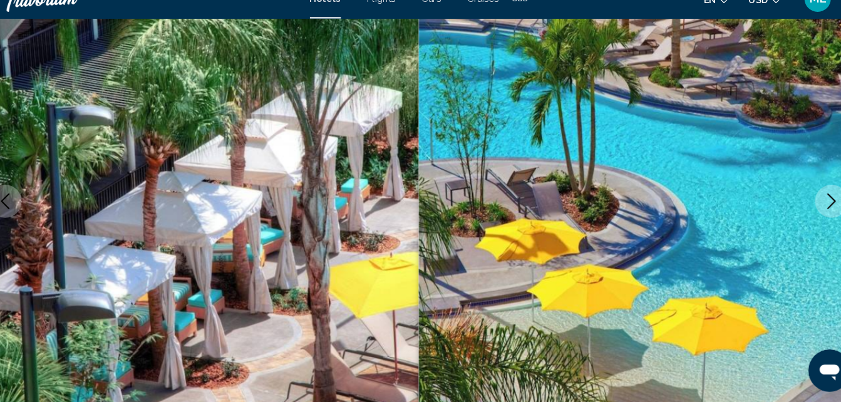
click at [812, 210] on icon "Next image" at bounding box center [812, 210] width 15 height 15
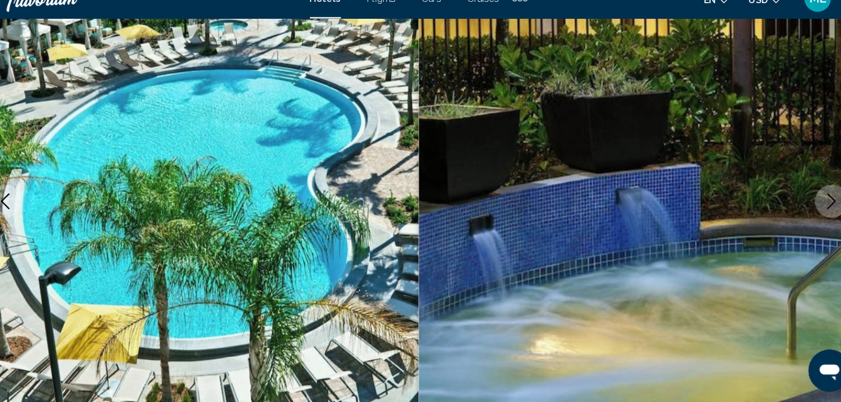
click at [812, 210] on icon "Next image" at bounding box center [812, 210] width 15 height 15
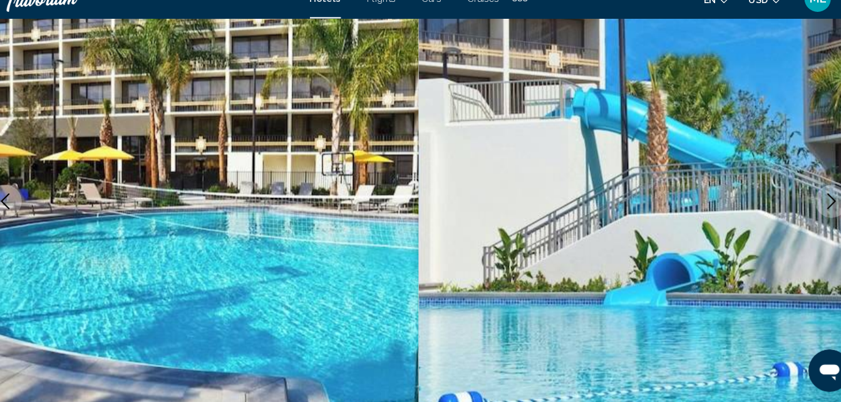
click at [812, 210] on icon "Next image" at bounding box center [812, 210] width 15 height 15
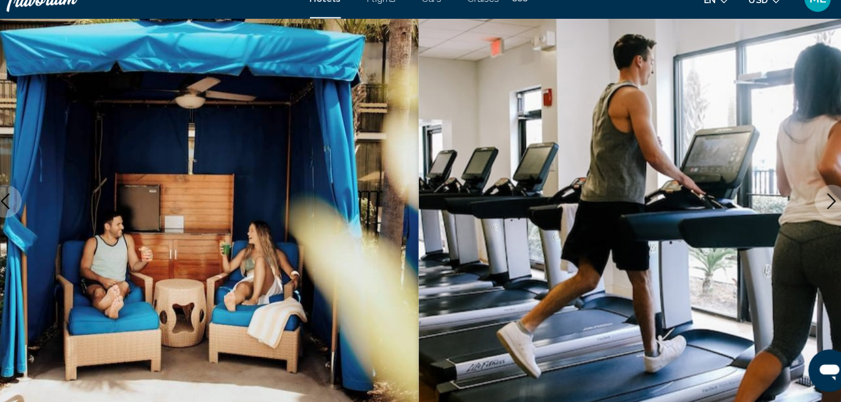
click at [812, 210] on icon "Next image" at bounding box center [812, 210] width 15 height 15
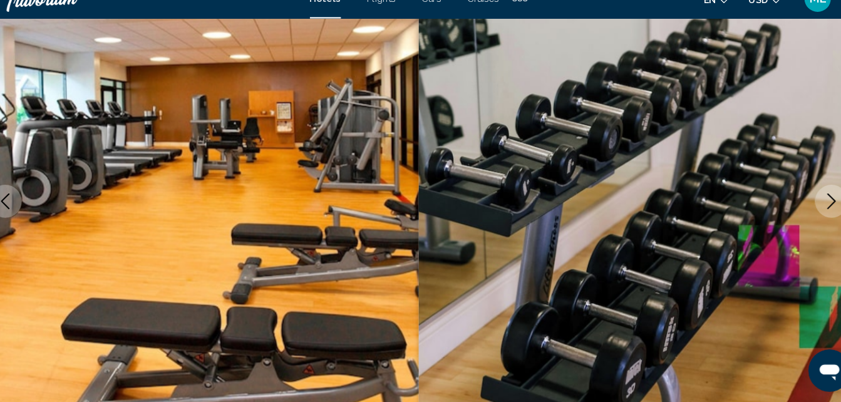
click at [812, 210] on icon "Next image" at bounding box center [812, 210] width 15 height 15
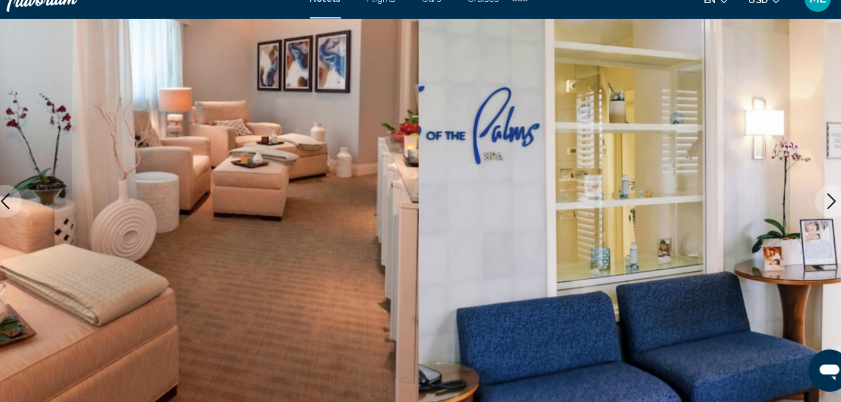
click at [812, 210] on icon "Next image" at bounding box center [812, 210] width 15 height 15
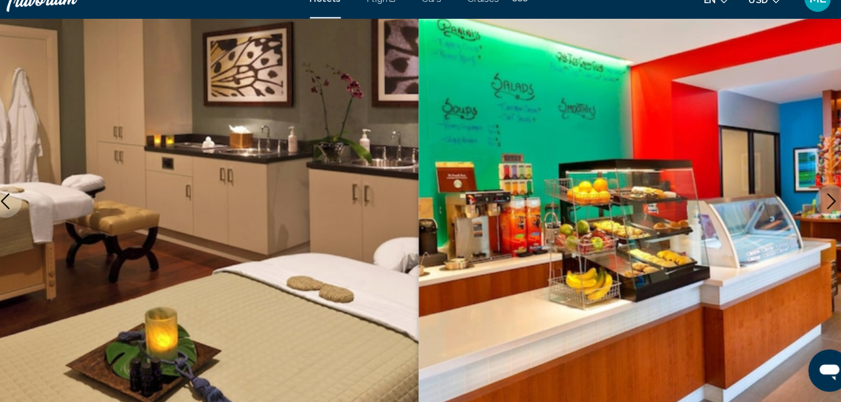
click at [812, 210] on icon "Next image" at bounding box center [812, 210] width 15 height 15
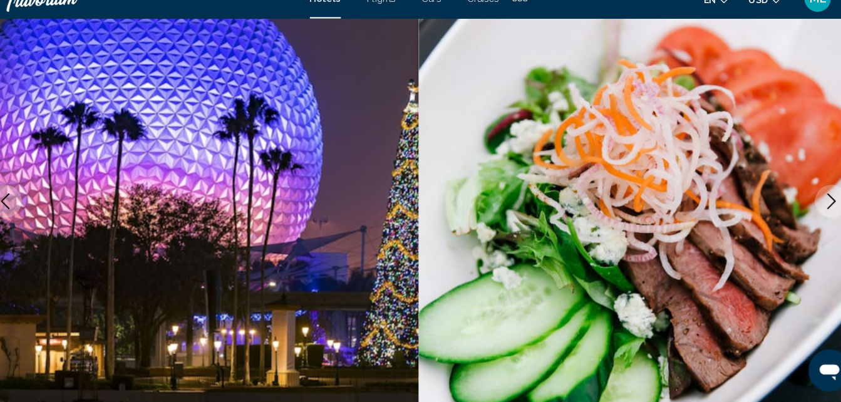
click at [812, 210] on icon "Next image" at bounding box center [812, 210] width 15 height 15
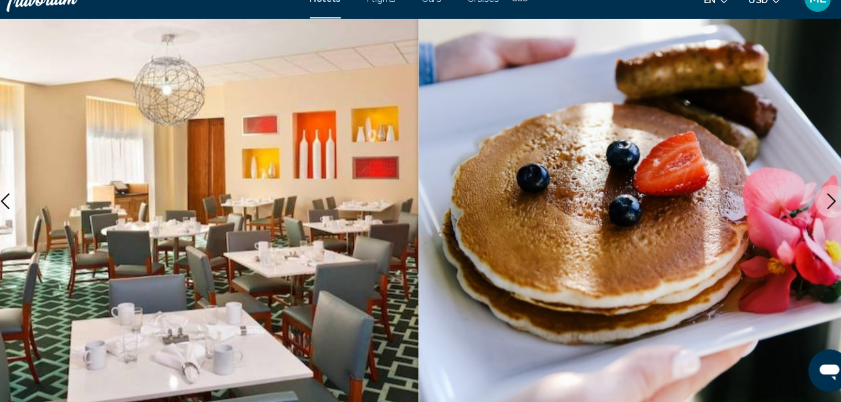
click at [812, 210] on icon "Next image" at bounding box center [812, 210] width 15 height 15
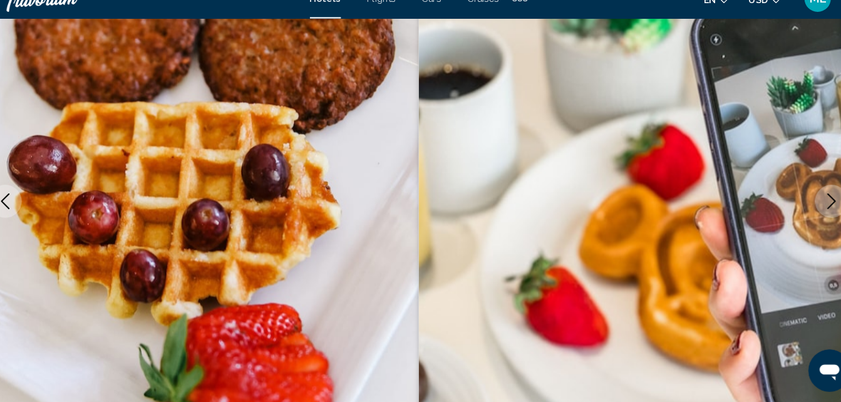
click at [812, 210] on icon "Next image" at bounding box center [812, 210] width 15 height 15
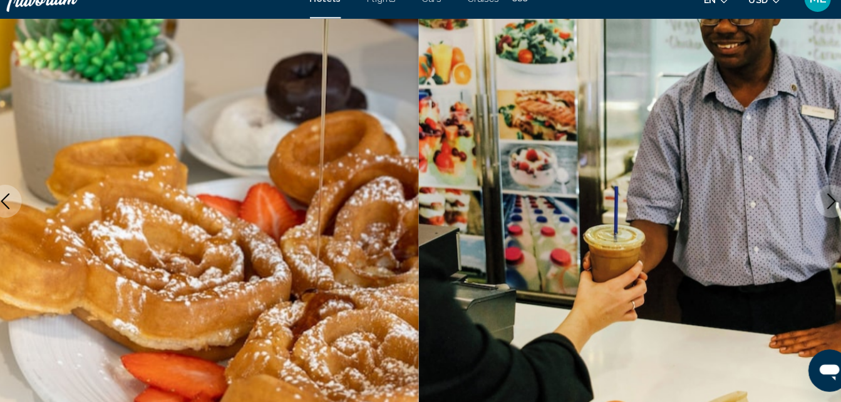
click at [812, 210] on icon "Next image" at bounding box center [812, 210] width 15 height 15
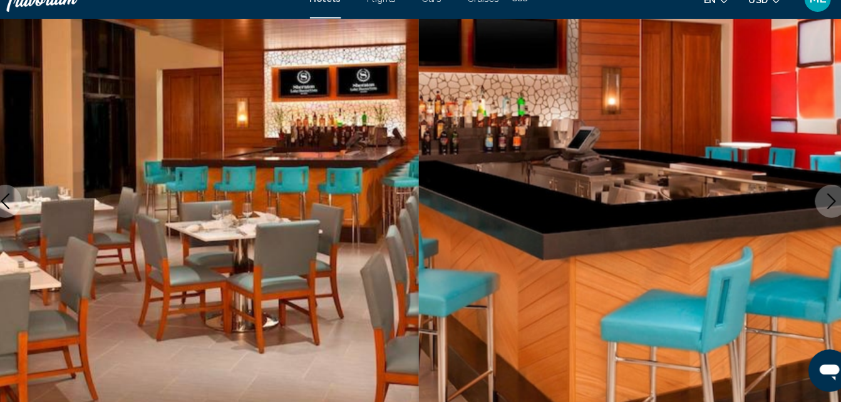
click at [812, 210] on icon "Next image" at bounding box center [812, 210] width 15 height 15
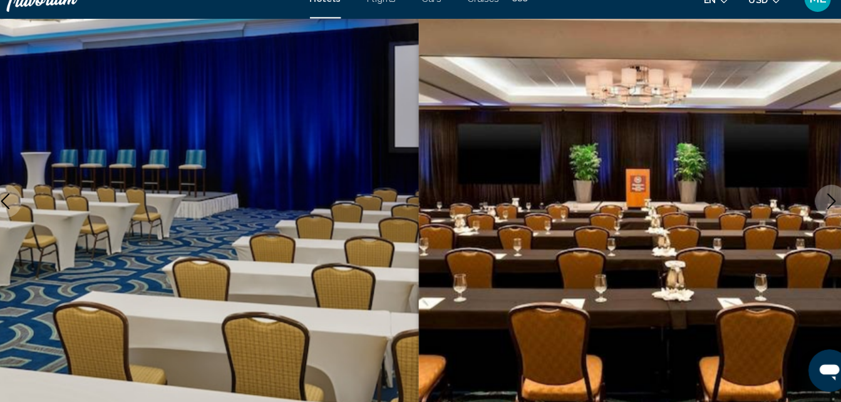
click at [812, 210] on icon "Next image" at bounding box center [812, 210] width 15 height 15
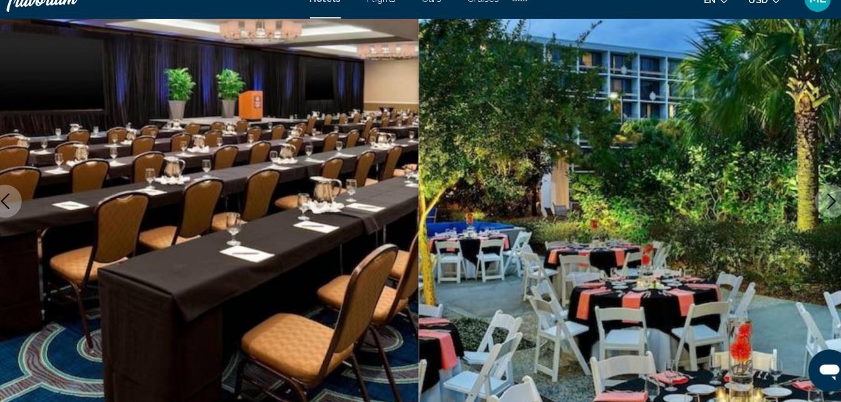
click at [812, 210] on icon "Next image" at bounding box center [812, 210] width 15 height 15
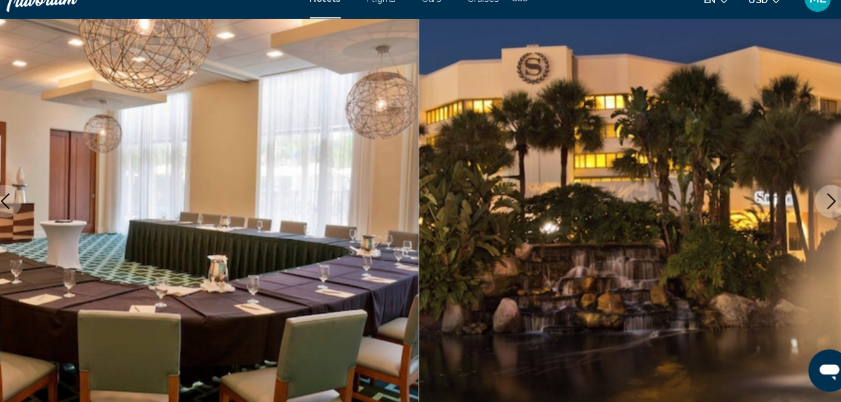
click at [812, 210] on icon "Next image" at bounding box center [812, 210] width 15 height 15
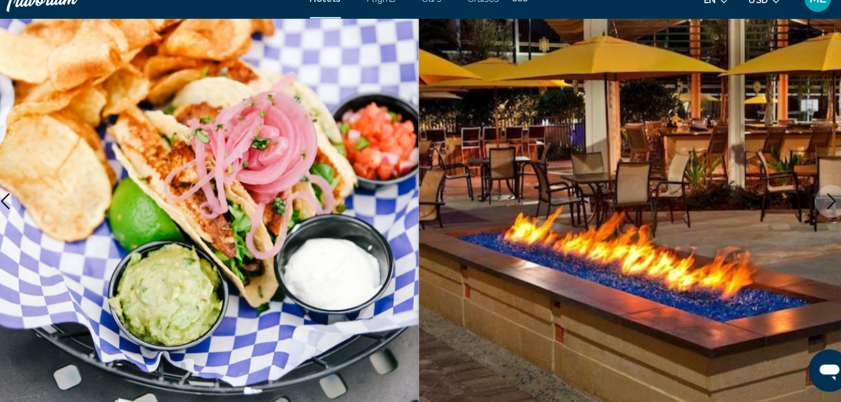
click at [812, 210] on icon "Next image" at bounding box center [812, 210] width 15 height 15
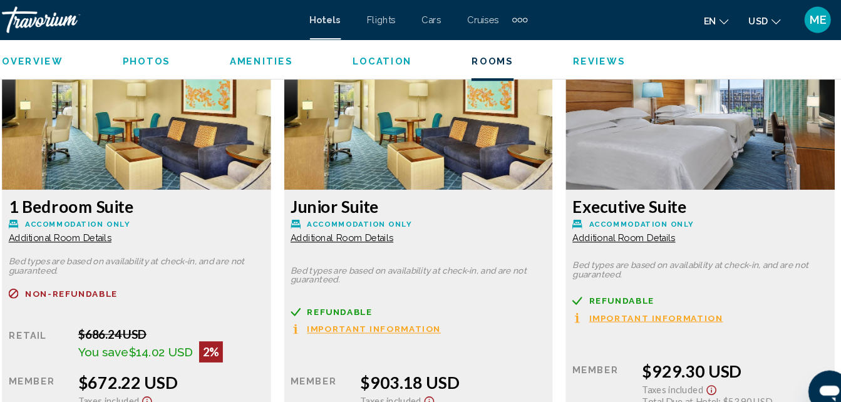
scroll to position [3778, 0]
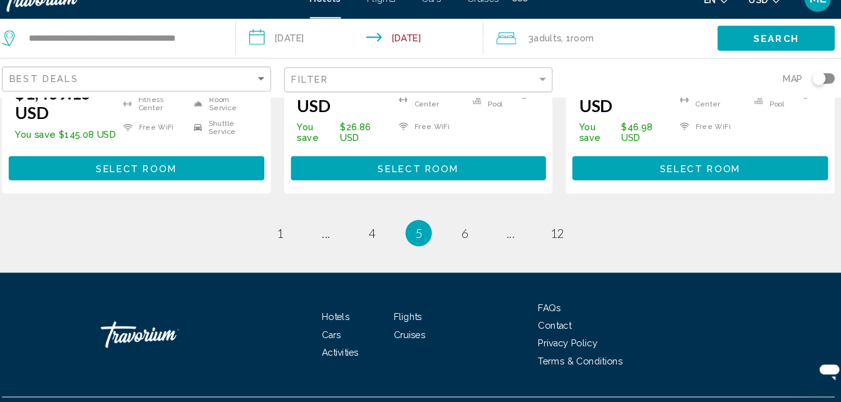
scroll to position [1914, 0]
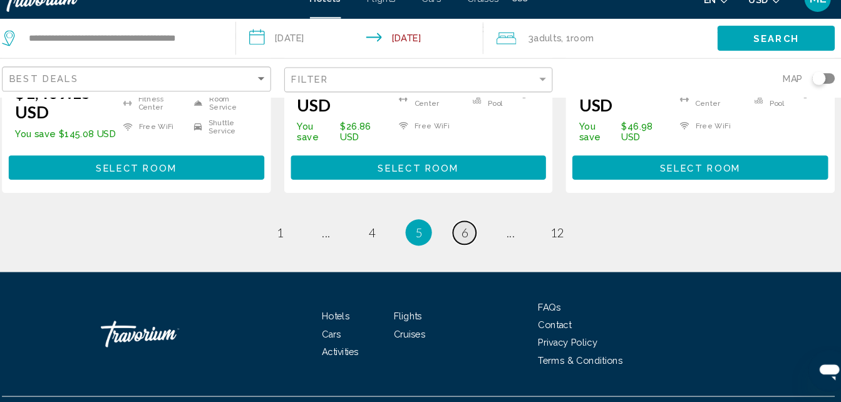
click at [464, 234] on span "6" at bounding box center [464, 241] width 6 height 14
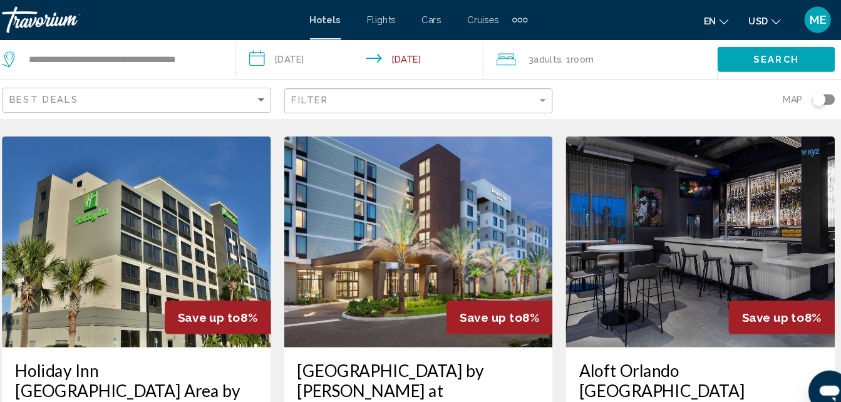
scroll to position [512, 0]
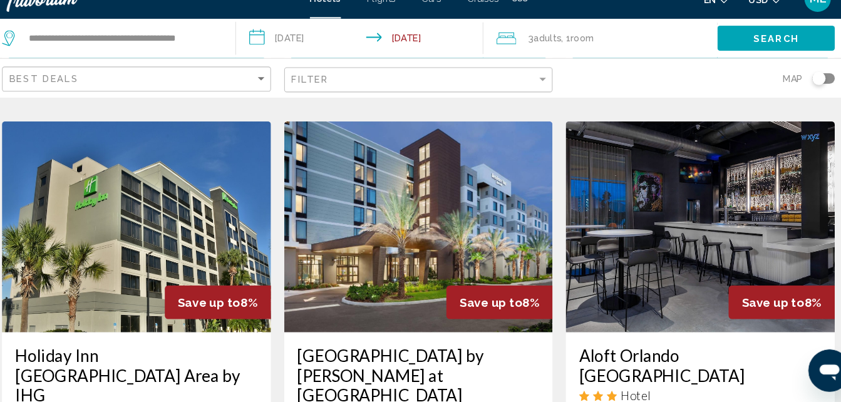
click at [667, 225] on img "Main content" at bounding box center [687, 235] width 255 height 200
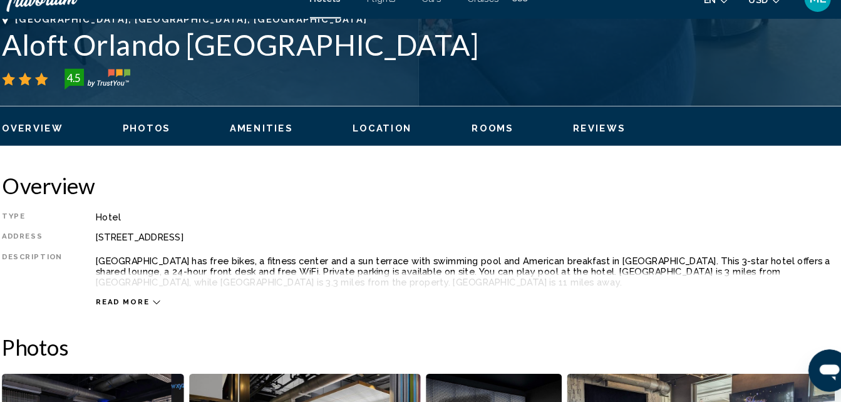
scroll to position [123, 0]
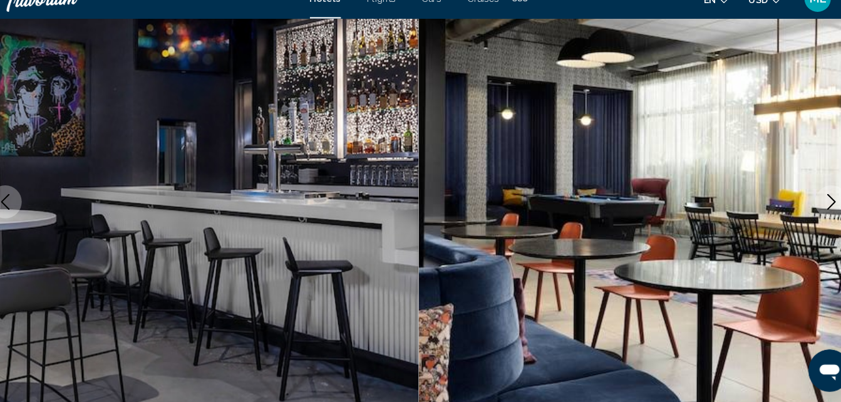
click at [809, 208] on icon "Next image" at bounding box center [812, 211] width 15 height 15
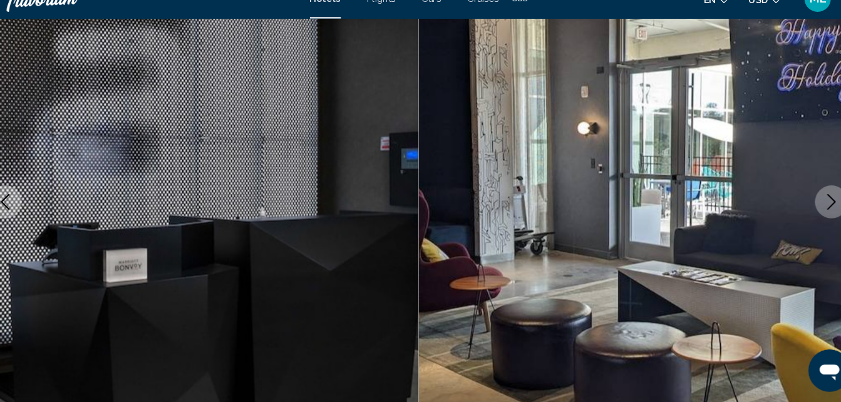
click at [809, 208] on icon "Next image" at bounding box center [812, 211] width 15 height 15
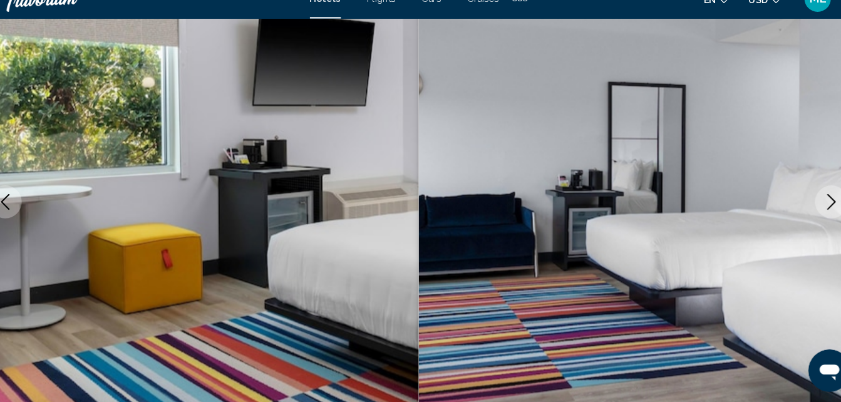
click at [809, 208] on icon "Next image" at bounding box center [812, 211] width 15 height 15
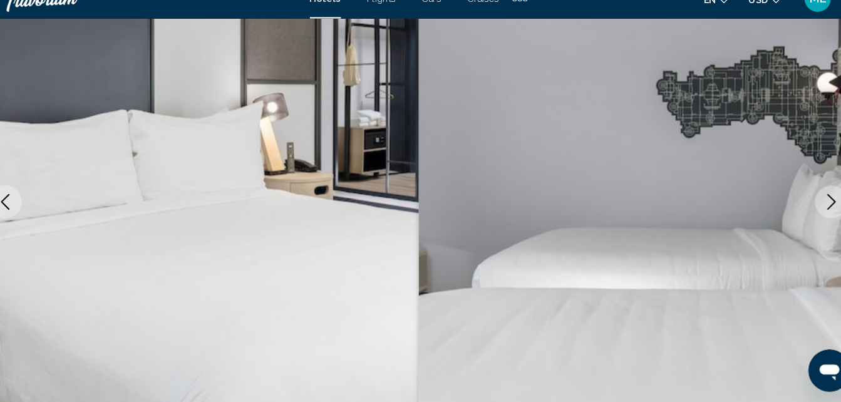
click at [800, 207] on button "Next image" at bounding box center [812, 211] width 31 height 31
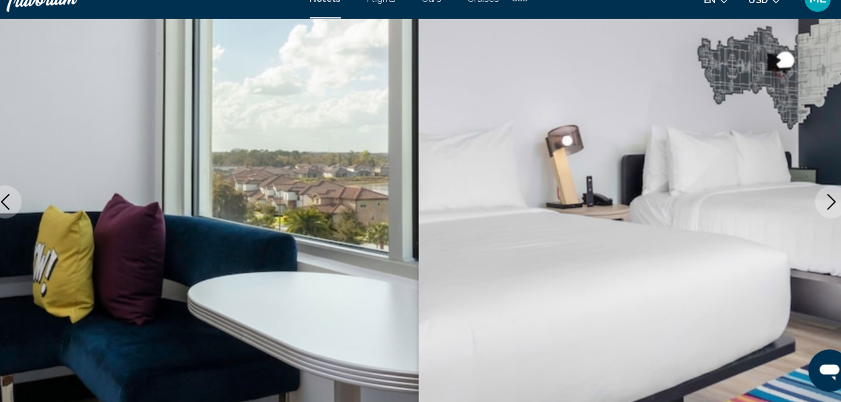
click at [811, 225] on button "Next image" at bounding box center [812, 211] width 31 height 31
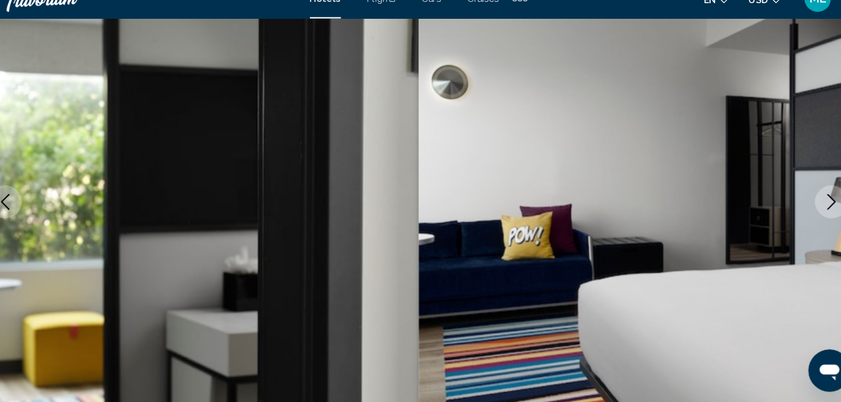
click at [810, 210] on icon "Next image" at bounding box center [812, 211] width 15 height 15
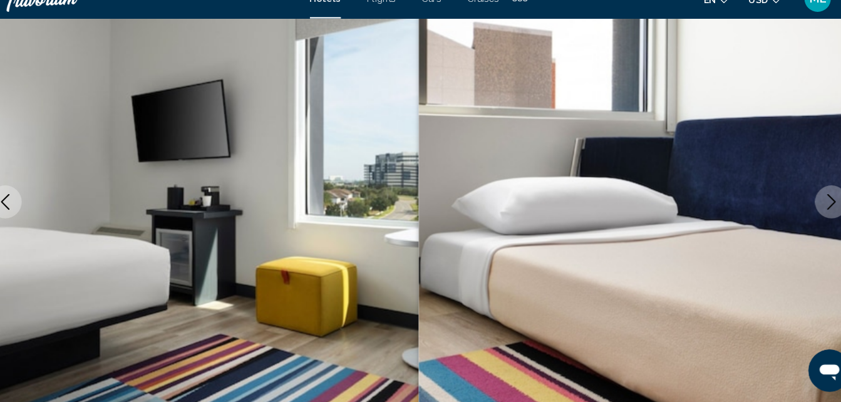
click at [805, 212] on button "Next image" at bounding box center [812, 211] width 31 height 31
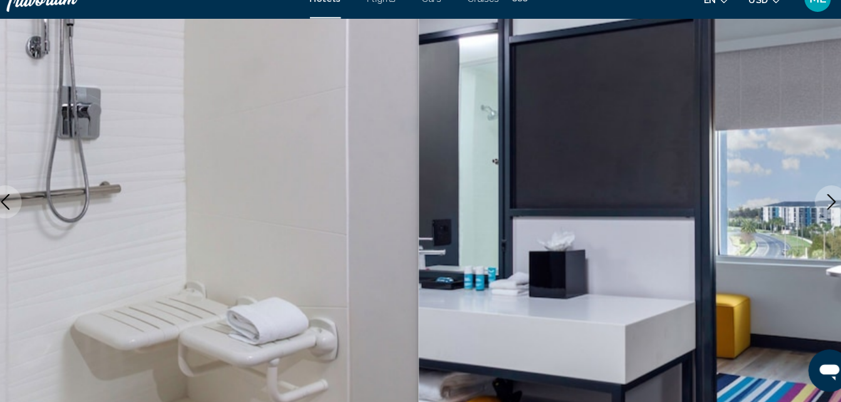
click at [810, 210] on icon "Next image" at bounding box center [812, 211] width 15 height 15
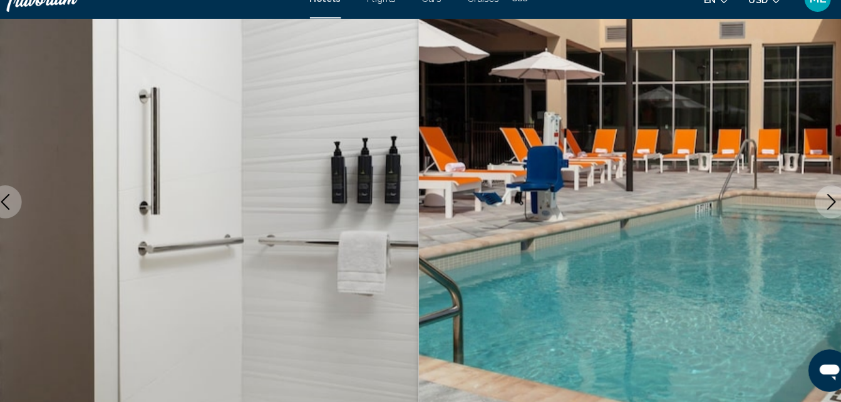
click at [805, 207] on icon "Next image" at bounding box center [812, 211] width 15 height 15
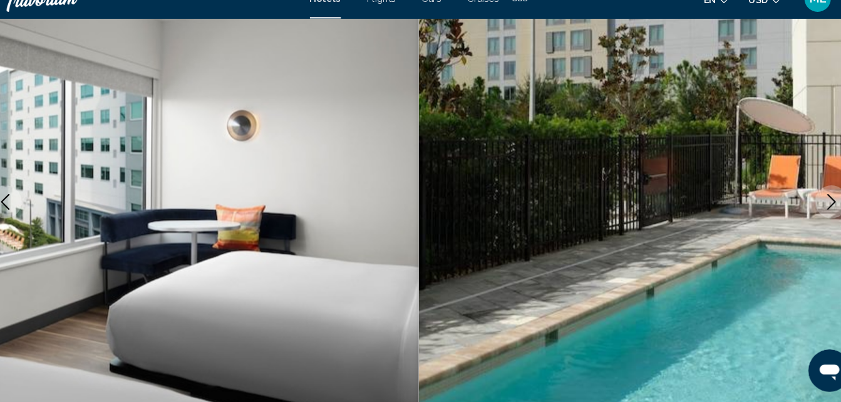
click at [805, 207] on icon "Next image" at bounding box center [812, 211] width 15 height 15
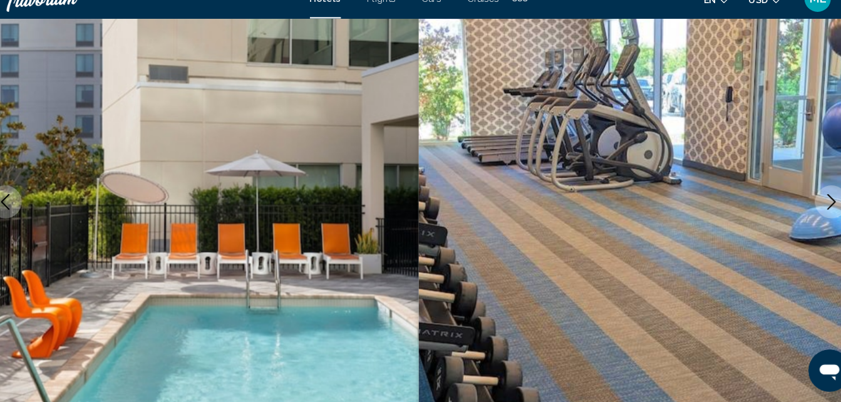
click at [805, 207] on icon "Next image" at bounding box center [812, 211] width 15 height 15
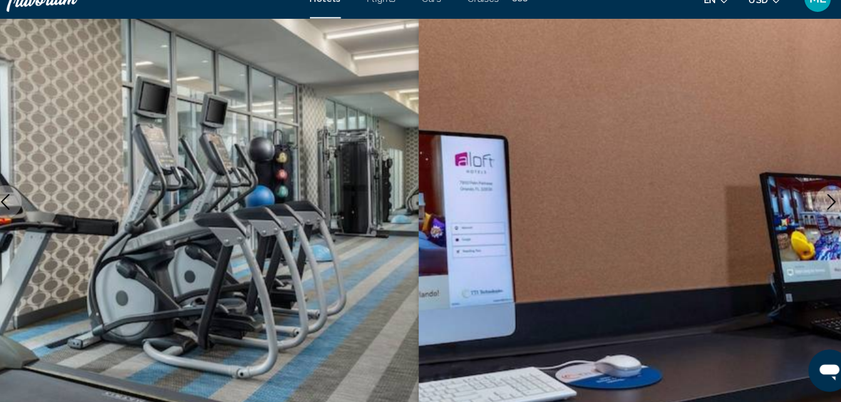
click at [805, 207] on icon "Next image" at bounding box center [812, 211] width 15 height 15
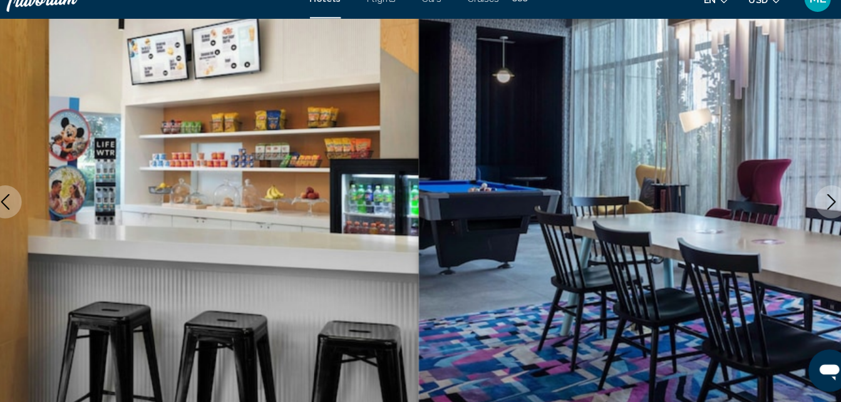
click at [805, 207] on icon "Next image" at bounding box center [812, 211] width 15 height 15
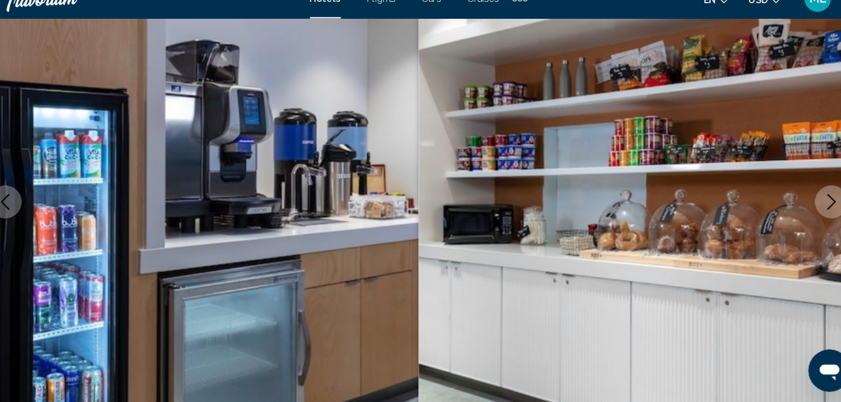
click at [805, 207] on icon "Next image" at bounding box center [812, 211] width 15 height 15
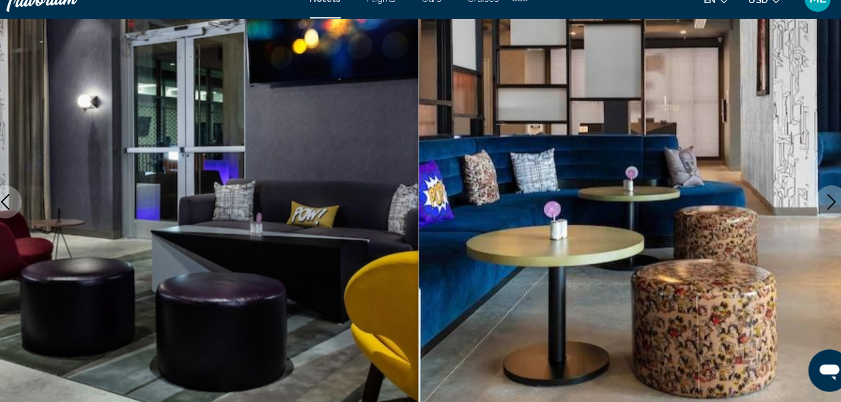
click at [815, 210] on icon "Next image" at bounding box center [813, 211] width 8 height 15
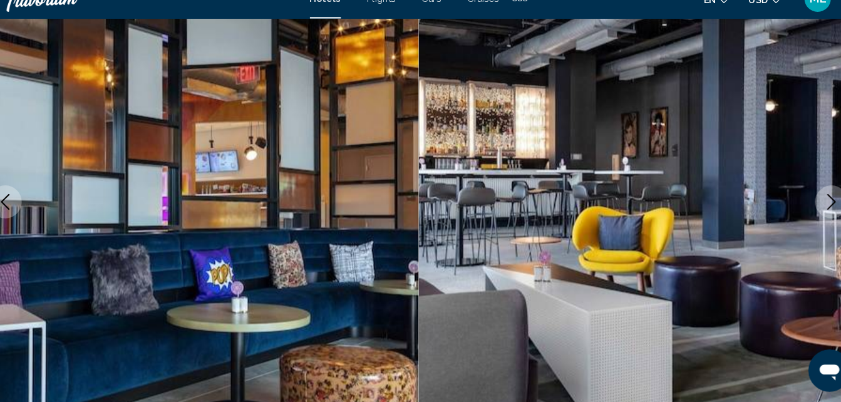
click at [815, 210] on icon "Next image" at bounding box center [813, 211] width 8 height 15
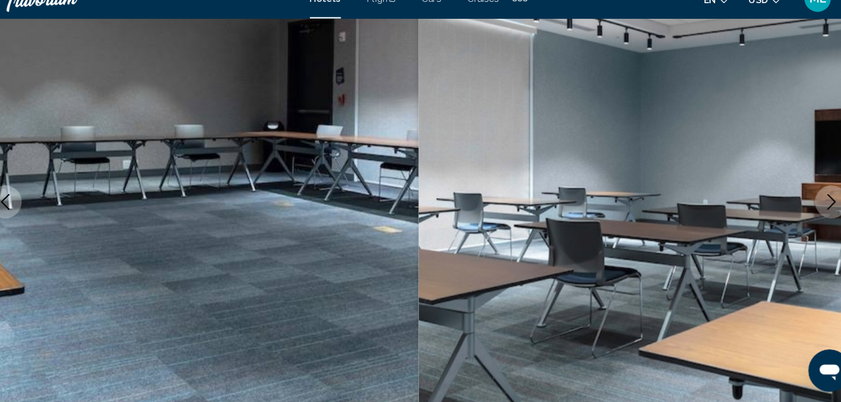
click at [809, 205] on icon "Next image" at bounding box center [812, 211] width 15 height 15
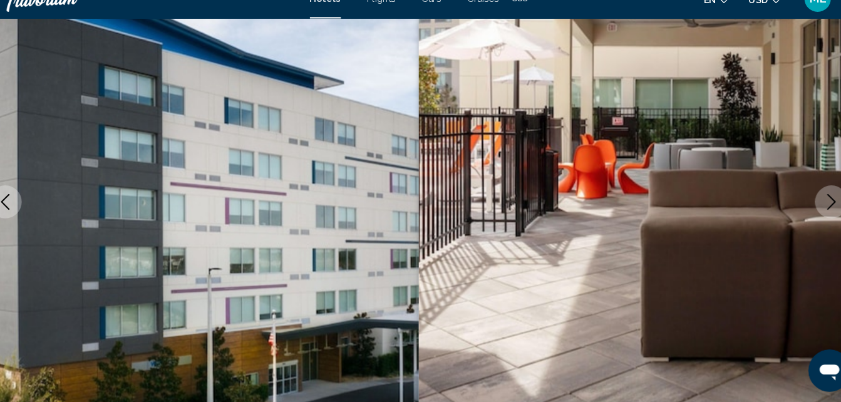
click at [809, 205] on icon "Next image" at bounding box center [812, 211] width 15 height 15
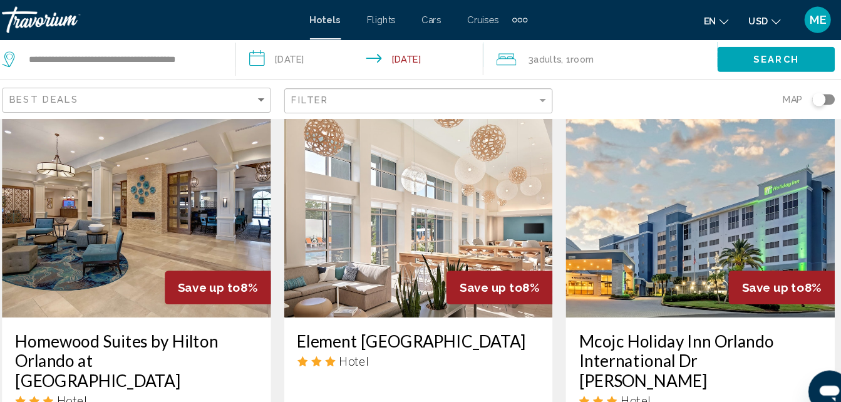
scroll to position [1018, 0]
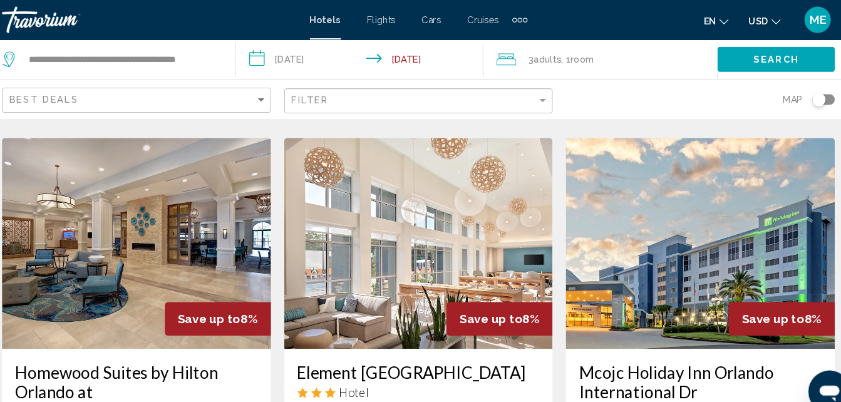
click at [445, 209] on img "Main content" at bounding box center [420, 231] width 255 height 200
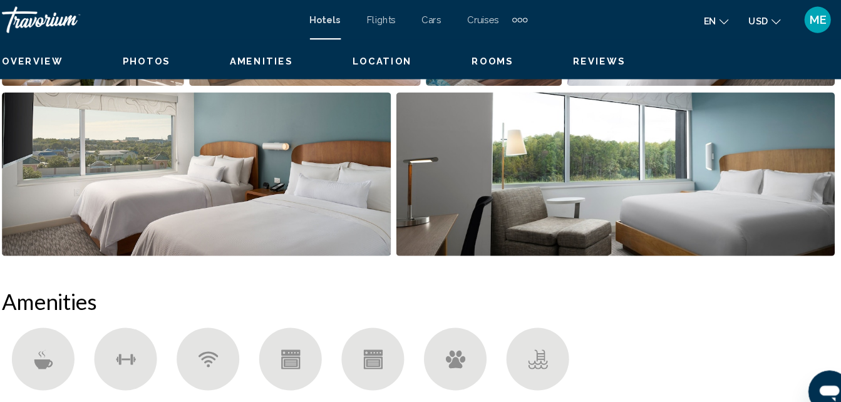
scroll to position [123, 0]
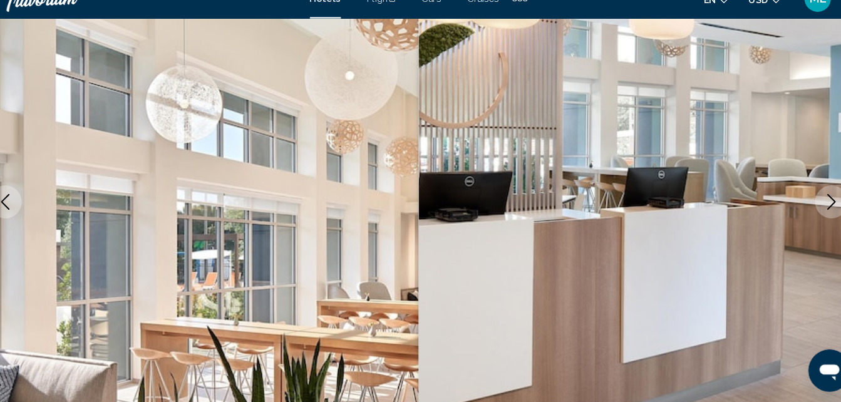
click at [812, 207] on icon "Next image" at bounding box center [813, 211] width 8 height 15
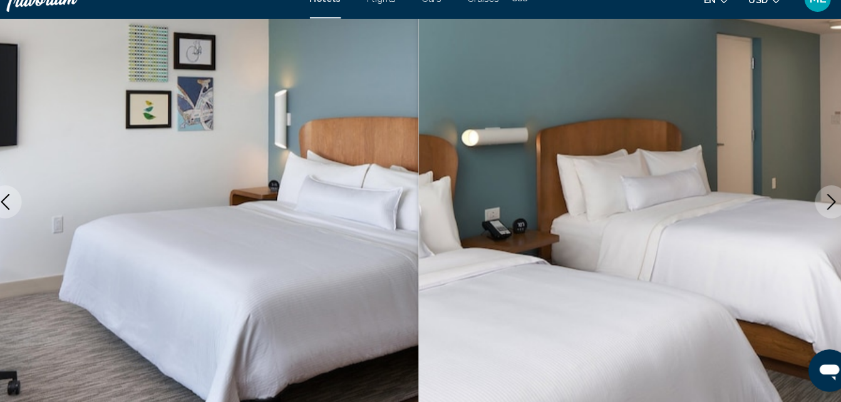
click at [812, 207] on icon "Next image" at bounding box center [813, 211] width 8 height 15
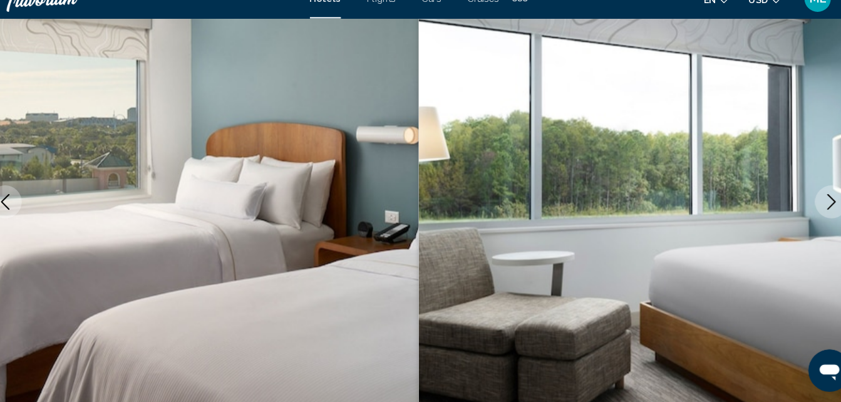
click at [812, 207] on icon "Next image" at bounding box center [813, 211] width 8 height 15
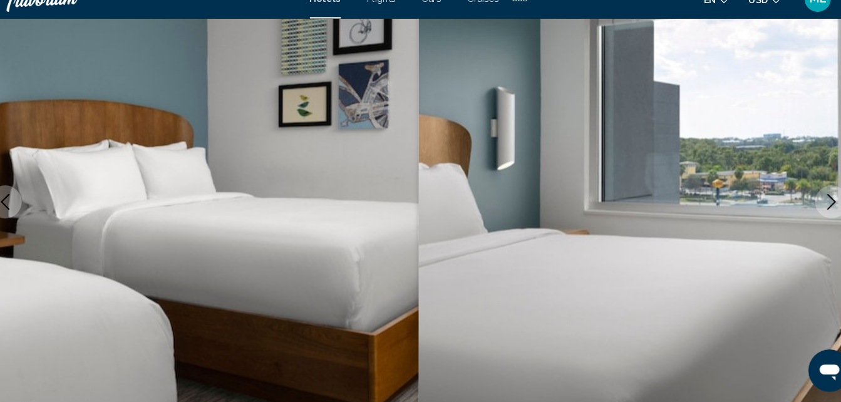
click at [812, 207] on icon "Next image" at bounding box center [813, 211] width 8 height 15
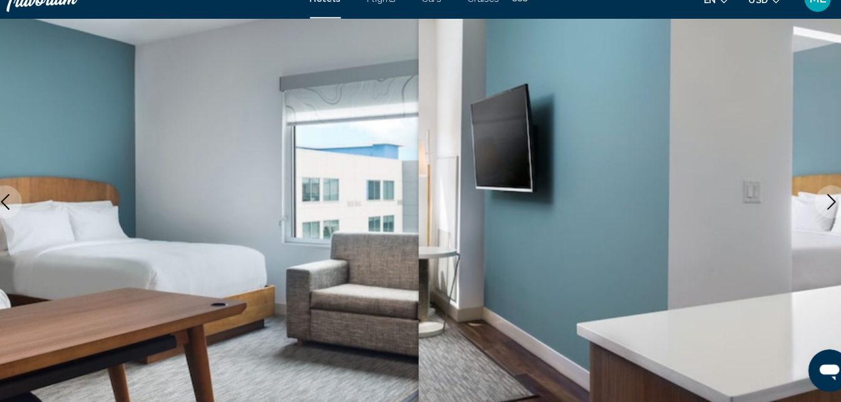
click at [803, 214] on button "Next image" at bounding box center [812, 211] width 31 height 31
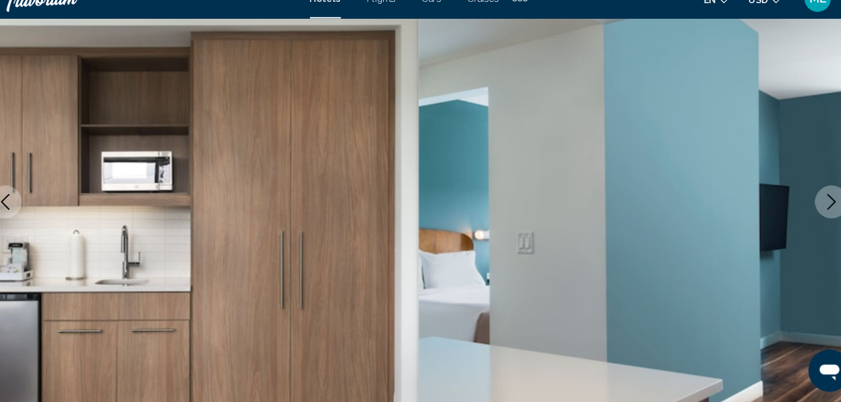
click at [37, 210] on button "Previous image" at bounding box center [28, 211] width 31 height 31
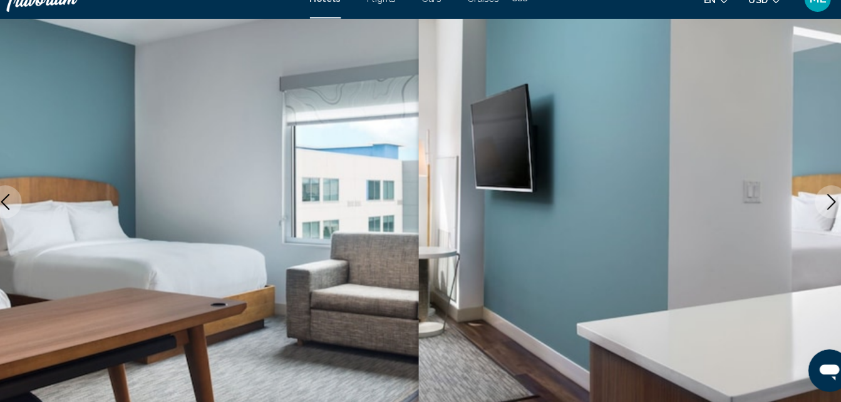
click at [148, 187] on img "Main content" at bounding box center [210, 211] width 421 height 595
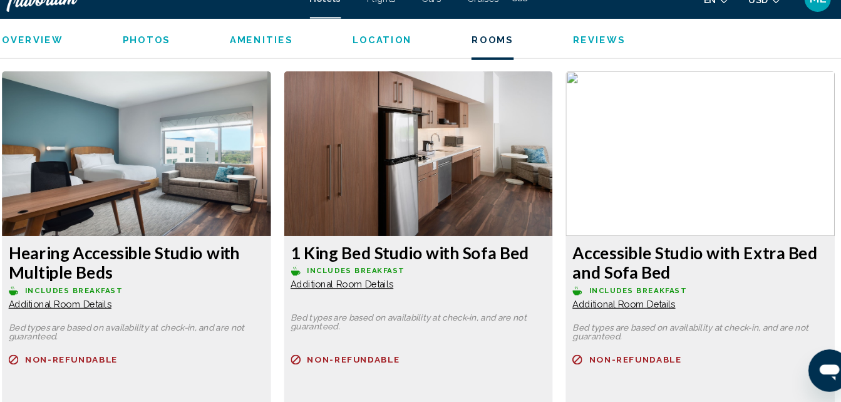
scroll to position [3208, 0]
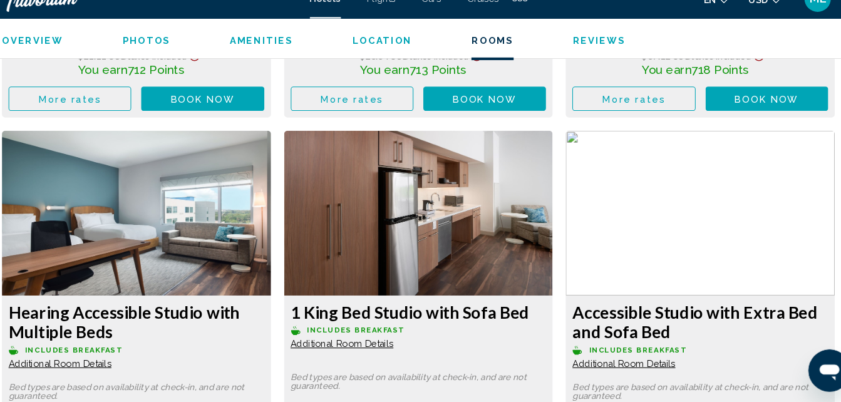
scroll to position [3154, 0]
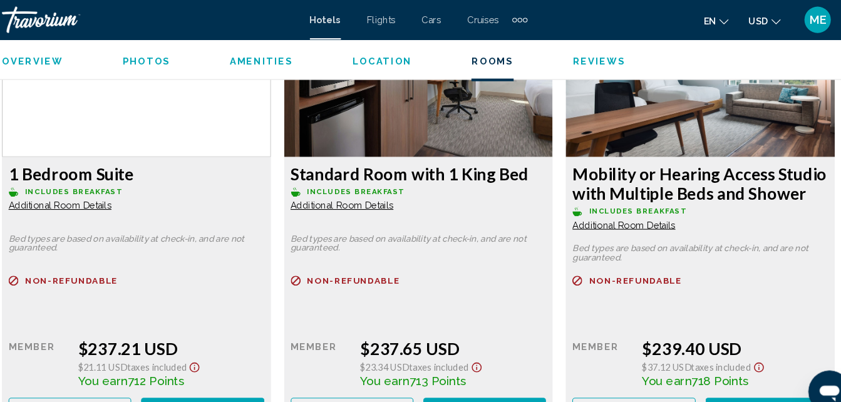
scroll to position [2873, 0]
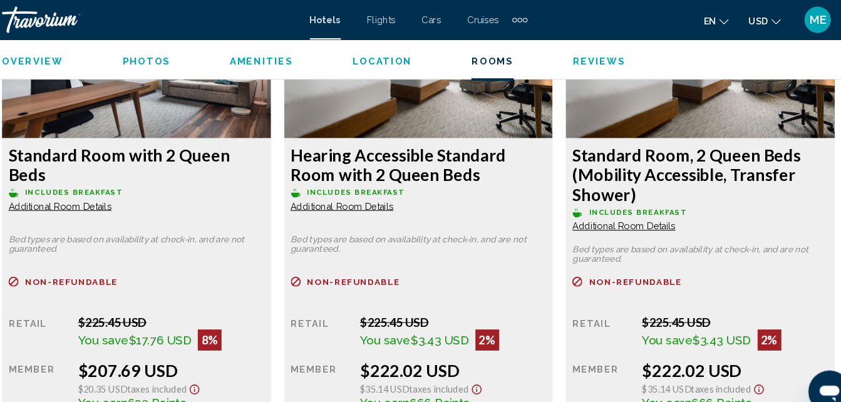
click at [123, 114] on img "Main content" at bounding box center [152, 53] width 255 height 157
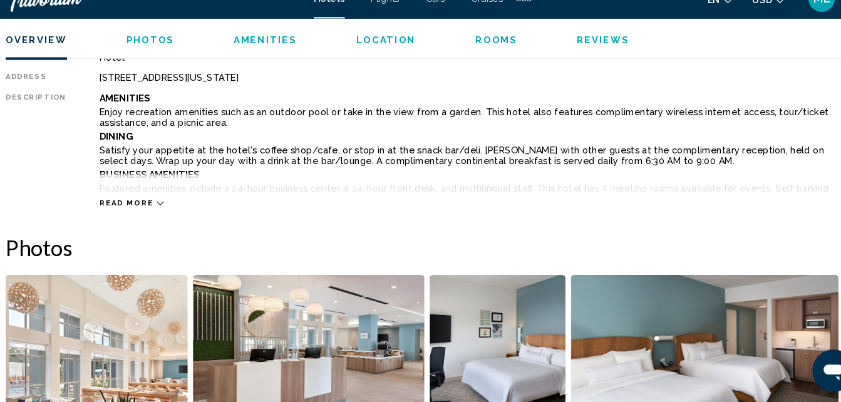
scroll to position [665, 0]
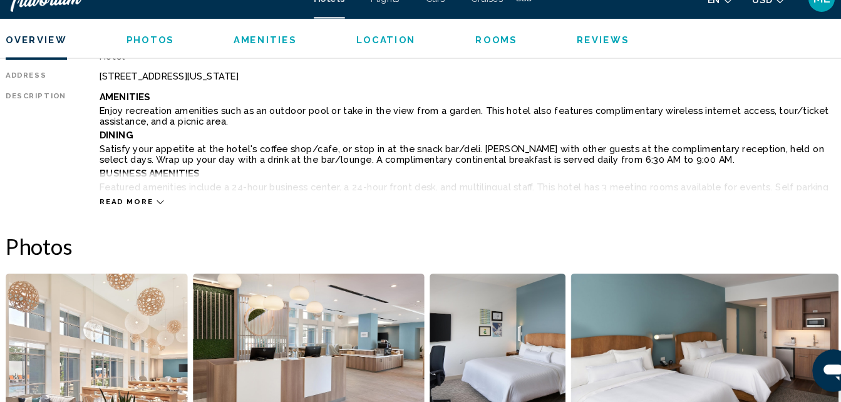
click at [150, 215] on span "Read more" at bounding box center [139, 212] width 51 height 8
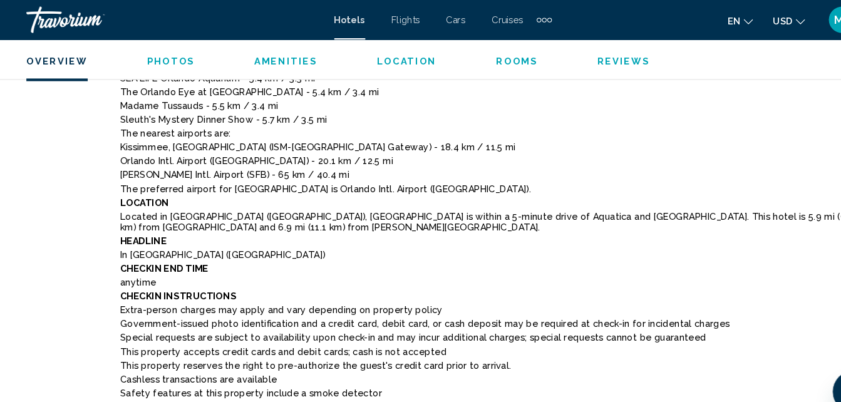
scroll to position [1028, 0]
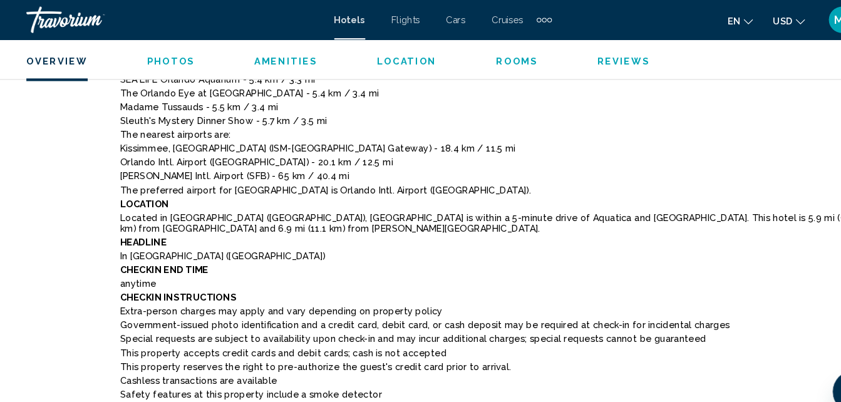
click at [384, 62] on span "Location" at bounding box center [386, 58] width 57 height 10
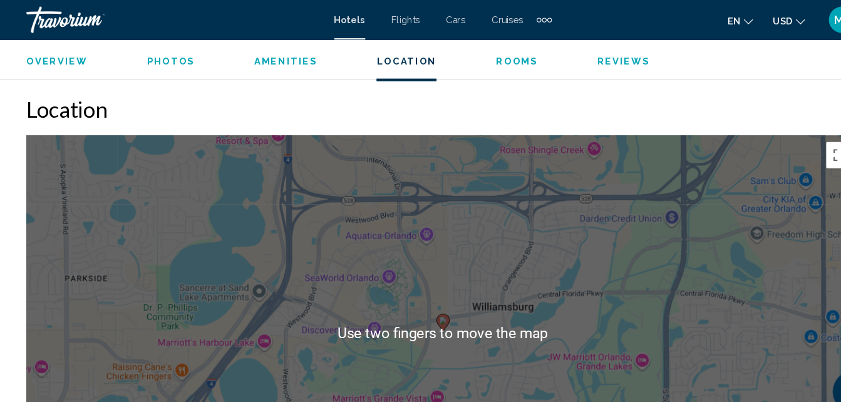
scroll to position [1998, 0]
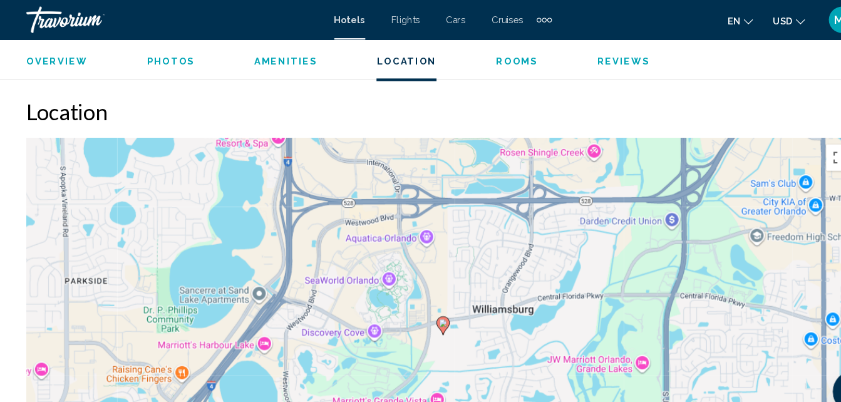
click at [154, 59] on span "Photos" at bounding box center [163, 58] width 46 height 10
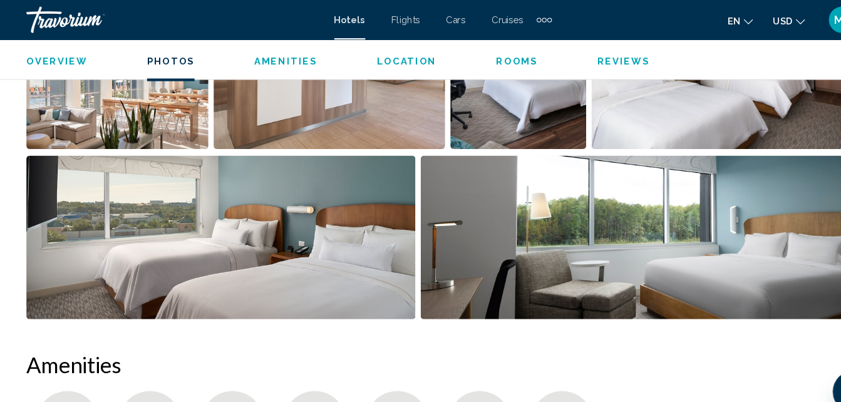
scroll to position [1481, 0]
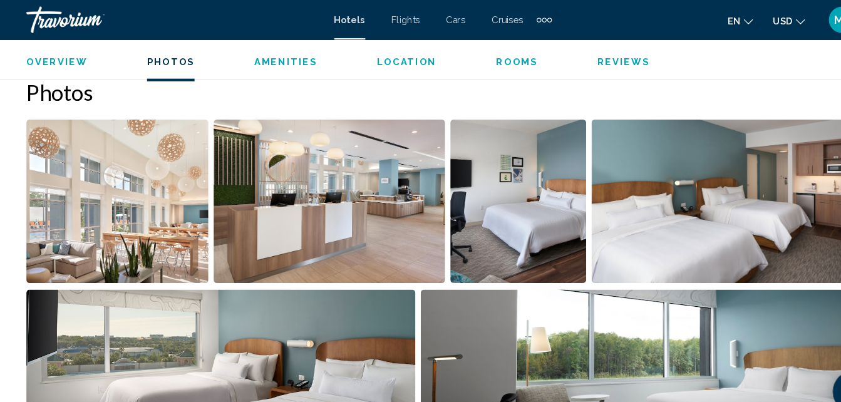
click at [274, 59] on span "Amenities" at bounding box center [271, 58] width 60 height 10
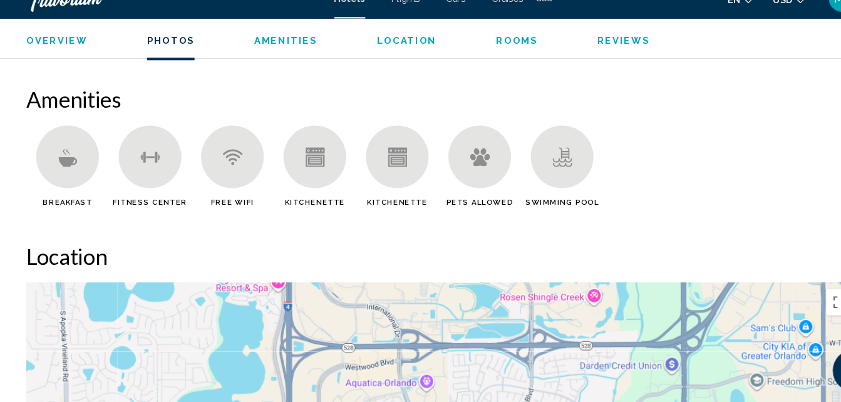
scroll to position [1847, 0]
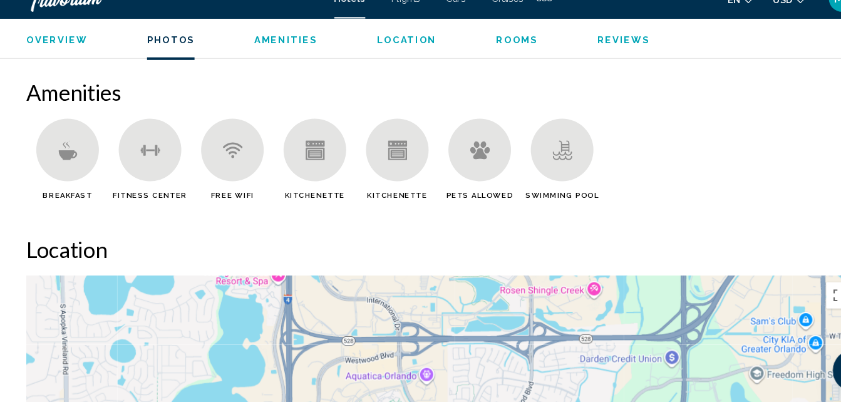
click at [70, 168] on icon "Main content" at bounding box center [64, 162] width 19 height 19
click at [68, 175] on div "Main content" at bounding box center [63, 162] width 59 height 59
click at [61, 178] on div "Main content" at bounding box center [63, 162] width 59 height 59
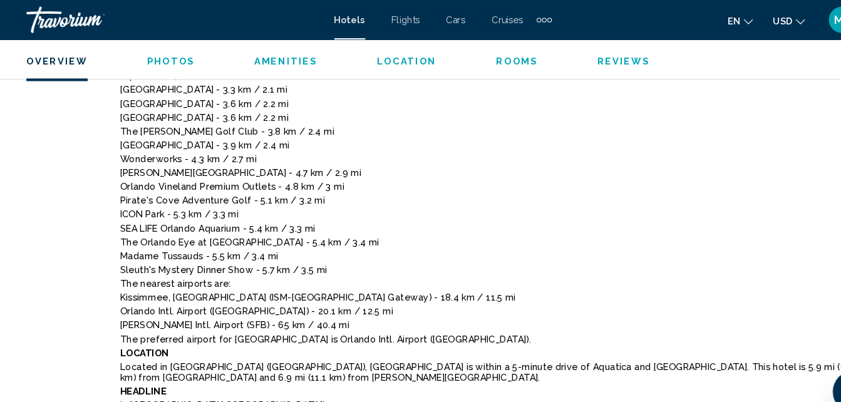
scroll to position [886, 0]
click at [496, 60] on span "Rooms" at bounding box center [491, 58] width 40 height 10
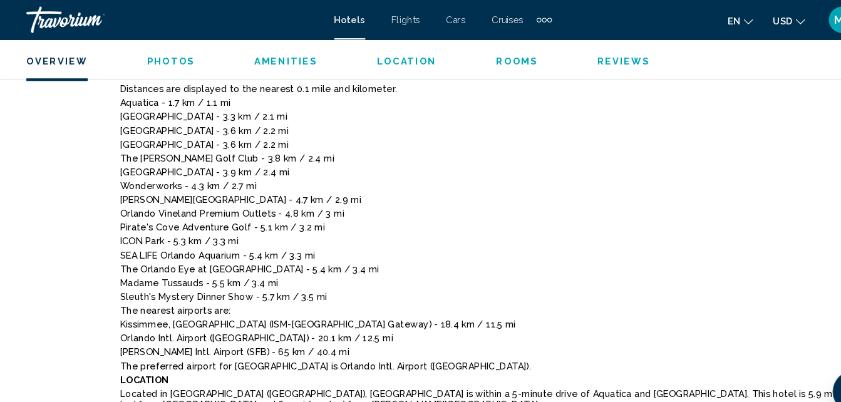
scroll to position [0, 0]
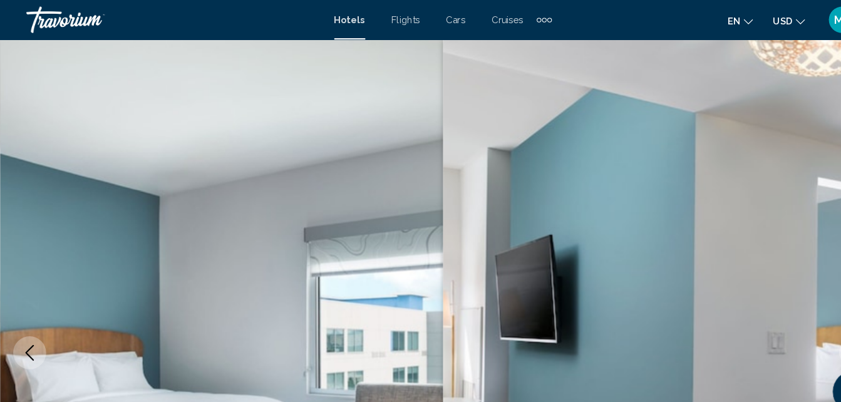
click at [21, 344] on button "Previous image" at bounding box center [28, 334] width 31 height 31
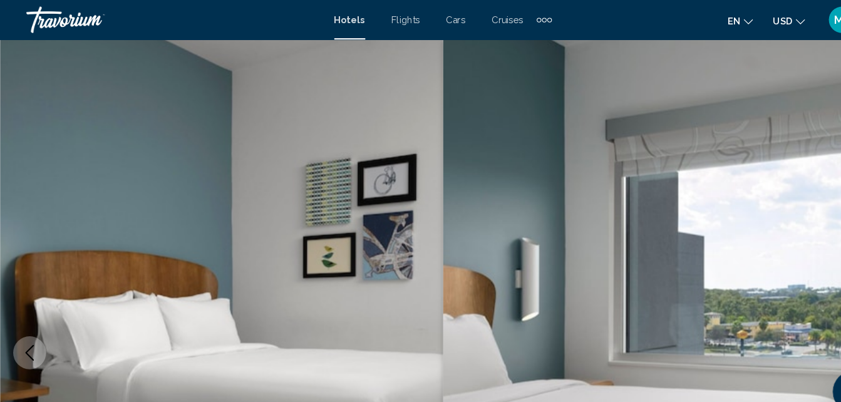
click at [21, 344] on button "Previous image" at bounding box center [28, 334] width 31 height 31
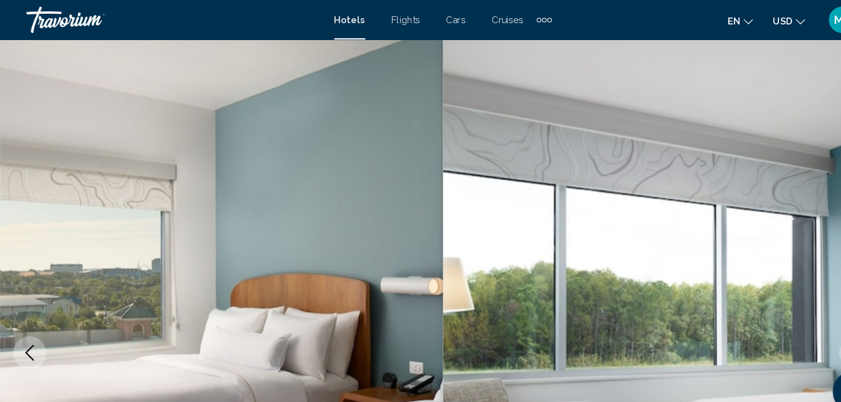
click at [29, 346] on button "Previous image" at bounding box center [28, 334] width 31 height 31
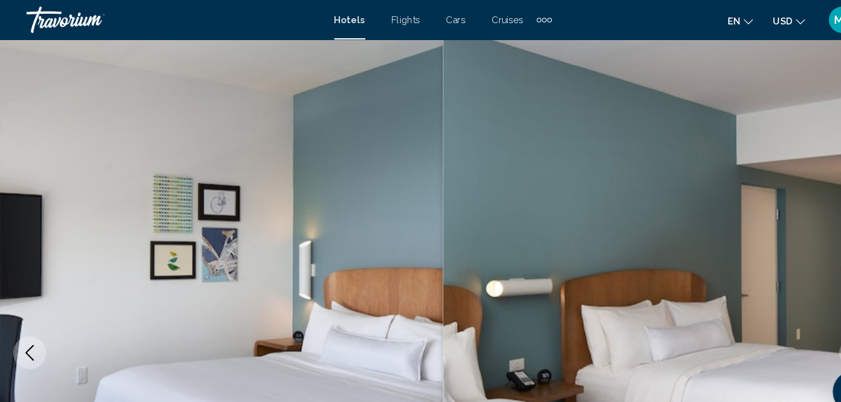
click at [28, 338] on icon "Previous image" at bounding box center [28, 334] width 8 height 15
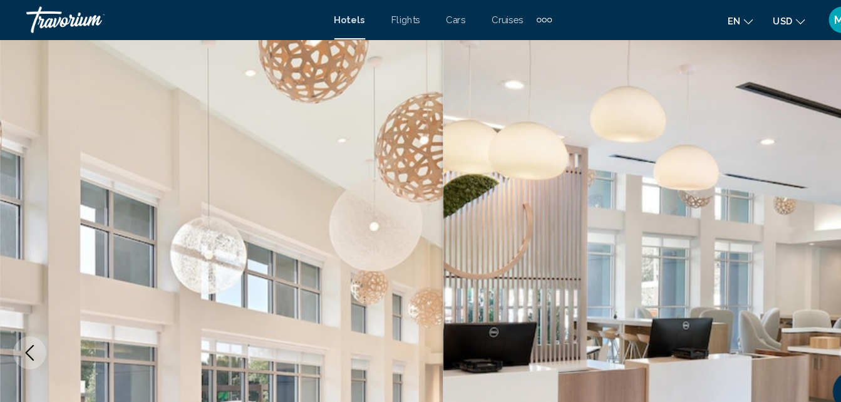
click at [21, 344] on button "Previous image" at bounding box center [28, 334] width 31 height 31
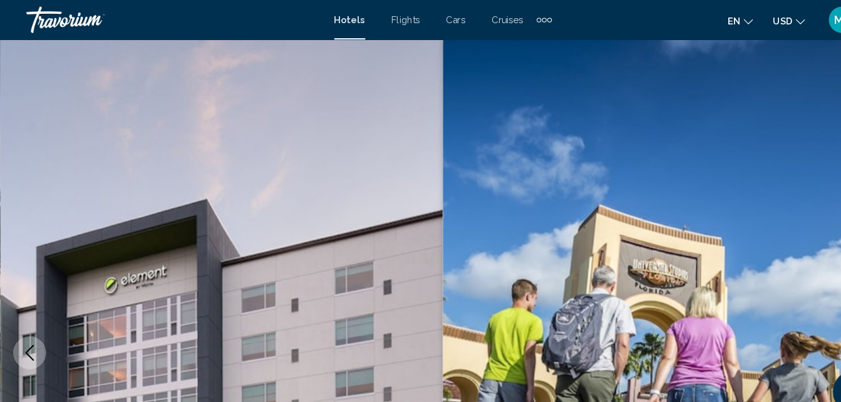
click at [29, 346] on button "Previous image" at bounding box center [28, 334] width 31 height 31
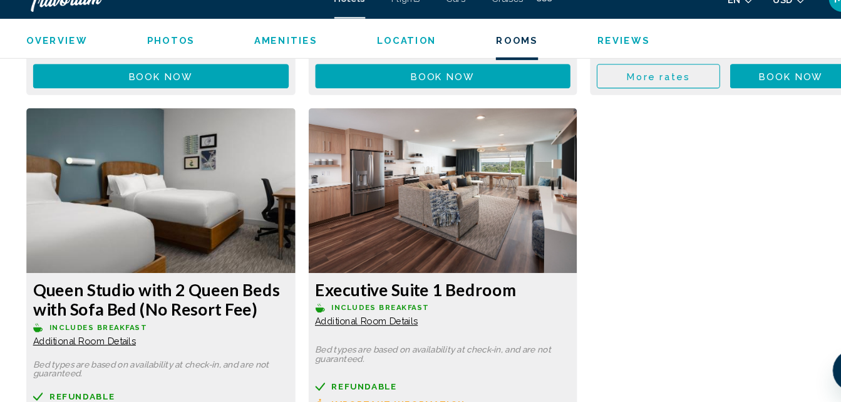
scroll to position [6090, 0]
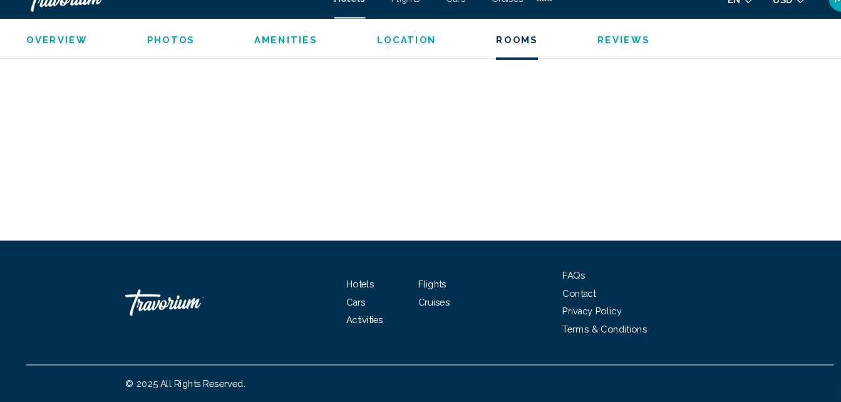
click at [353, 289] on span "Hotels" at bounding box center [342, 290] width 26 height 10
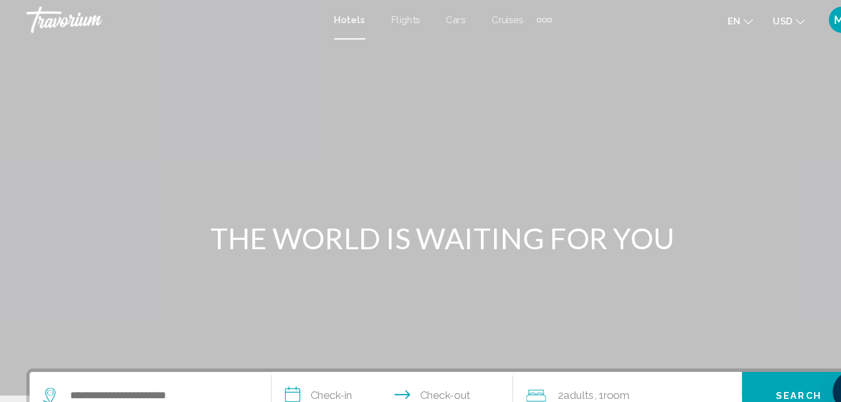
click at [758, 373] on span "Search" at bounding box center [759, 376] width 44 height 10
click at [746, 379] on span "Search" at bounding box center [759, 376] width 44 height 10
click at [753, 379] on span "Search" at bounding box center [759, 376] width 44 height 10
click at [748, 373] on span "Search" at bounding box center [759, 376] width 44 height 10
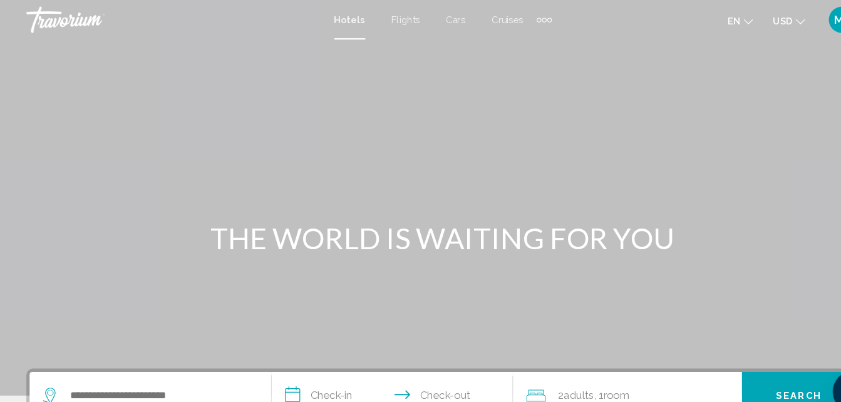
click at [747, 372] on span "Search" at bounding box center [759, 376] width 44 height 10
click at [756, 29] on div "en English Español Français Italiano Português русский USD USD ($) MXN (Mex$) C…" at bounding box center [677, 19] width 280 height 26
click at [763, 21] on icon "Change currency" at bounding box center [760, 20] width 9 height 5
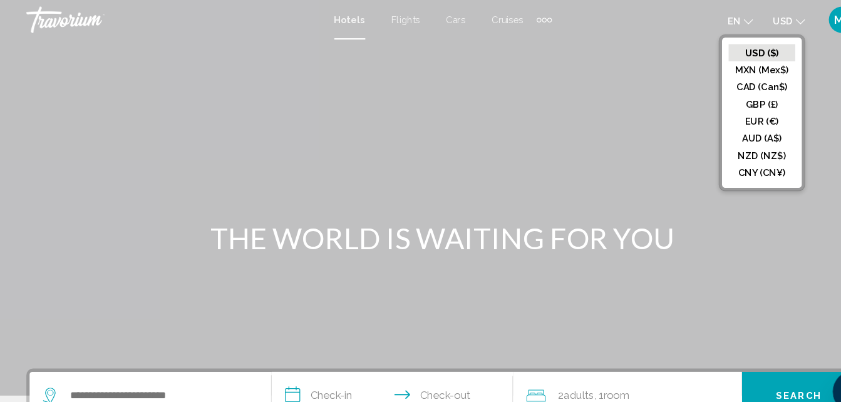
click at [755, 374] on span "Search" at bounding box center [759, 376] width 44 height 10
